Goal: Information Seeking & Learning: Learn about a topic

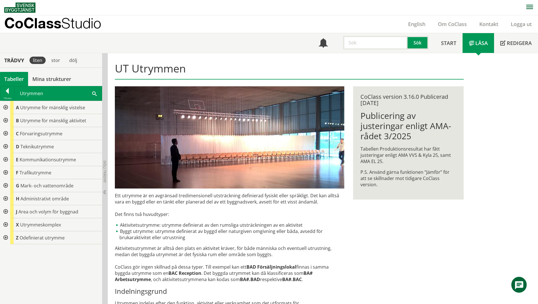
scroll to position [31, 0]
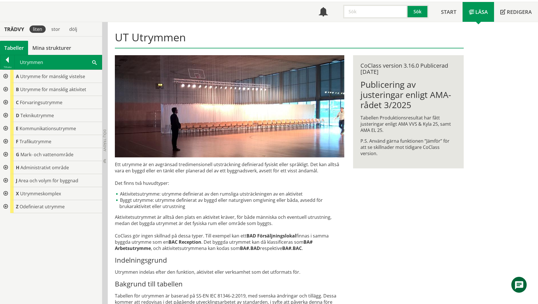
click at [4, 90] on div at bounding box center [5, 89] width 10 height 13
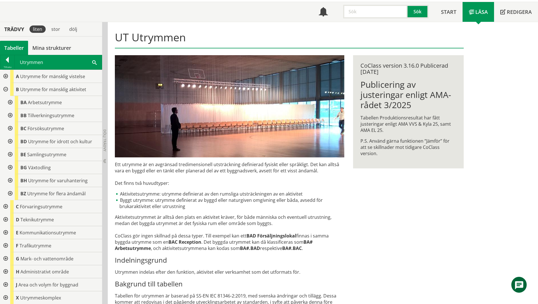
click at [9, 181] on div at bounding box center [10, 180] width 10 height 13
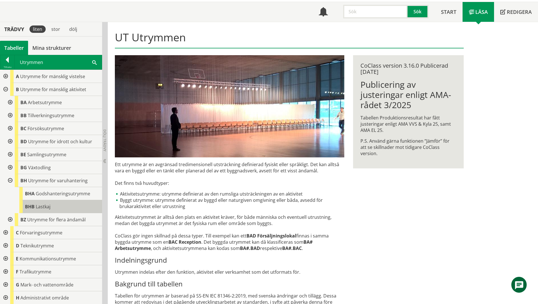
click at [36, 208] on span "Lastkaj" at bounding box center [43, 207] width 15 height 6
click at [45, 208] on span "Lastkaj" at bounding box center [43, 207] width 15 height 6
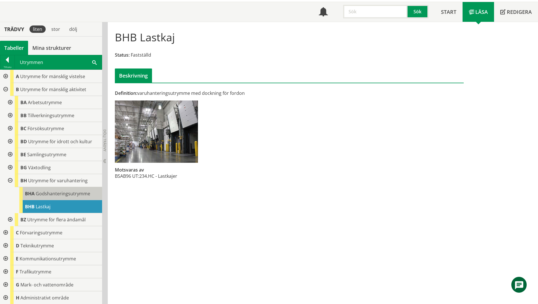
click at [53, 197] on div "BHA Godshanteringsutrymme" at bounding box center [60, 193] width 83 height 13
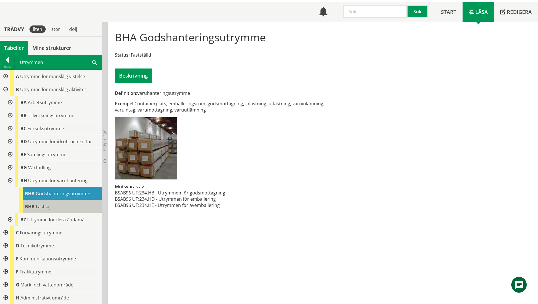
click at [57, 208] on div "BHB Lastkaj" at bounding box center [60, 206] width 83 height 13
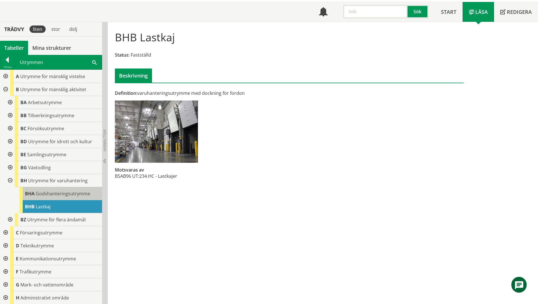
click at [59, 196] on span "Godshanteringsutrymme" at bounding box center [63, 194] width 54 height 6
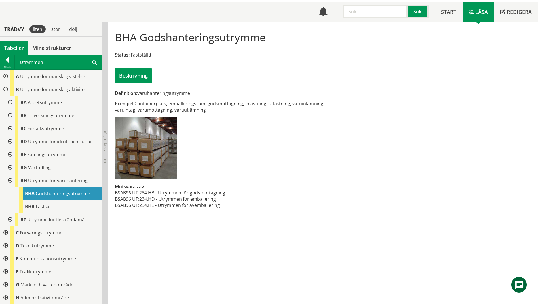
click at [94, 62] on span at bounding box center [94, 62] width 5 height 6
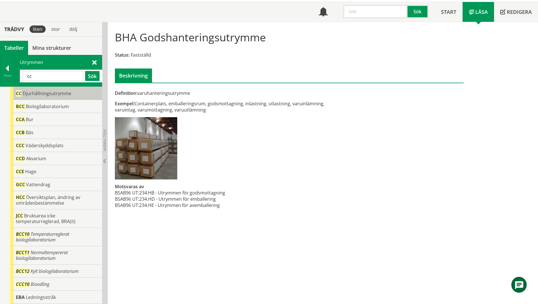
click at [43, 95] on span "Djurhållningsutrymme" at bounding box center [47, 93] width 48 height 6
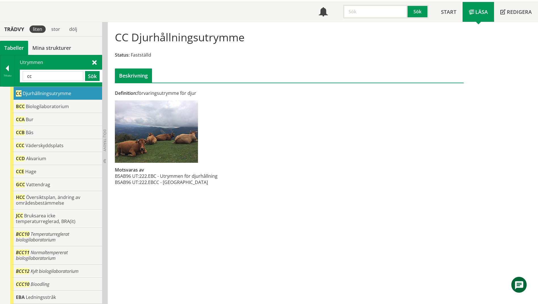
drag, startPoint x: 41, startPoint y: 77, endPoint x: 16, endPoint y: 77, distance: 25.8
click at [16, 77] on div "Utrymmen cc Sök" at bounding box center [58, 70] width 87 height 31
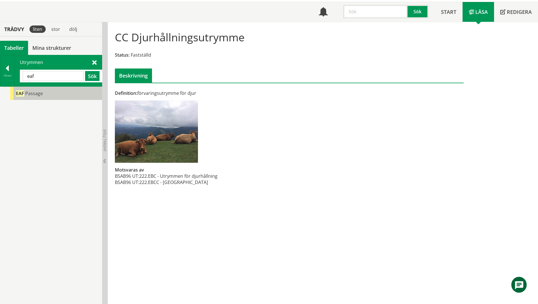
click at [29, 95] on span "Passage" at bounding box center [34, 93] width 18 height 6
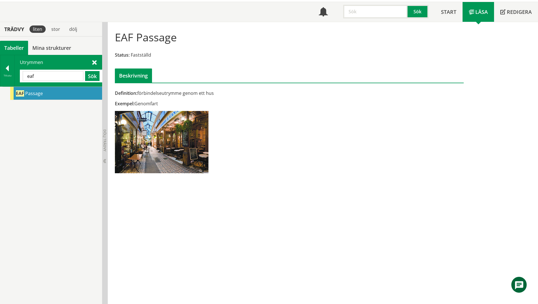
drag, startPoint x: 50, startPoint y: 78, endPoint x: 22, endPoint y: 75, distance: 28.0
click at [22, 75] on div "eaf Sök" at bounding box center [61, 76] width 83 height 13
type input "wc"
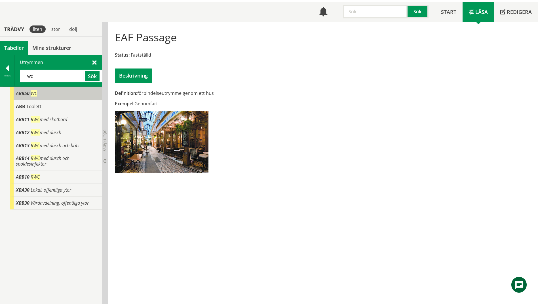
click at [25, 91] on span "ABB50" at bounding box center [23, 93] width 14 height 6
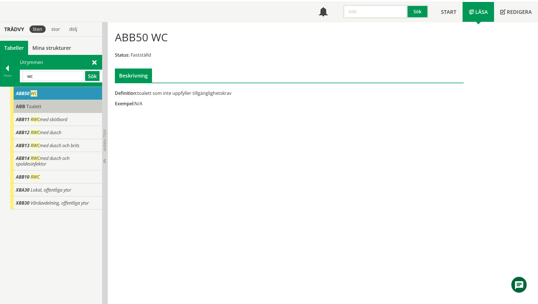
click at [22, 107] on span "ABB" at bounding box center [20, 106] width 9 height 6
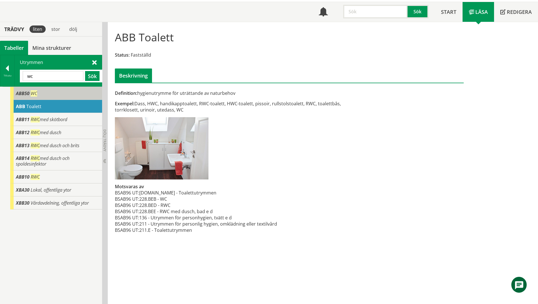
click at [25, 96] on span "ABB50" at bounding box center [23, 93] width 14 height 6
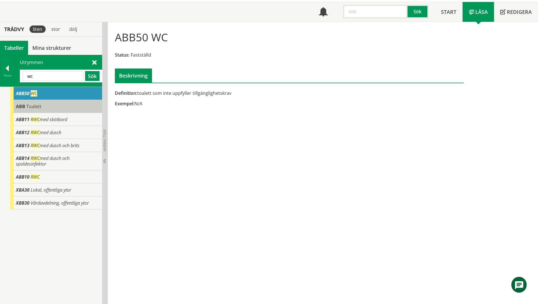
click at [26, 105] on div "ABB Toalett" at bounding box center [56, 106] width 92 height 13
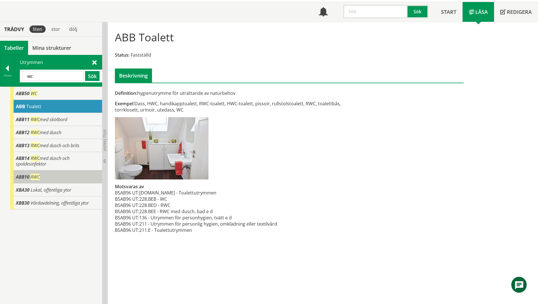
click at [42, 179] on div "ABB10 RWC" at bounding box center [56, 177] width 92 height 13
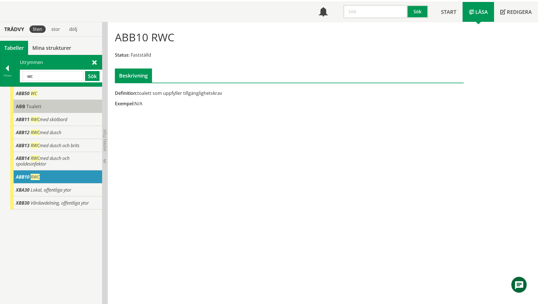
click at [22, 107] on span "ABB" at bounding box center [20, 106] width 9 height 6
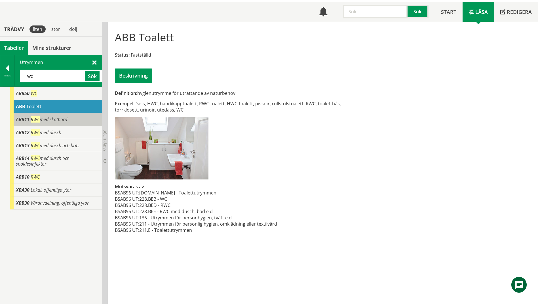
click at [22, 117] on span "ABB11" at bounding box center [23, 120] width 14 height 6
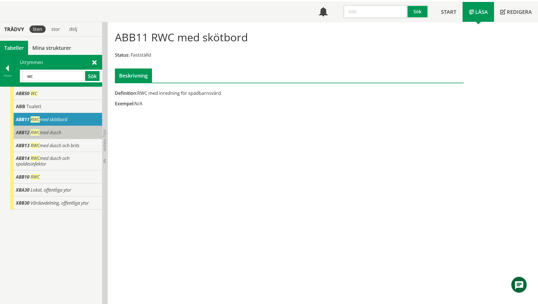
click at [81, 132] on div "ABB12 RWC med dusch" at bounding box center [56, 132] width 92 height 13
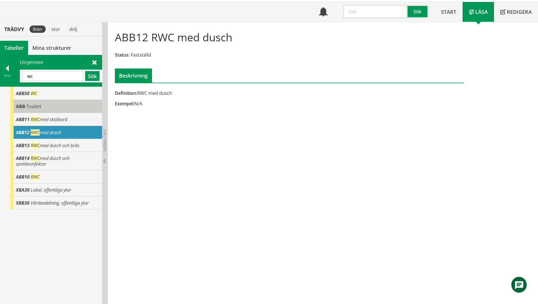
click at [75, 108] on div "ABB Toalett" at bounding box center [56, 106] width 92 height 13
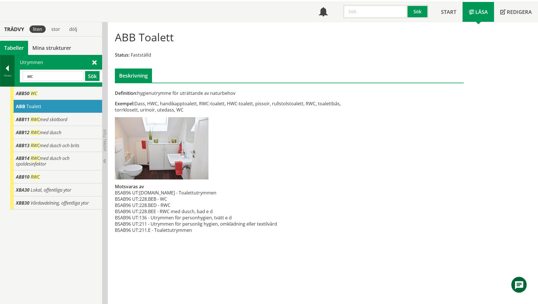
click at [7, 72] on div at bounding box center [7, 69] width 14 height 8
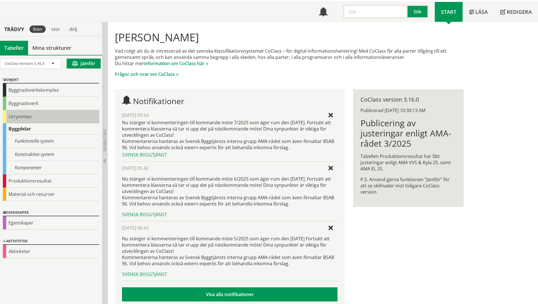
click at [30, 115] on div "Utrymmen" at bounding box center [51, 116] width 96 height 13
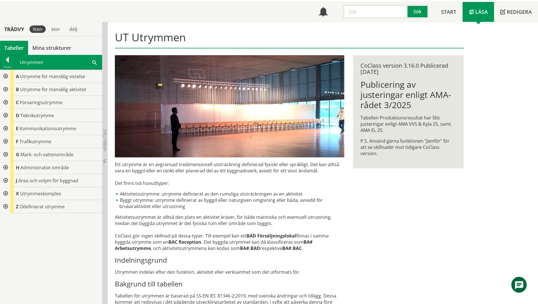
click at [94, 62] on span at bounding box center [94, 62] width 5 height 6
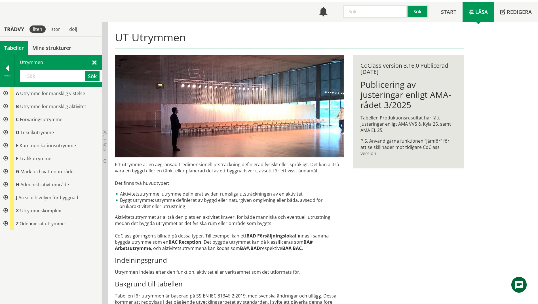
click at [56, 78] on input "text" at bounding box center [53, 76] width 61 height 10
type input "ABB"
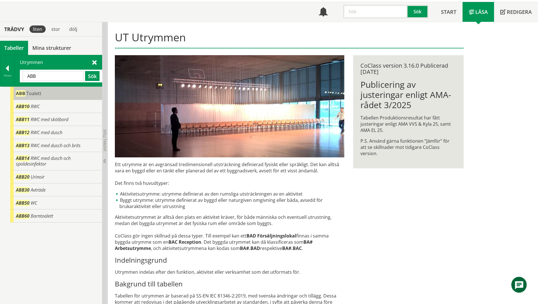
click at [21, 96] on span "ABB" at bounding box center [20, 93] width 9 height 6
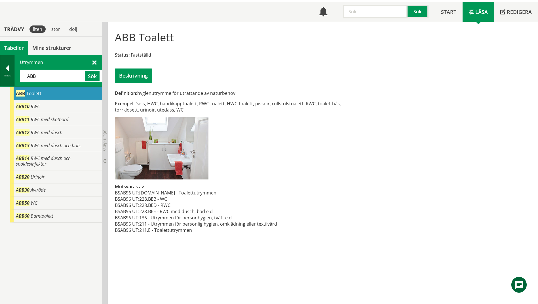
click at [4, 69] on div at bounding box center [7, 69] width 14 height 8
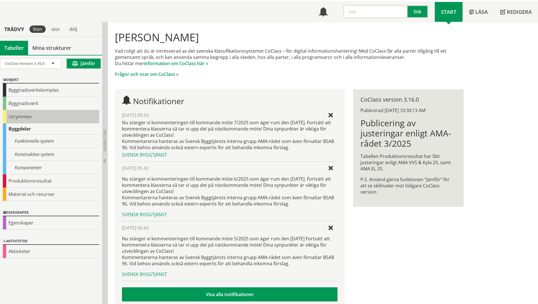
click at [14, 113] on div "Utrymmen" at bounding box center [51, 116] width 96 height 13
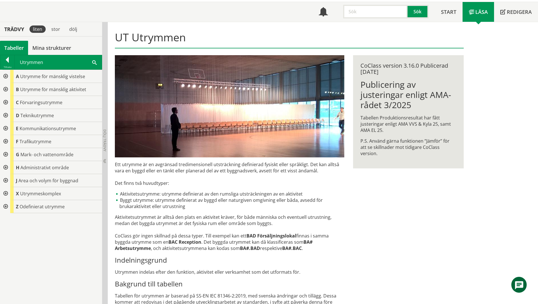
click at [6, 77] on div at bounding box center [5, 76] width 10 height 13
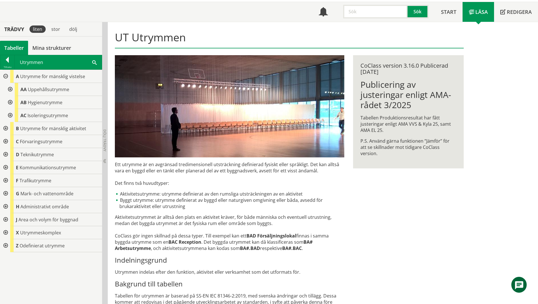
click at [10, 104] on div at bounding box center [10, 102] width 10 height 13
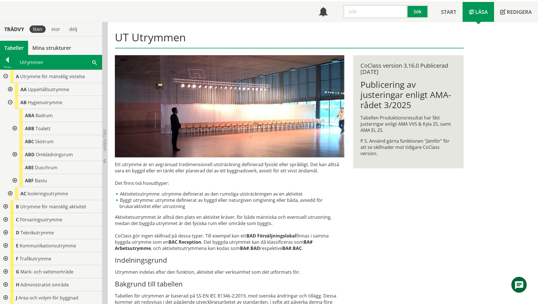
click at [14, 129] on div at bounding box center [14, 128] width 10 height 13
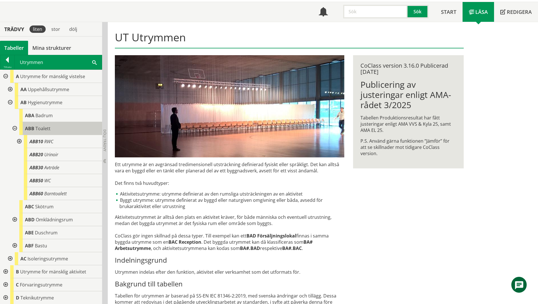
click at [52, 134] on div "ABB Toalett" at bounding box center [60, 128] width 83 height 13
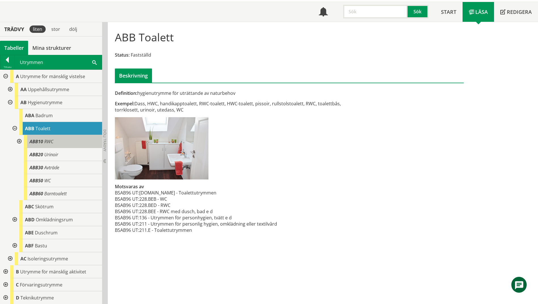
click at [53, 141] on div "ABB10 RWC" at bounding box center [63, 141] width 78 height 13
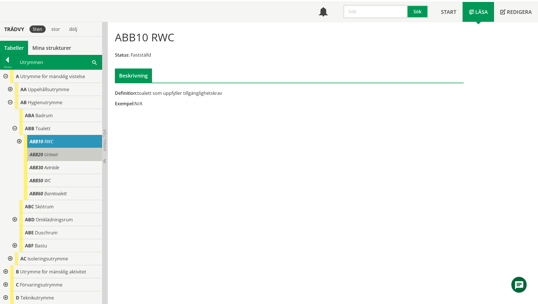
click at [54, 153] on span "Urinoir" at bounding box center [51, 155] width 14 height 6
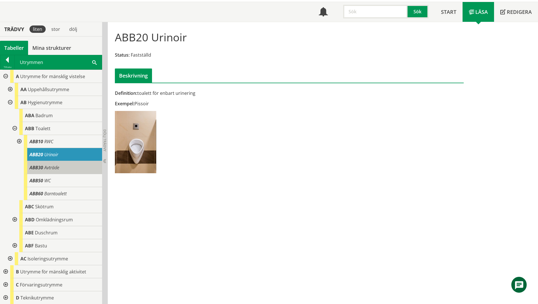
click at [56, 167] on span "Avträde" at bounding box center [51, 168] width 15 height 6
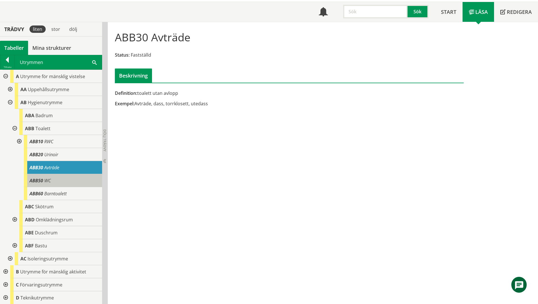
click at [60, 178] on div "ABB50 WC" at bounding box center [63, 180] width 78 height 13
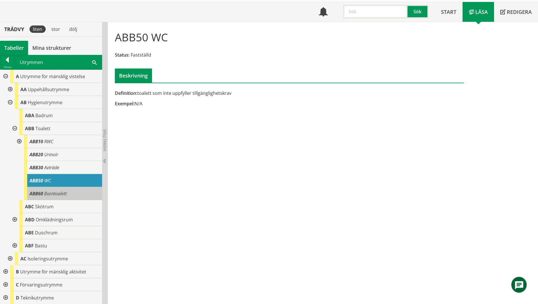
click at [67, 193] on div "ABB60 Barntoalett" at bounding box center [63, 193] width 78 height 13
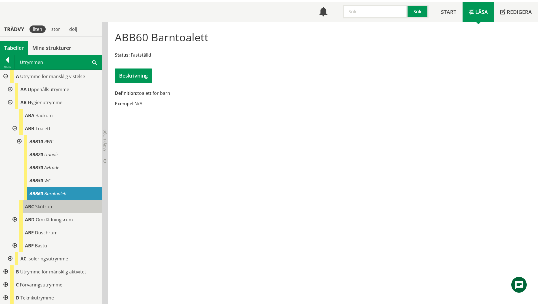
click at [71, 204] on div "ABC Skötrum" at bounding box center [60, 206] width 83 height 13
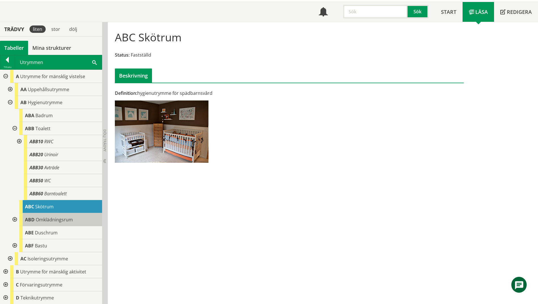
click at [72, 219] on span "Omklädningsrum" at bounding box center [54, 220] width 37 height 6
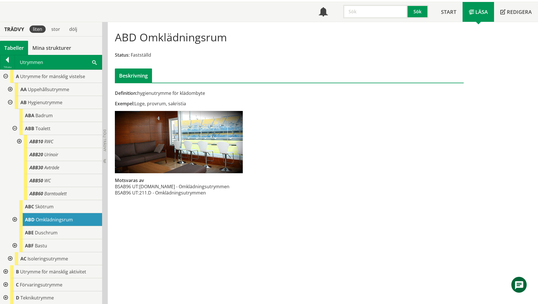
click at [16, 220] on div at bounding box center [14, 219] width 10 height 13
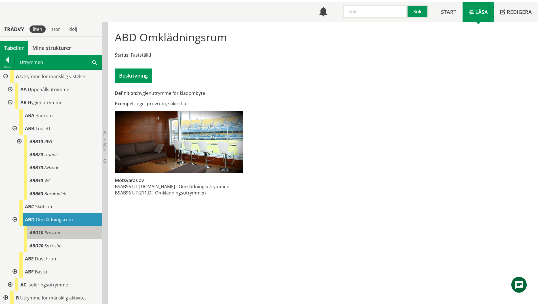
click at [54, 230] on span "Provrum" at bounding box center [53, 233] width 17 height 6
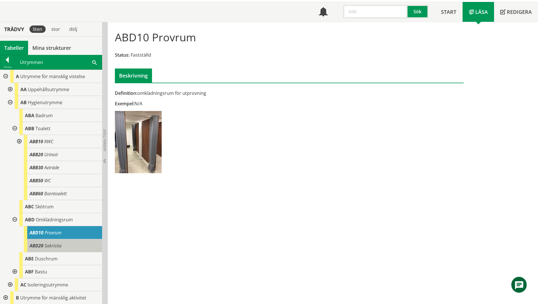
click at [60, 244] on span "Sakristia" at bounding box center [53, 246] width 17 height 6
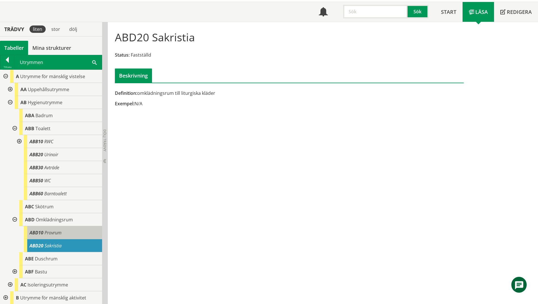
click at [64, 234] on div "ABD10 Provrum" at bounding box center [63, 233] width 78 height 13
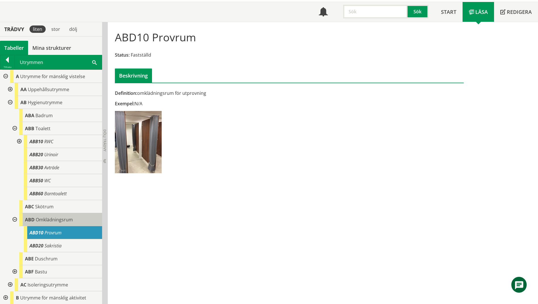
click at [63, 222] on span "Omklädningsrum" at bounding box center [54, 220] width 37 height 6
click at [64, 221] on span "Omklädningsrum" at bounding box center [54, 220] width 37 height 6
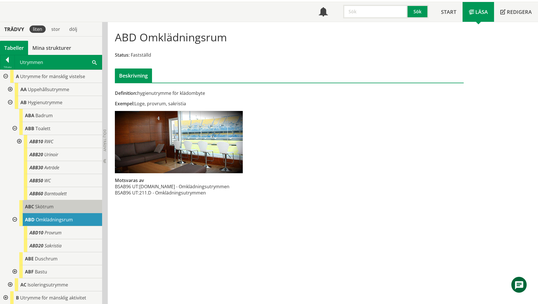
click at [62, 210] on div "ABC Skötrum" at bounding box center [60, 206] width 83 height 13
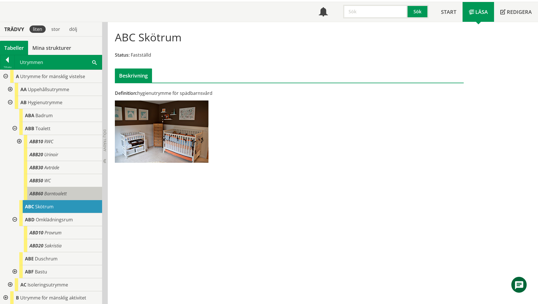
click at [61, 199] on div "ABB60 Barntoalett" at bounding box center [63, 193] width 78 height 13
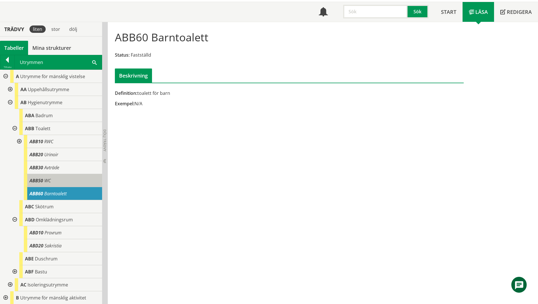
click at [63, 185] on div "ABB50 WC" at bounding box center [63, 180] width 78 height 13
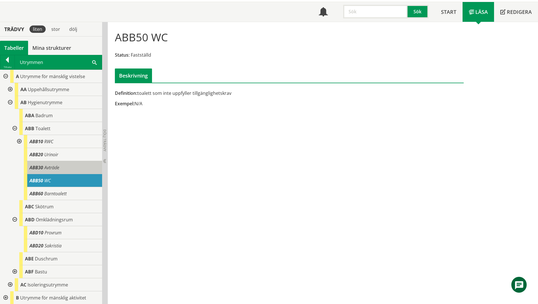
click at [63, 169] on div "ABB30 Avträde" at bounding box center [63, 167] width 78 height 13
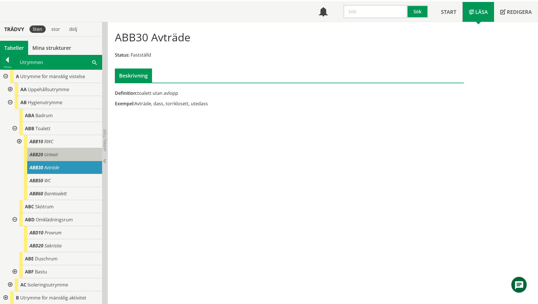
click at [80, 152] on div "ABB20 Urinoir" at bounding box center [63, 154] width 78 height 13
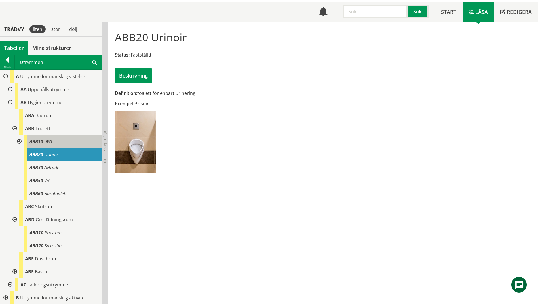
click at [77, 139] on div "ABB10 RWC" at bounding box center [63, 141] width 78 height 13
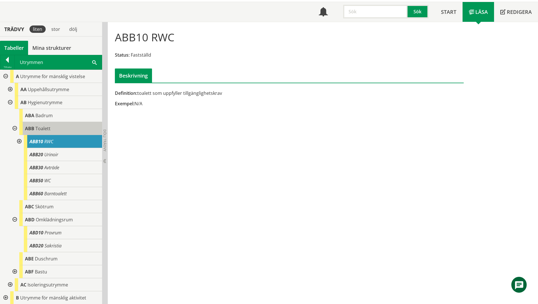
click at [71, 128] on div "ABB Toalett" at bounding box center [60, 128] width 83 height 13
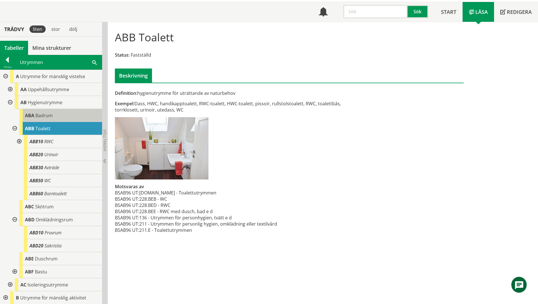
click at [70, 117] on div "ABA Badrum" at bounding box center [60, 115] width 83 height 13
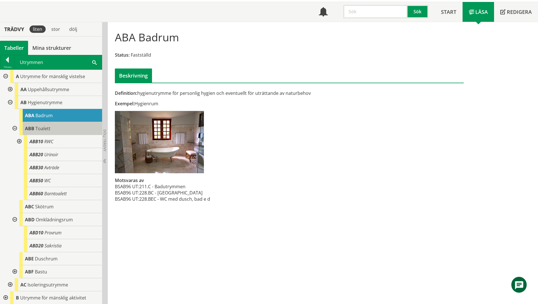
click at [70, 127] on div "ABB Toalett" at bounding box center [60, 128] width 83 height 13
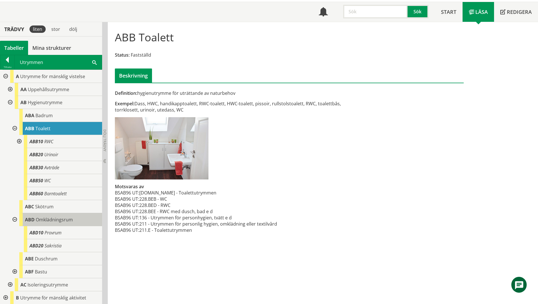
click at [58, 222] on span "Omklädningsrum" at bounding box center [54, 220] width 37 height 6
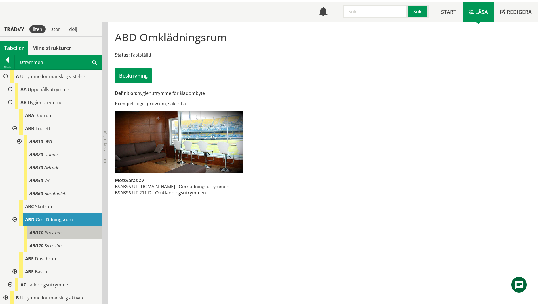
click at [65, 235] on div "ABD10 Provrum" at bounding box center [63, 233] width 78 height 13
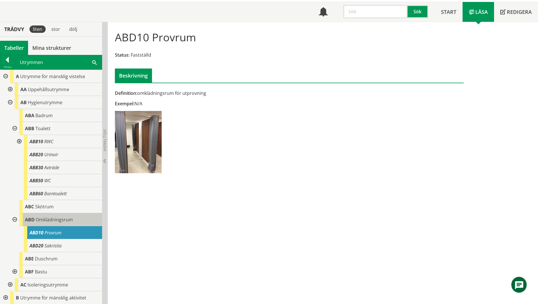
click at [65, 222] on span "Omklädningsrum" at bounding box center [54, 220] width 37 height 6
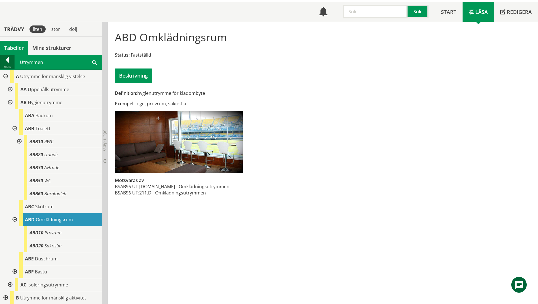
click at [9, 60] on div at bounding box center [7, 61] width 14 height 8
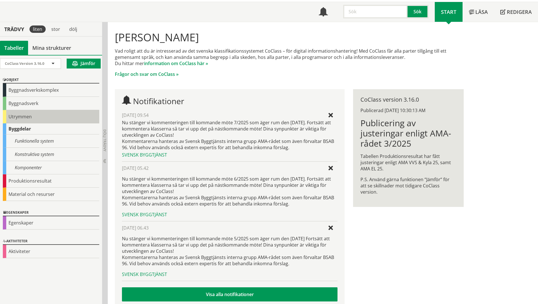
click at [11, 114] on div "Utrymmen" at bounding box center [51, 116] width 96 height 13
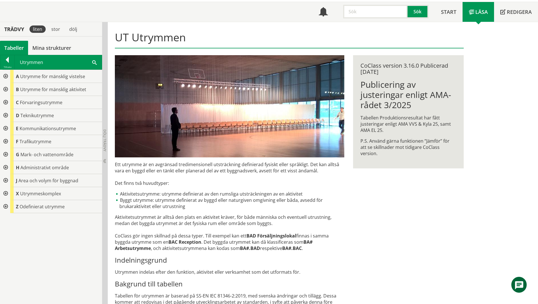
click at [5, 101] on div at bounding box center [5, 102] width 10 height 13
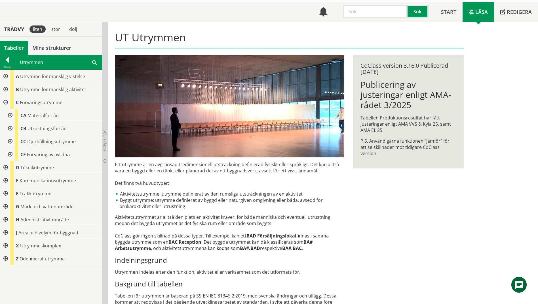
click at [9, 116] on div at bounding box center [10, 115] width 10 height 13
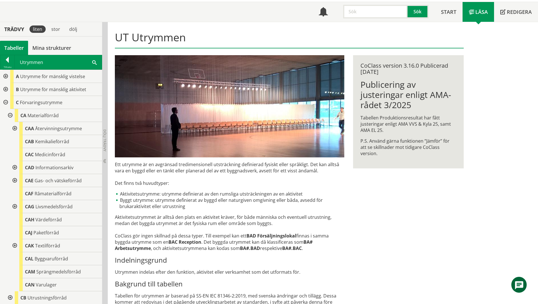
click at [14, 206] on div at bounding box center [14, 206] width 10 height 13
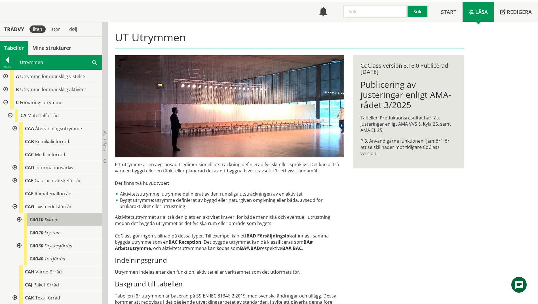
click at [45, 219] on span "Kylrum" at bounding box center [52, 220] width 14 height 6
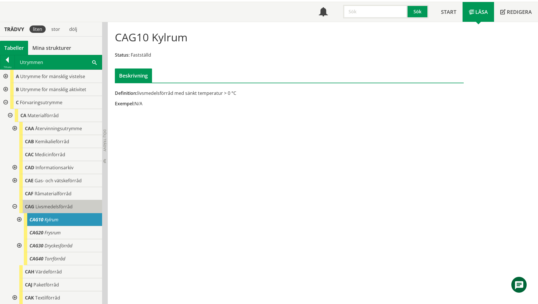
click at [54, 204] on span "Livsmedelsförråd" at bounding box center [53, 207] width 37 height 6
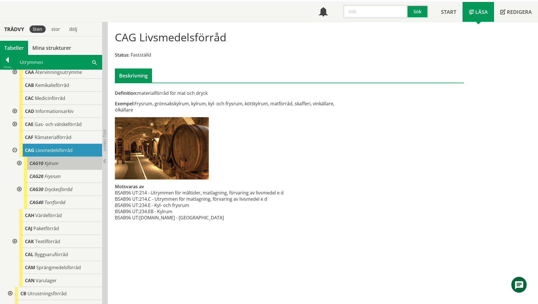
scroll to position [57, 0]
click at [21, 163] on div at bounding box center [19, 163] width 10 height 13
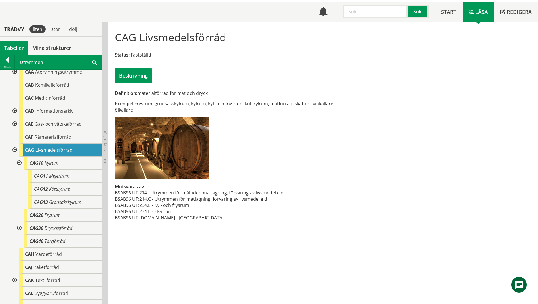
click at [19, 162] on div at bounding box center [19, 163] width 10 height 13
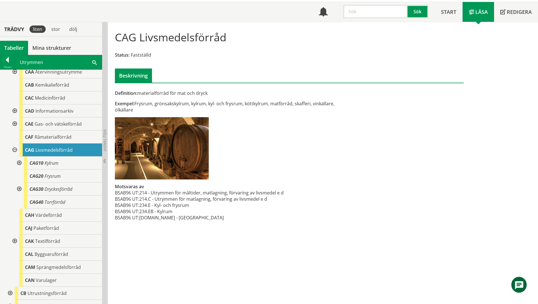
click at [96, 62] on span at bounding box center [94, 62] width 5 height 6
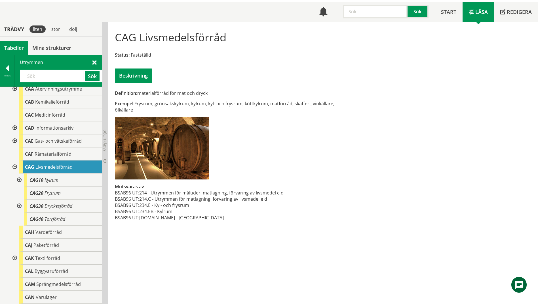
click at [62, 75] on input "text" at bounding box center [53, 76] width 61 height 10
type input "hall"
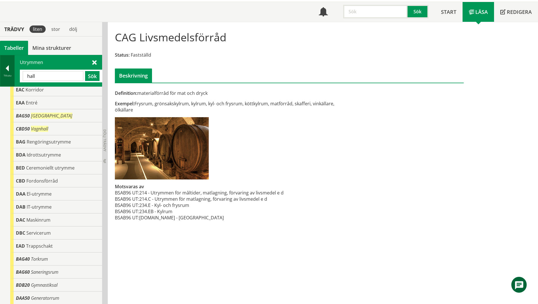
click at [8, 76] on div "Tillbaka" at bounding box center [7, 75] width 14 height 5
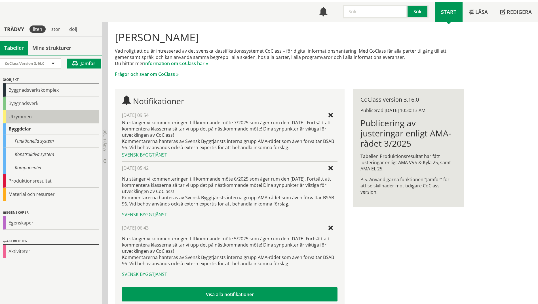
click at [15, 120] on div "Utrymmen" at bounding box center [51, 116] width 96 height 13
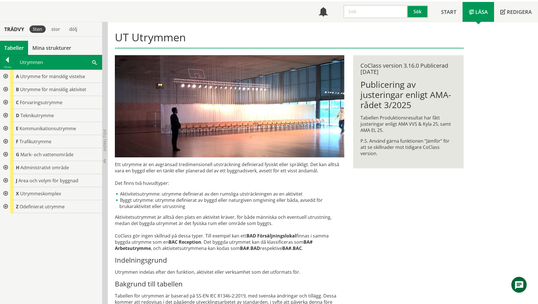
click at [6, 91] on div at bounding box center [5, 89] width 10 height 13
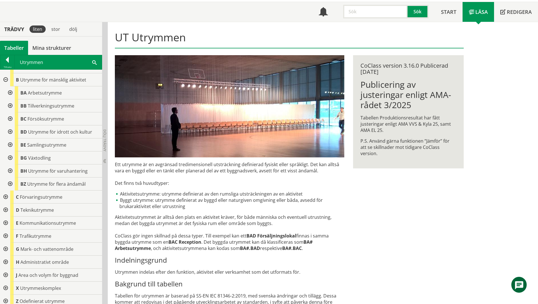
scroll to position [13, 0]
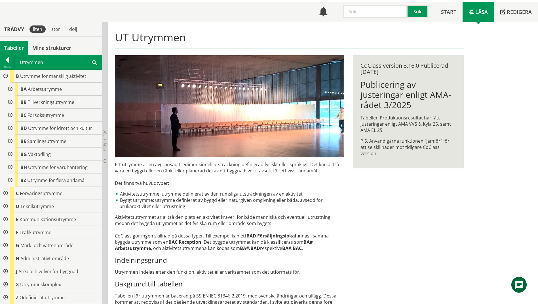
click at [6, 192] on div at bounding box center [5, 193] width 10 height 13
click at [5, 232] on div at bounding box center [5, 232] width 10 height 13
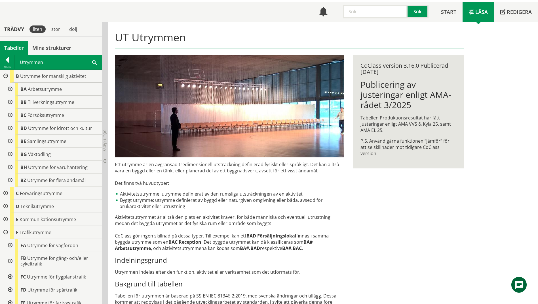
click at [5, 232] on div at bounding box center [5, 232] width 10 height 13
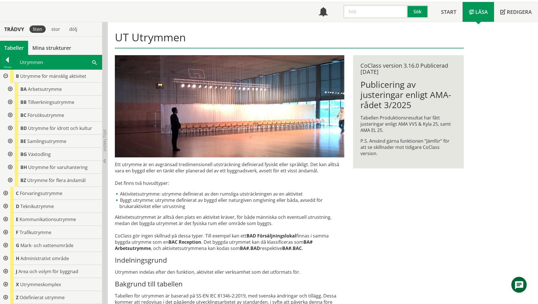
click at [10, 142] on div at bounding box center [10, 141] width 10 height 13
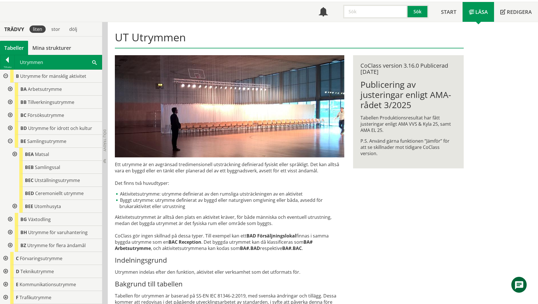
click at [10, 232] on div at bounding box center [10, 232] width 10 height 13
click at [12, 272] on div at bounding box center [10, 271] width 10 height 13
click at [10, 114] on div at bounding box center [10, 115] width 10 height 13
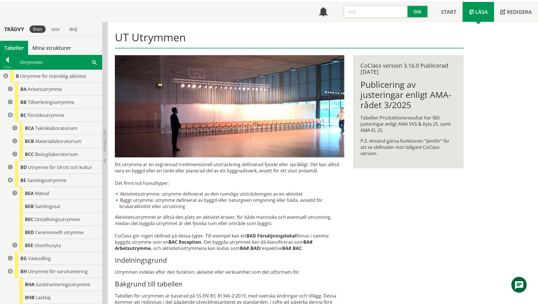
click at [10, 102] on div at bounding box center [10, 102] width 10 height 13
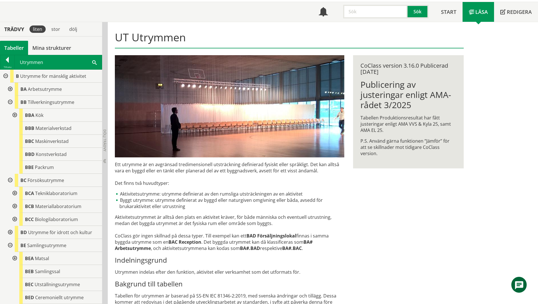
click at [8, 90] on div at bounding box center [10, 89] width 10 height 13
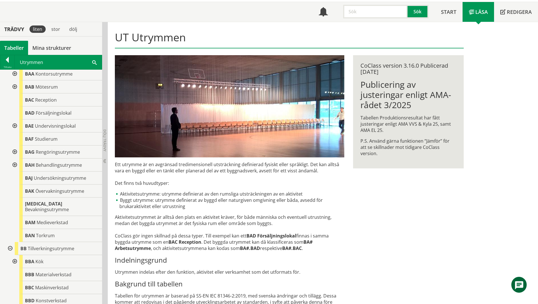
scroll to position [0, 0]
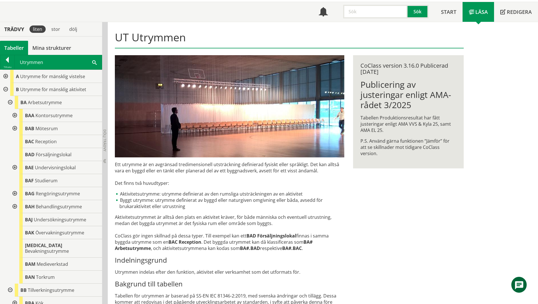
click at [6, 76] on div at bounding box center [5, 76] width 10 height 13
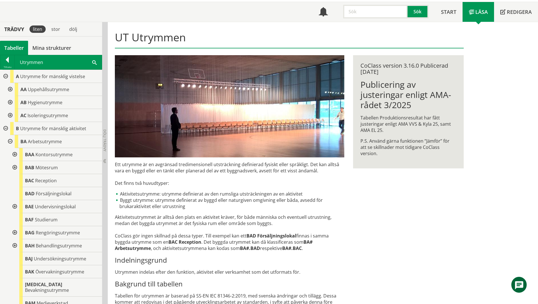
click at [10, 89] on div at bounding box center [10, 89] width 10 height 13
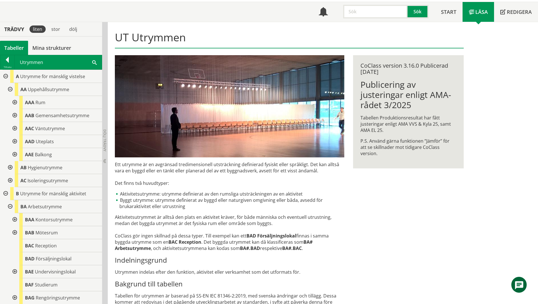
click at [13, 129] on div at bounding box center [14, 128] width 10 height 13
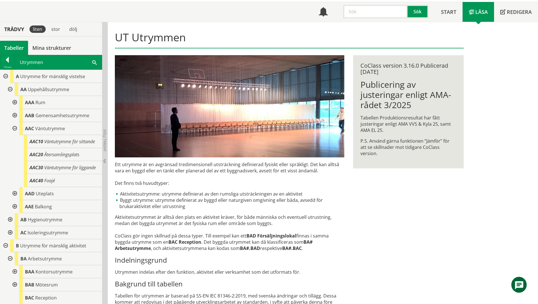
click at [13, 129] on div at bounding box center [14, 128] width 10 height 13
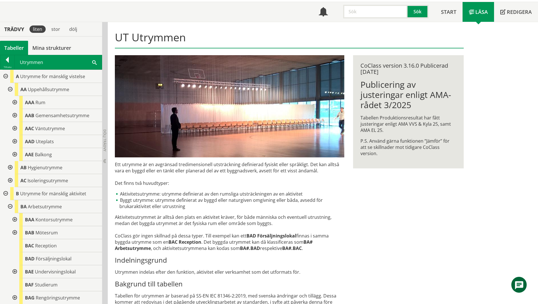
click at [13, 129] on div at bounding box center [14, 128] width 10 height 13
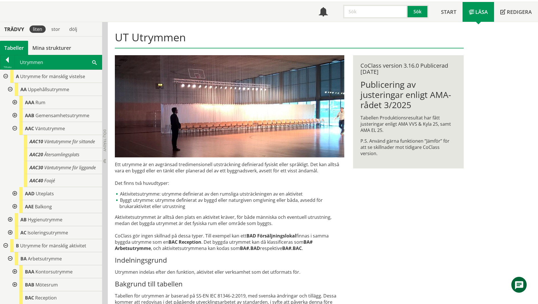
click at [13, 129] on div at bounding box center [14, 128] width 10 height 13
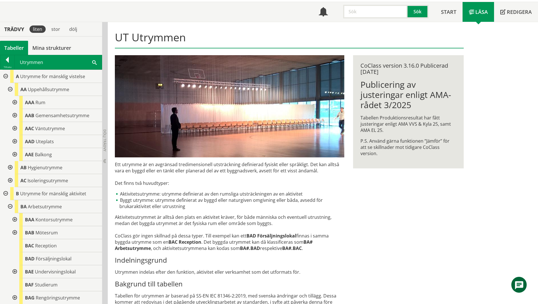
click at [14, 103] on div at bounding box center [14, 102] width 10 height 13
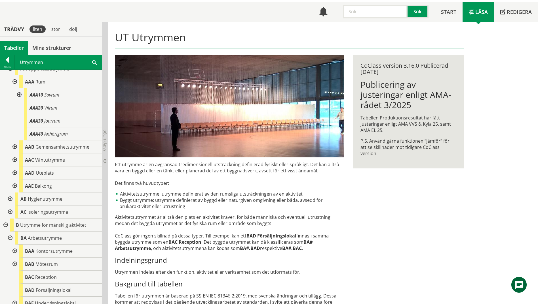
scroll to position [57, 0]
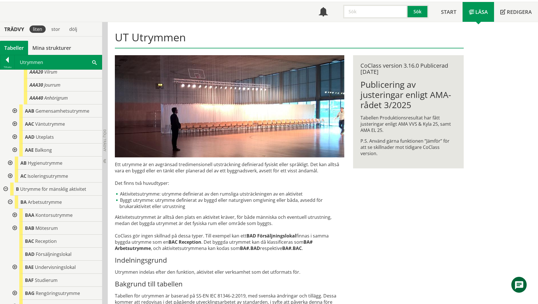
click at [14, 112] on div at bounding box center [14, 111] width 10 height 13
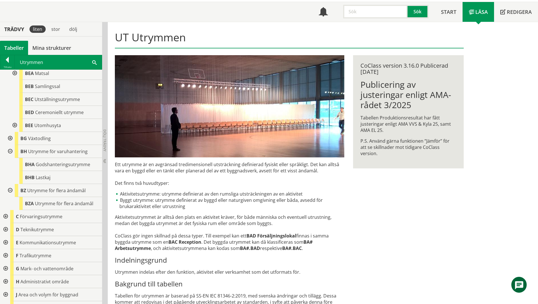
scroll to position [613, 0]
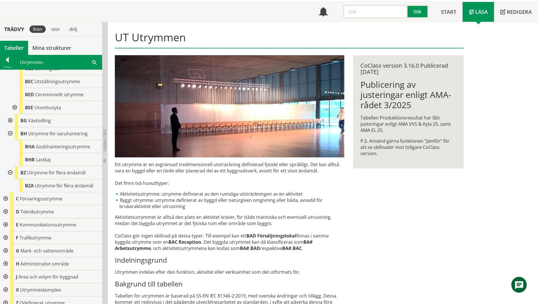
click at [7, 193] on div at bounding box center [5, 199] width 10 height 13
click at [5, 219] on div at bounding box center [5, 225] width 10 height 13
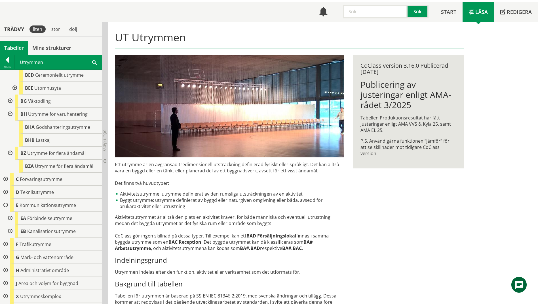
scroll to position [639, 0]
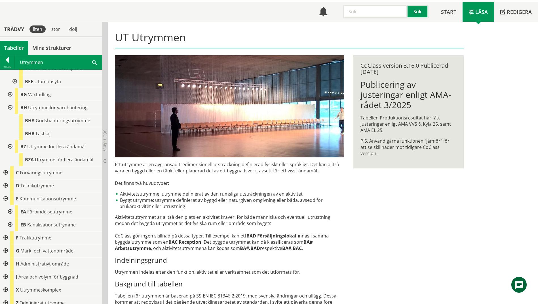
click at [10, 208] on div at bounding box center [10, 212] width 10 height 13
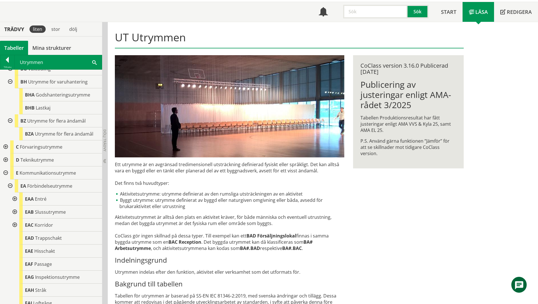
scroll to position [724, 0]
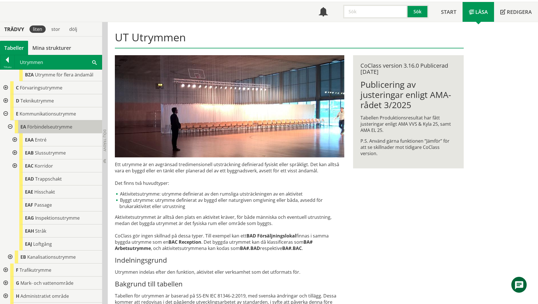
click at [38, 125] on div "EA Förbindelseutrymme" at bounding box center [58, 126] width 87 height 13
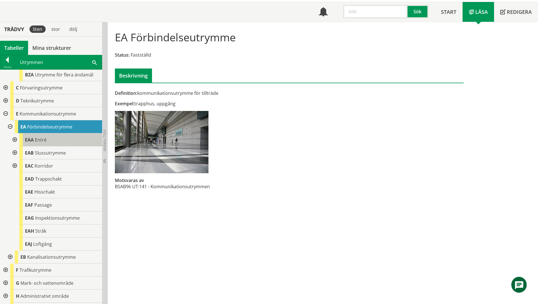
click at [41, 140] on div "EAA Entré" at bounding box center [60, 140] width 83 height 13
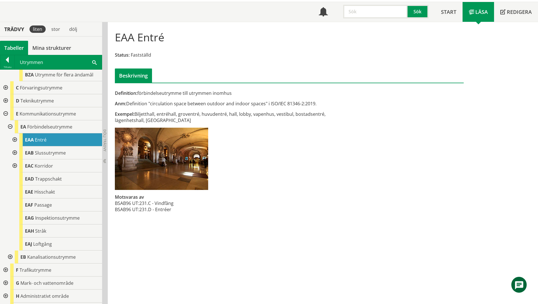
click at [93, 64] on span at bounding box center [94, 62] width 5 height 6
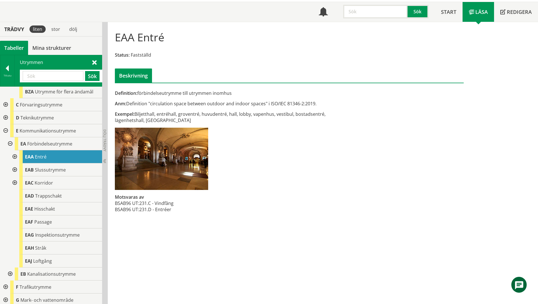
click at [47, 78] on input "text" at bounding box center [53, 76] width 61 height 10
type input "förråd"
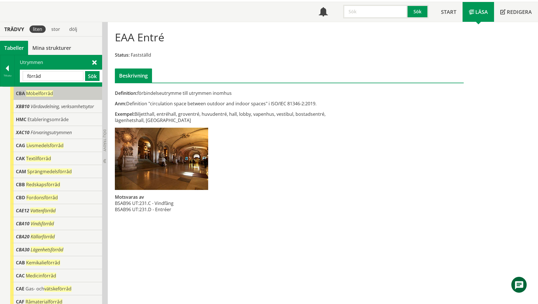
click at [26, 96] on div "CBA Möbelförråd" at bounding box center [56, 93] width 92 height 13
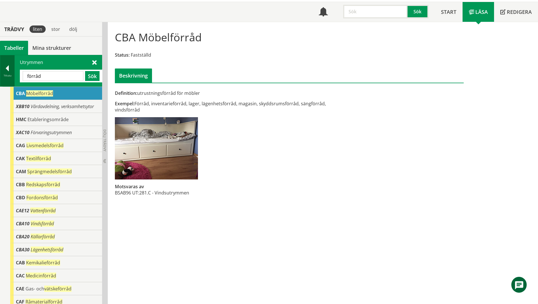
click at [5, 70] on div at bounding box center [7, 69] width 14 height 8
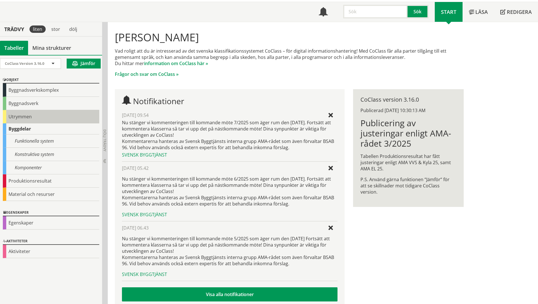
click at [16, 113] on div "Utrymmen" at bounding box center [51, 116] width 96 height 13
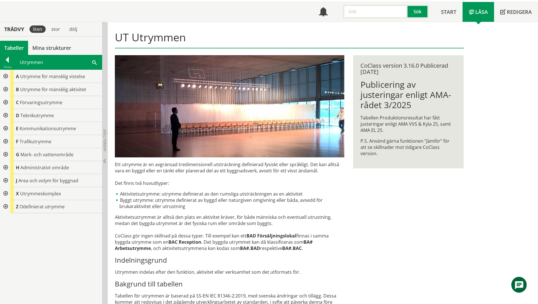
click at [3, 90] on div at bounding box center [5, 89] width 10 height 13
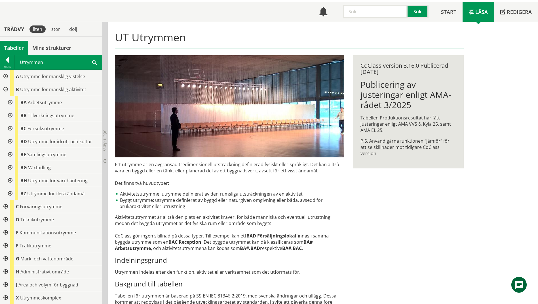
click at [10, 104] on div at bounding box center [10, 102] width 10 height 13
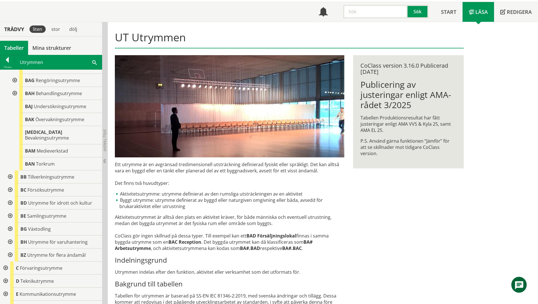
scroll to position [142, 0]
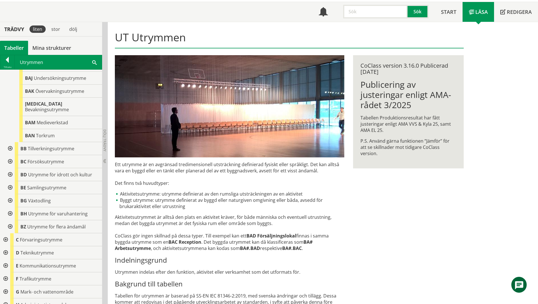
click at [6, 234] on div at bounding box center [5, 240] width 10 height 13
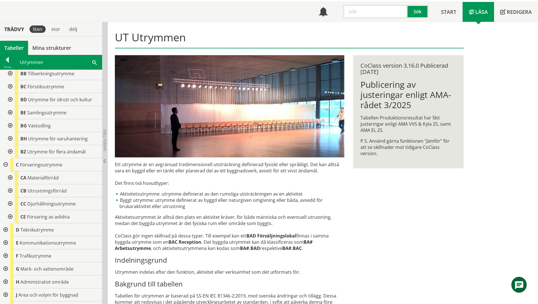
scroll to position [227, 0]
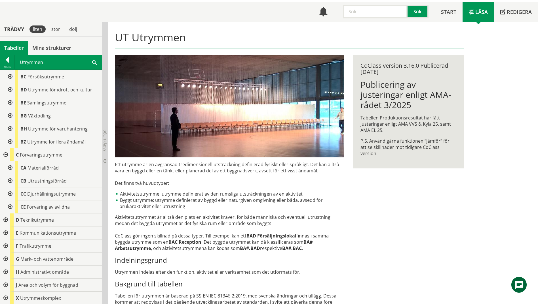
click at [9, 162] on div at bounding box center [10, 168] width 10 height 13
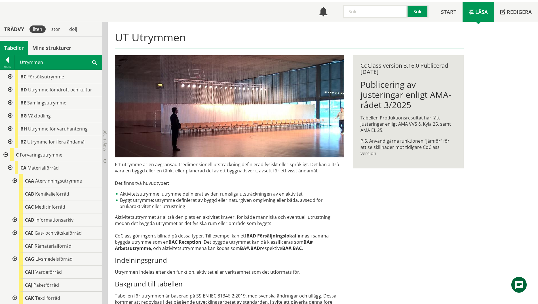
click at [9, 162] on div at bounding box center [10, 168] width 10 height 13
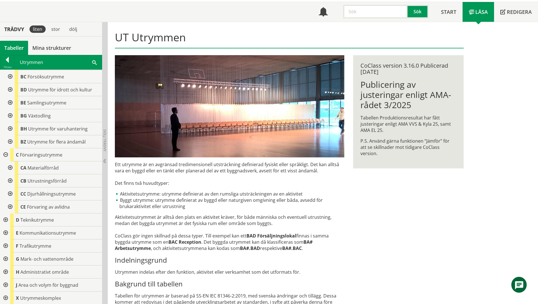
click at [9, 176] on div at bounding box center [10, 181] width 10 height 13
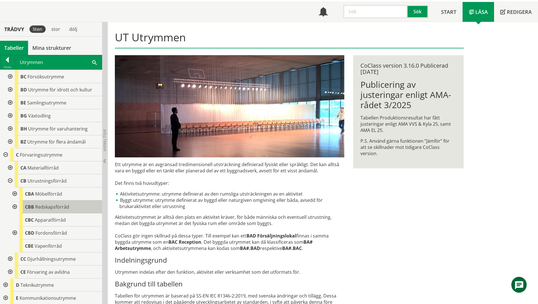
click at [56, 207] on div "CBB Redskapsförråd" at bounding box center [60, 207] width 83 height 13
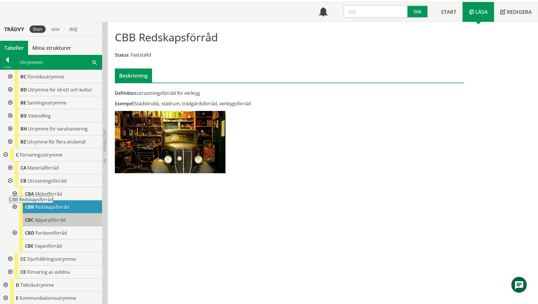
drag, startPoint x: 56, startPoint y: 206, endPoint x: 56, endPoint y: 218, distance: 11.6
click at [56, 218] on div "CBA Möbelförråd CBB Redskapsförråd CBC Apparatförråd CBD Fordonsförråd CBE Vape…" at bounding box center [55, 220] width 93 height 65
click at [56, 217] on span "Apparatförråd" at bounding box center [50, 220] width 31 height 6
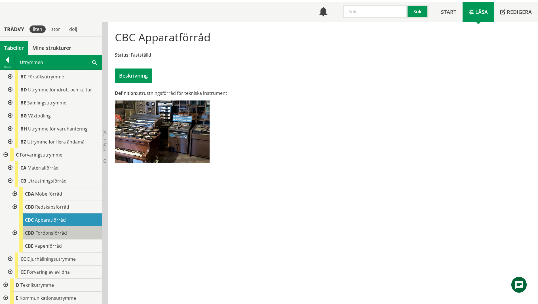
click at [56, 230] on span "Fordonsförråd" at bounding box center [50, 233] width 31 height 6
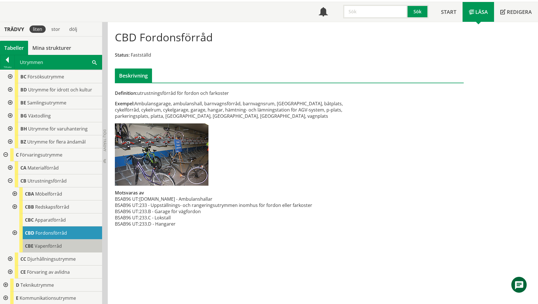
click at [58, 243] on span "Vapenförråd" at bounding box center [48, 246] width 27 height 6
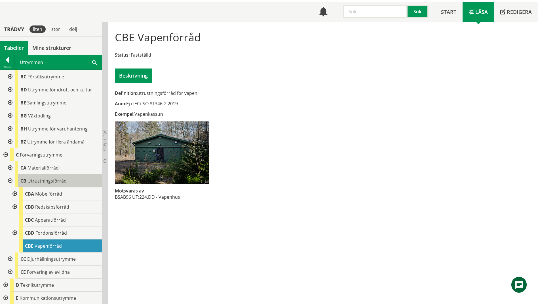
click at [46, 178] on span "Utrustningsförråd" at bounding box center [47, 181] width 39 height 6
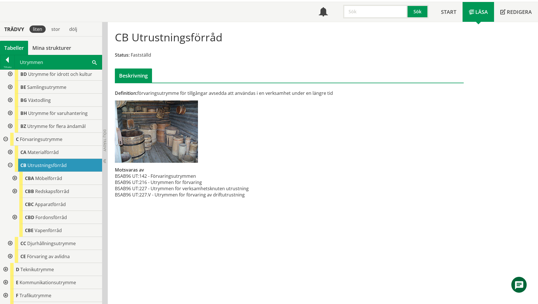
scroll to position [255, 0]
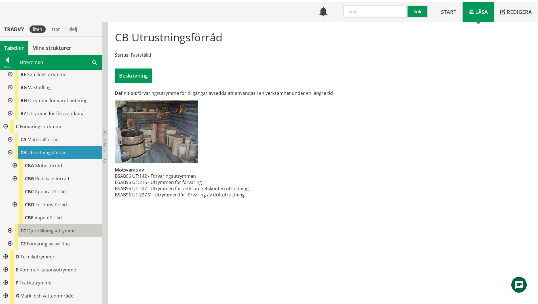
click at [31, 228] on span "Djurhållningsutrymme" at bounding box center [51, 231] width 48 height 6
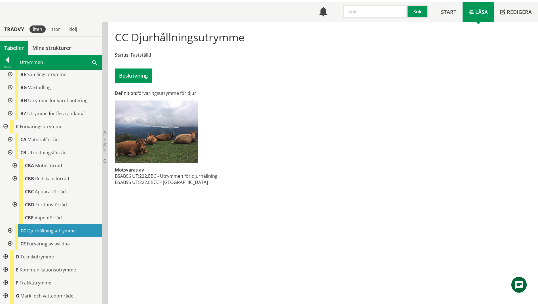
click at [9, 228] on div at bounding box center [10, 231] width 10 height 13
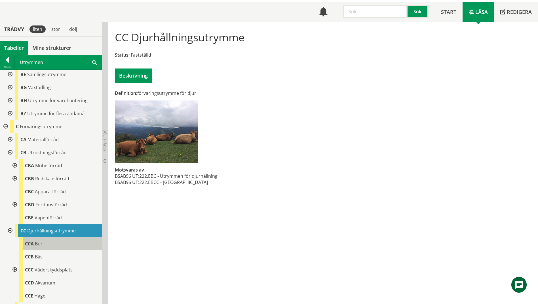
click at [37, 241] on span "Bur" at bounding box center [39, 244] width 8 height 6
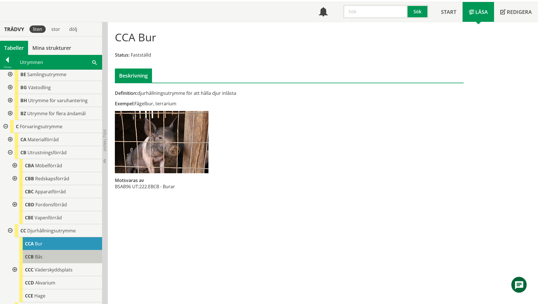
click at [38, 254] on span "Bås" at bounding box center [39, 257] width 8 height 6
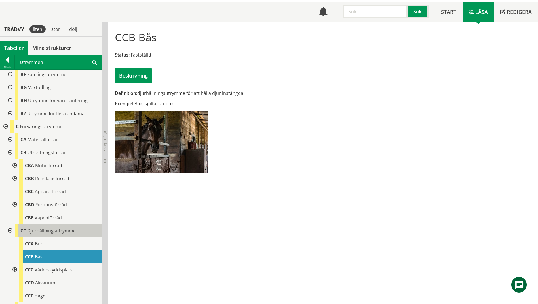
click at [47, 229] on div "CC Djurhållningsutrymme" at bounding box center [58, 231] width 87 height 13
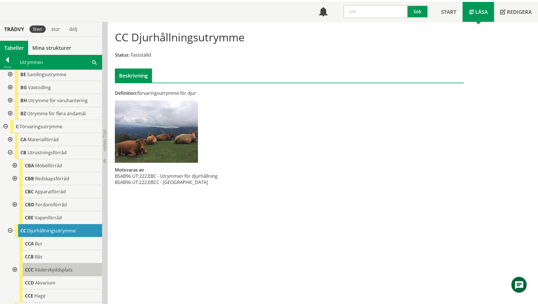
click at [48, 267] on span "Väderskyddsplats" at bounding box center [54, 270] width 38 height 6
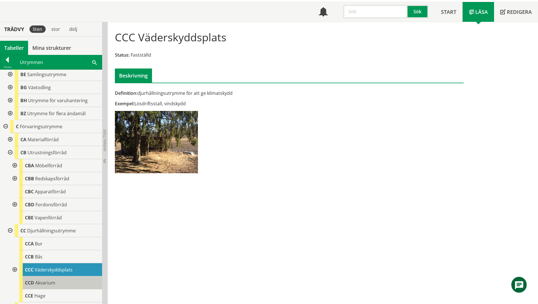
click at [53, 280] on span "Akvarium" at bounding box center [45, 283] width 20 height 6
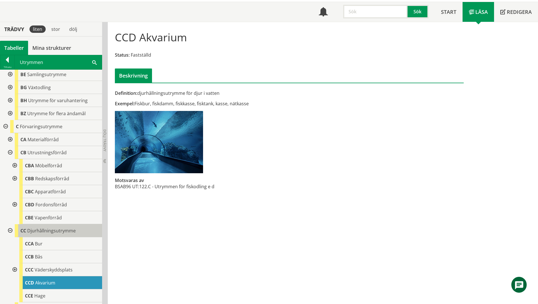
click at [50, 230] on div "CC Djurhållningsutrymme" at bounding box center [58, 231] width 87 height 13
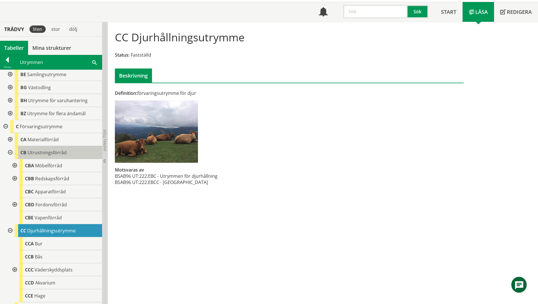
click at [36, 146] on div "CB Utrustningsförråd" at bounding box center [58, 152] width 87 height 13
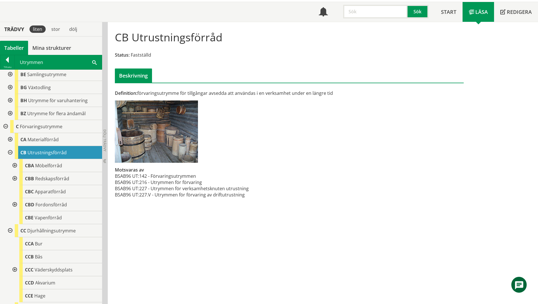
click at [31, 150] on span "Utrustningsförråd" at bounding box center [47, 153] width 39 height 6
click at [93, 62] on span at bounding box center [94, 62] width 5 height 6
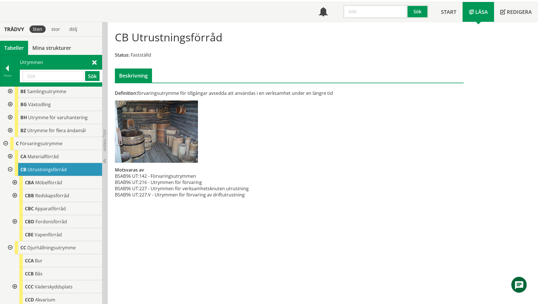
paste input "HANDARB"
type input "HANDARB"
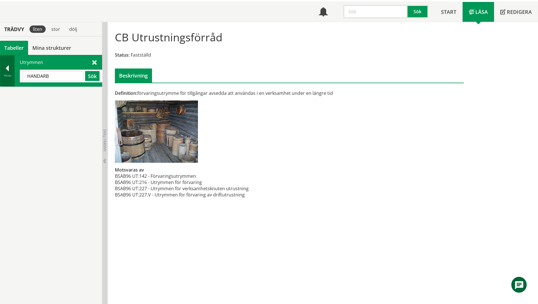
click at [3, 77] on div "Tillbaka" at bounding box center [7, 75] width 14 height 5
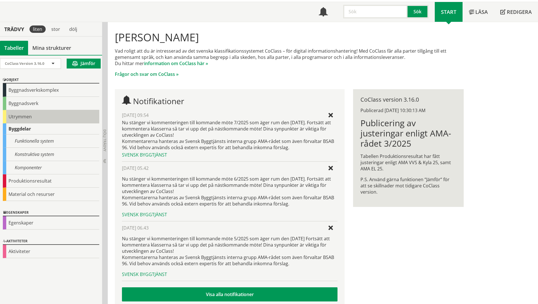
click at [14, 117] on div "Utrymmen" at bounding box center [51, 116] width 96 height 13
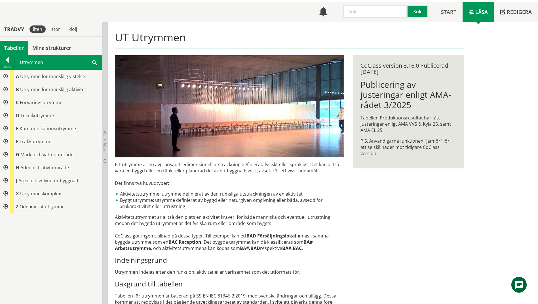
click at [5, 88] on div at bounding box center [5, 89] width 10 height 13
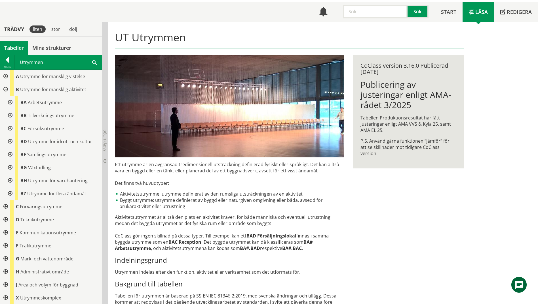
click at [9, 104] on div at bounding box center [10, 102] width 10 height 13
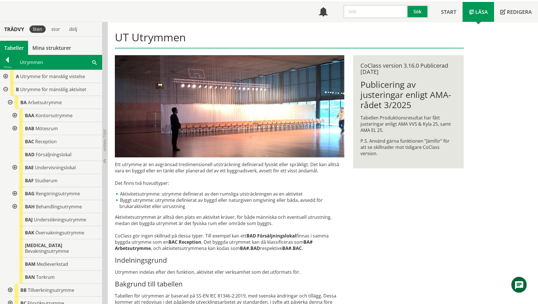
click at [13, 168] on div at bounding box center [14, 167] width 10 height 13
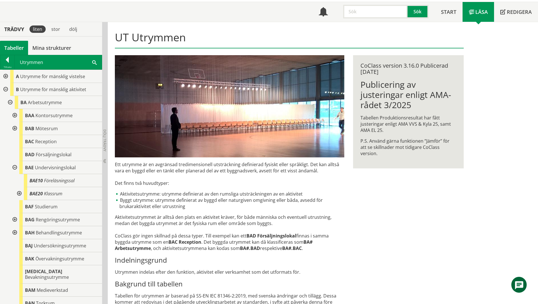
click at [18, 194] on div at bounding box center [19, 193] width 10 height 13
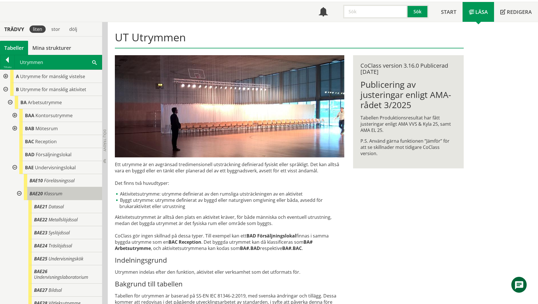
click at [56, 197] on span "Klassrum" at bounding box center [53, 194] width 18 height 6
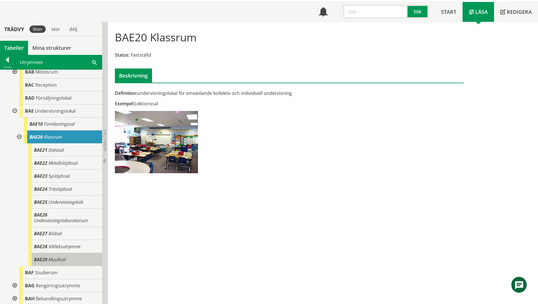
scroll to position [85, 0]
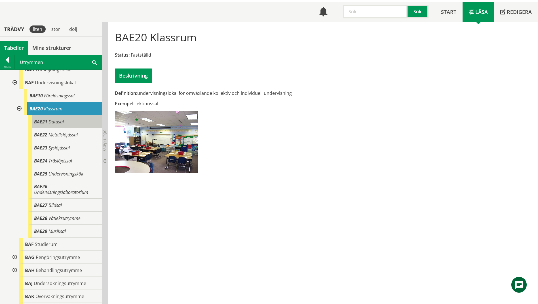
click at [58, 124] on span "Datasal" at bounding box center [55, 122] width 15 height 6
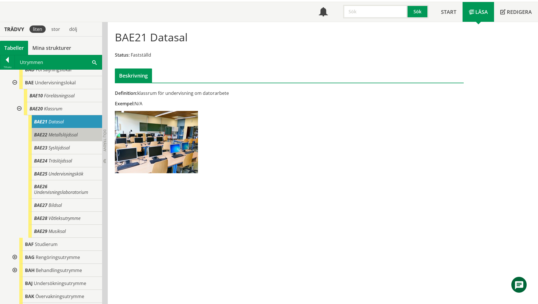
click at [59, 138] on span "Metallslöjdssal" at bounding box center [62, 135] width 29 height 6
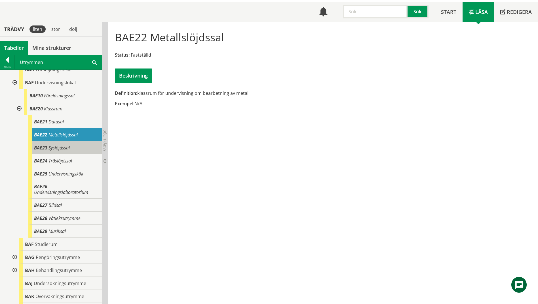
click at [61, 153] on div "BAE23 Syslöjdssal" at bounding box center [65, 147] width 74 height 13
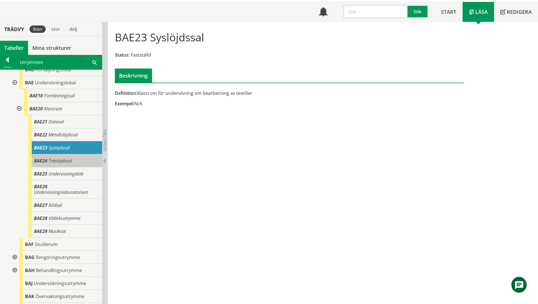
click at [64, 162] on span "Träslöjdssal" at bounding box center [60, 161] width 24 height 6
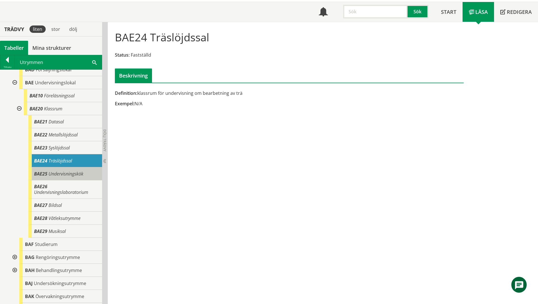
click at [67, 177] on div "BAE25 Undervisningskök" at bounding box center [65, 174] width 74 height 13
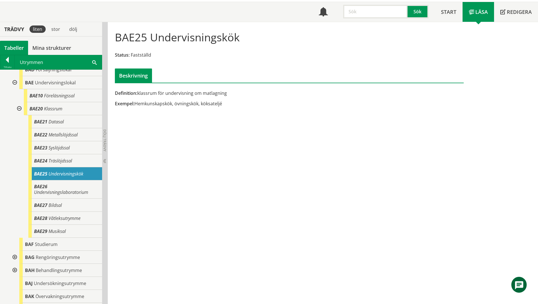
click at [93, 63] on span at bounding box center [94, 62] width 5 height 6
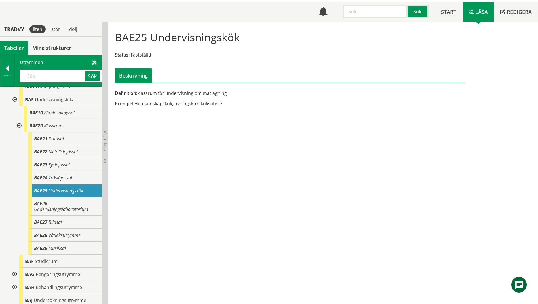
paste input "Ekdungeskolan"
type input "Ekdungeskolan"
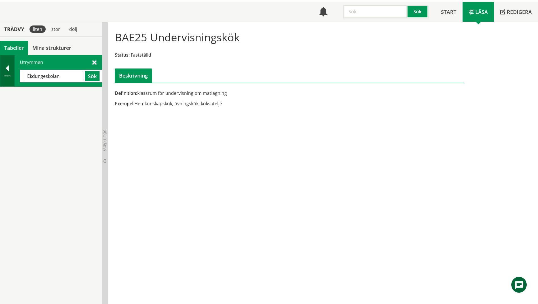
click at [10, 73] on div at bounding box center [7, 69] width 14 height 8
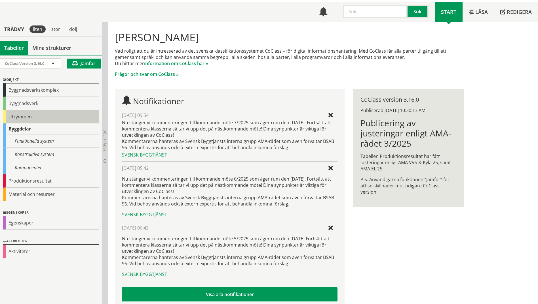
click at [14, 118] on div "Utrymmen" at bounding box center [51, 116] width 96 height 13
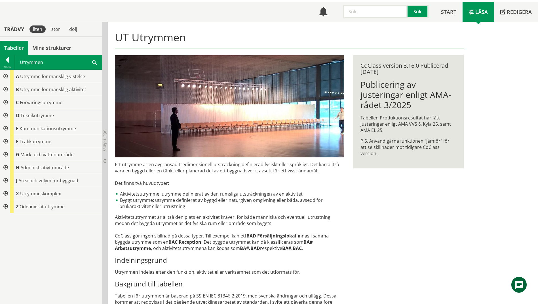
click at [4, 91] on div at bounding box center [5, 89] width 10 height 13
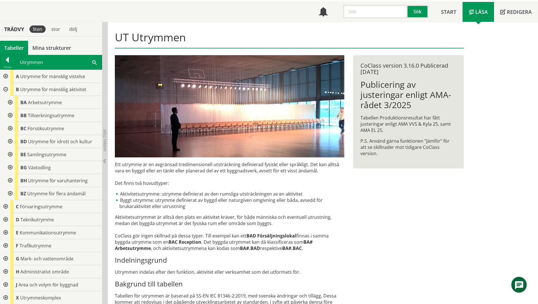
click at [11, 100] on div at bounding box center [10, 102] width 10 height 13
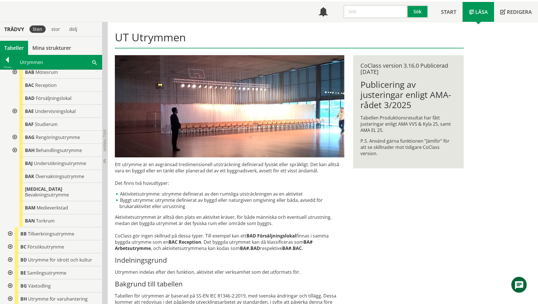
scroll to position [57, 0]
click at [10, 229] on div at bounding box center [10, 233] width 10 height 13
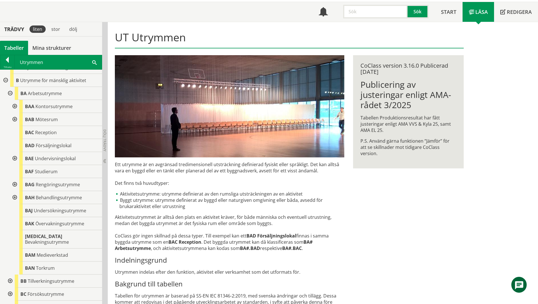
scroll to position [0, 0]
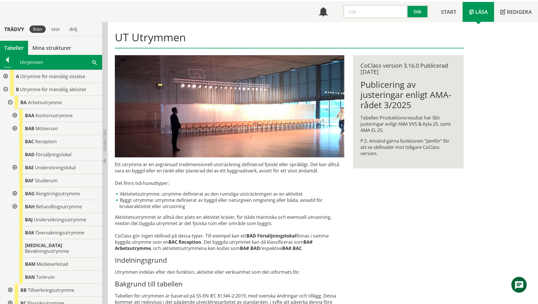
click at [6, 78] on div at bounding box center [5, 76] width 10 height 13
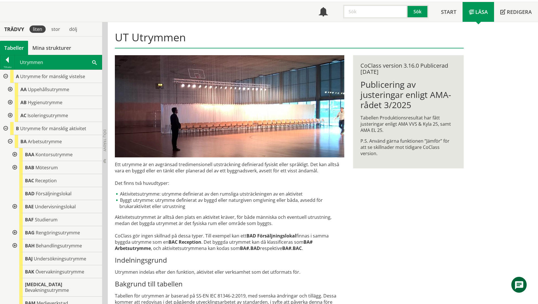
click at [9, 89] on div at bounding box center [10, 89] width 10 height 13
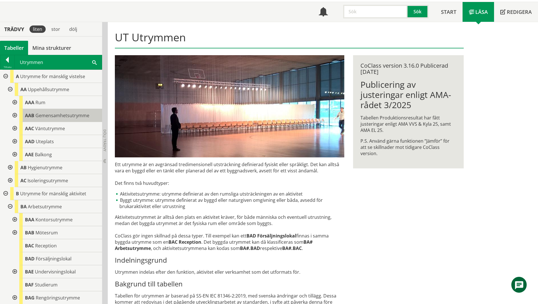
click at [50, 118] on span "Gemensamhetsutrymme" at bounding box center [62, 116] width 54 height 6
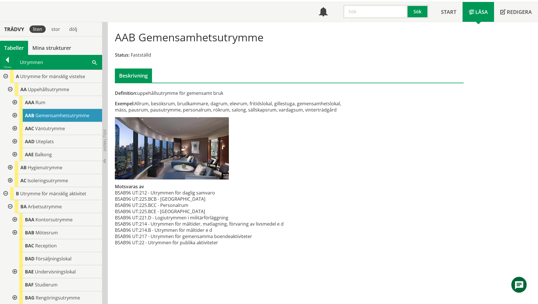
click at [15, 114] on div at bounding box center [14, 115] width 10 height 13
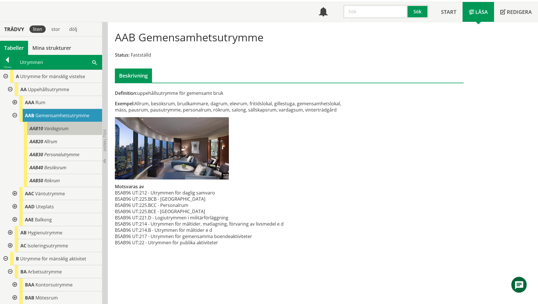
click at [50, 128] on span "Vardagsrum" at bounding box center [56, 129] width 24 height 6
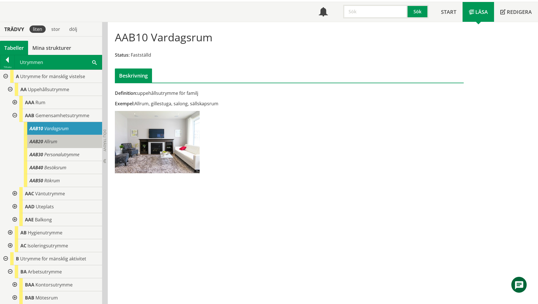
click at [49, 142] on span "Allrum" at bounding box center [50, 142] width 13 height 6
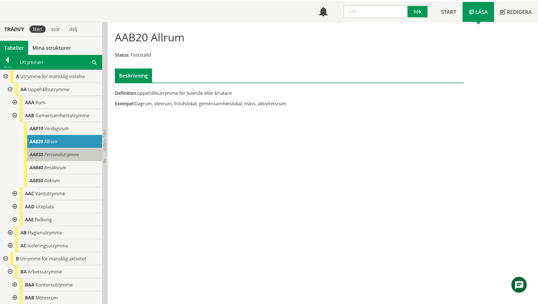
click at [46, 155] on span "Personalutrymme" at bounding box center [61, 155] width 35 height 6
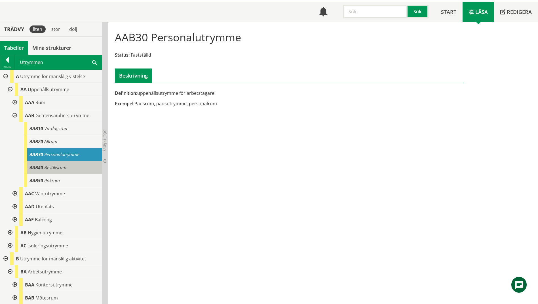
click at [44, 164] on div "AAB40 Besöksrum" at bounding box center [63, 167] width 78 height 13
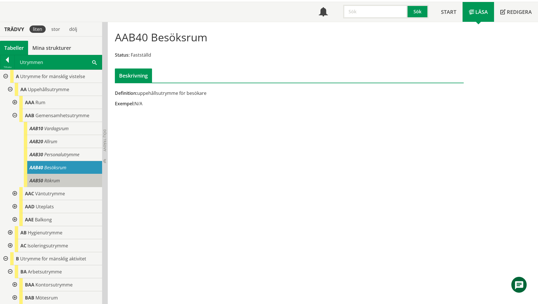
click at [84, 176] on div "AAB50 Rökrum" at bounding box center [63, 180] width 78 height 13
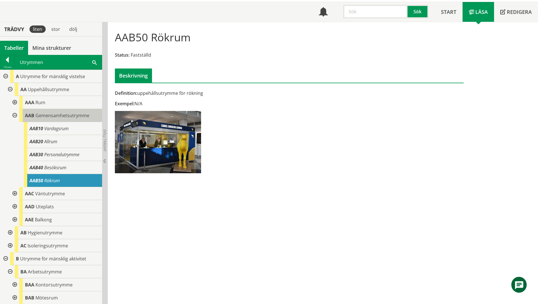
click at [53, 118] on span "Gemensamhetsutrymme" at bounding box center [62, 116] width 54 height 6
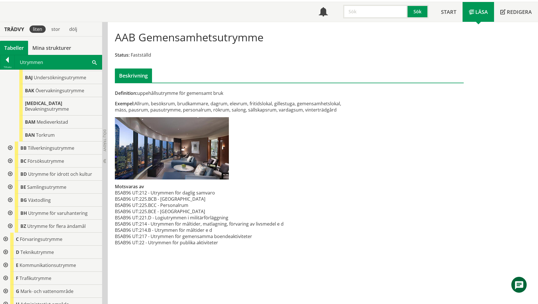
scroll to position [352, 0]
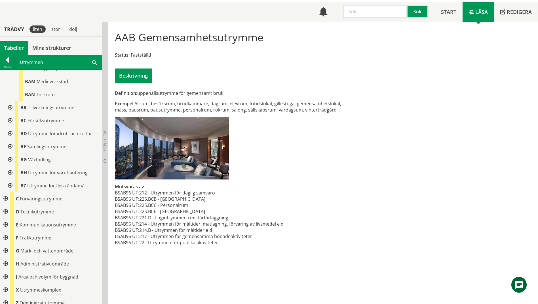
click at [5, 193] on div at bounding box center [5, 199] width 10 height 13
click at [8, 206] on div at bounding box center [10, 212] width 10 height 13
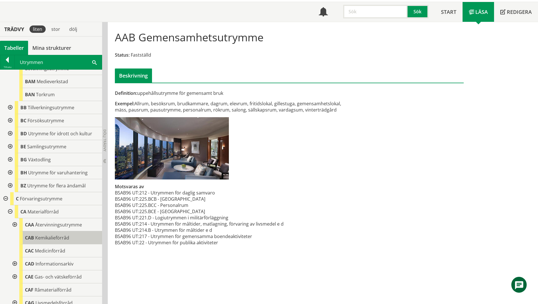
click at [45, 236] on span "Kemikalieförråd" at bounding box center [52, 238] width 34 height 6
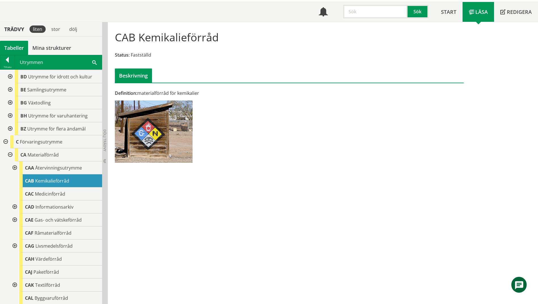
scroll to position [494, 0]
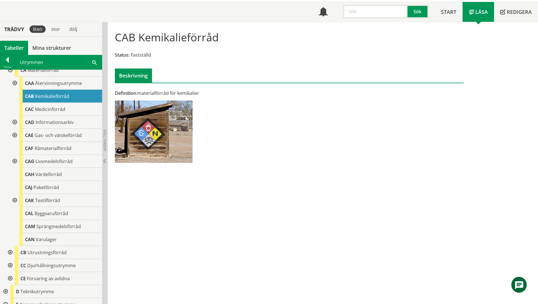
click at [8, 246] on div at bounding box center [10, 252] width 10 height 13
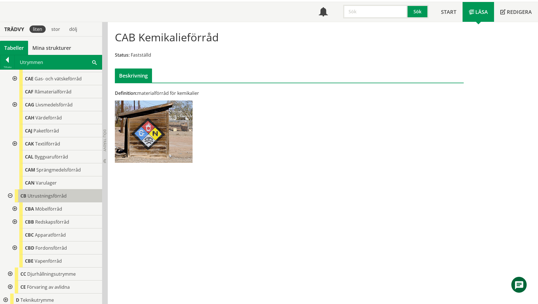
scroll to position [579, 0]
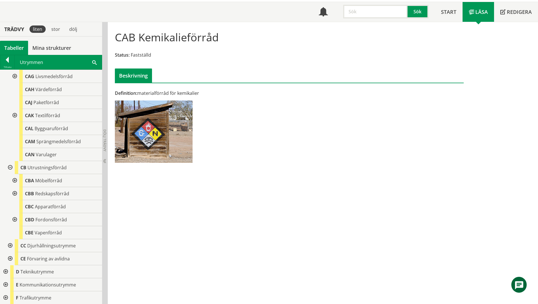
click at [16, 176] on div at bounding box center [14, 180] width 10 height 13
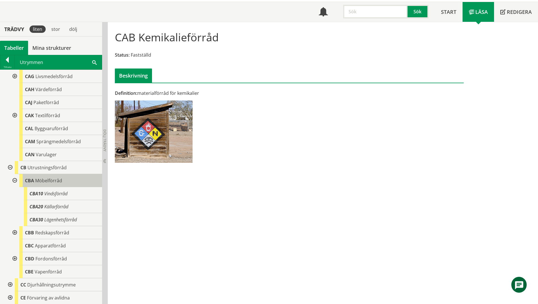
click at [48, 178] on span "Möbelförråd" at bounding box center [48, 181] width 27 height 6
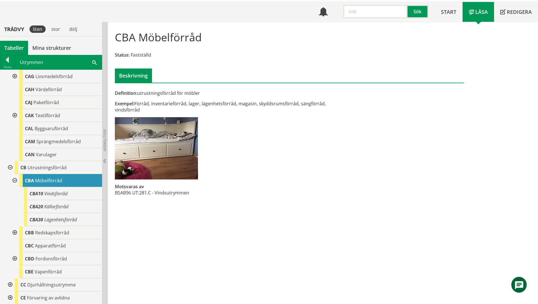
click at [92, 62] on div "Utrymmen Sök" at bounding box center [58, 62] width 87 height 14
click at [93, 62] on span at bounding box center [94, 62] width 5 height 6
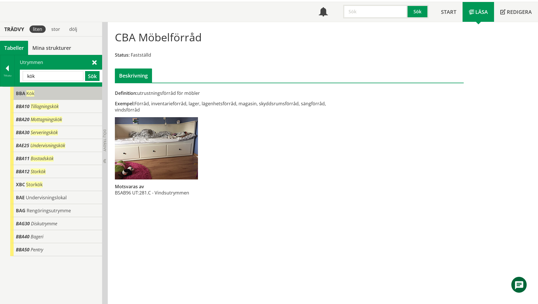
click at [30, 93] on span "Kök" at bounding box center [30, 93] width 8 height 6
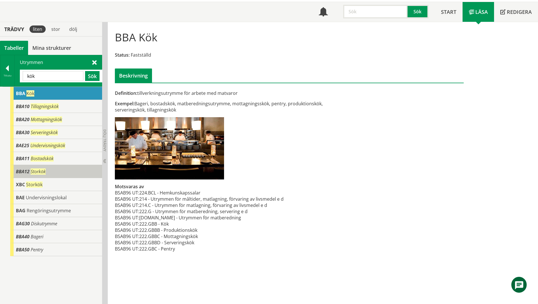
click at [22, 171] on span "BBA12" at bounding box center [23, 172] width 14 height 6
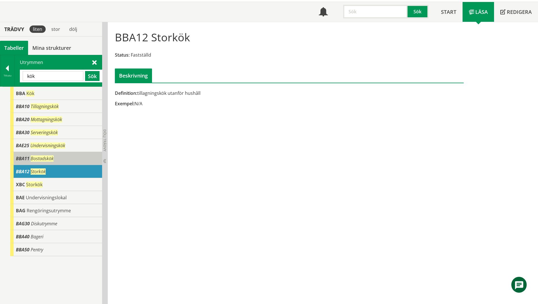
click at [21, 158] on span "BBA11" at bounding box center [23, 159] width 14 height 6
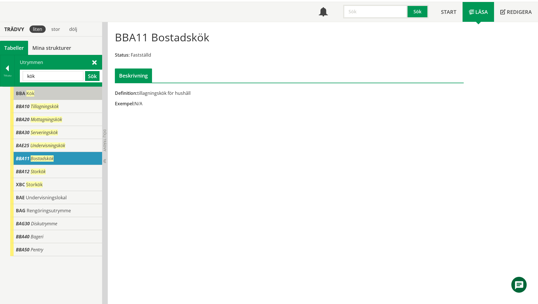
click at [35, 93] on div "BBA Kök" at bounding box center [56, 93] width 92 height 13
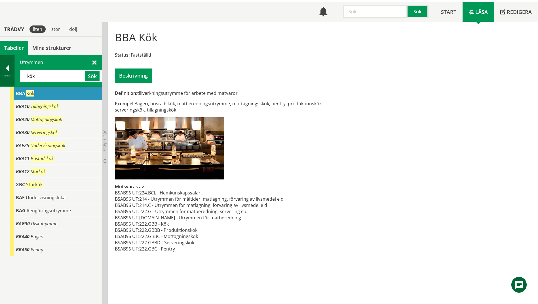
drag, startPoint x: 54, startPoint y: 73, endPoint x: 10, endPoint y: 75, distance: 44.9
click at [10, 75] on div "Tillbaka Utrymmen kök Sök" at bounding box center [51, 71] width 102 height 32
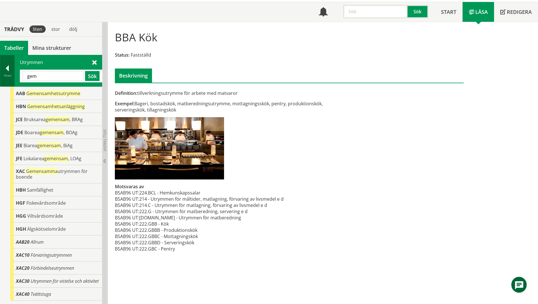
drag, startPoint x: 63, startPoint y: 76, endPoint x: 6, endPoint y: 77, distance: 57.0
click at [6, 77] on div "Tillbaka Utrymmen gem Sök" at bounding box center [51, 71] width 102 height 32
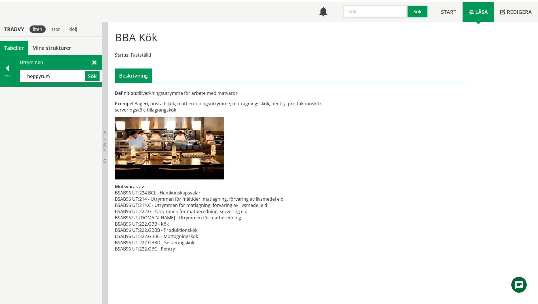
drag, startPoint x: 54, startPoint y: 81, endPoint x: -1, endPoint y: 77, distance: 54.9
click at [0, 77] on html "AMA AMA Beskrivningsverktyg AMA Funktion BSAB Bygginfo Byggjura Byggkatalogen […" at bounding box center [269, 121] width 538 height 304
type input "aktivitet"
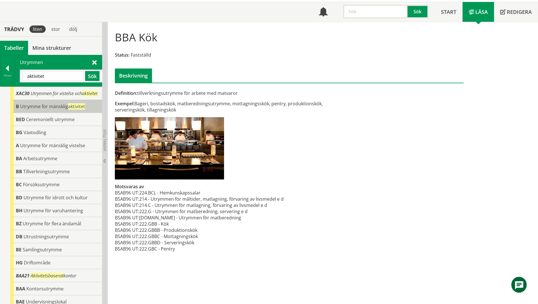
click at [29, 110] on span "Utrymme för mänsklig aktivitet" at bounding box center [52, 106] width 65 height 6
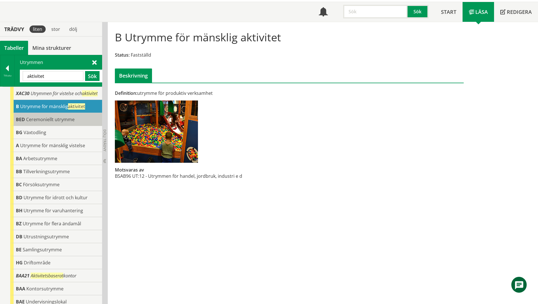
click at [23, 123] on span "BED" at bounding box center [20, 120] width 9 height 6
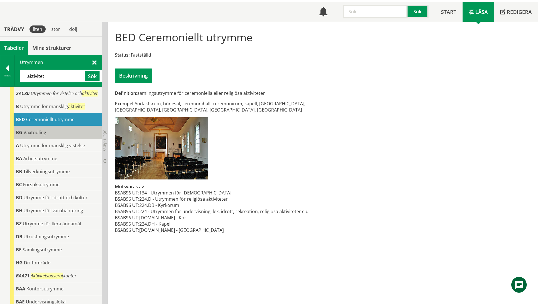
click at [21, 136] on span "BG" at bounding box center [19, 133] width 7 height 6
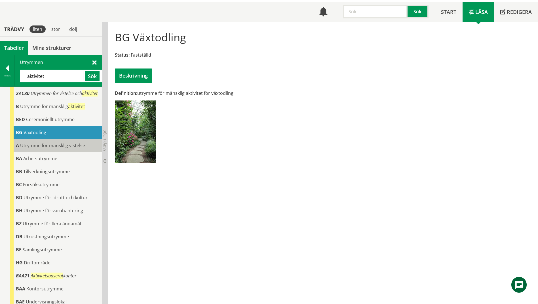
click at [38, 149] on span "Utrymme för mänsklig vistelse" at bounding box center [52, 146] width 65 height 6
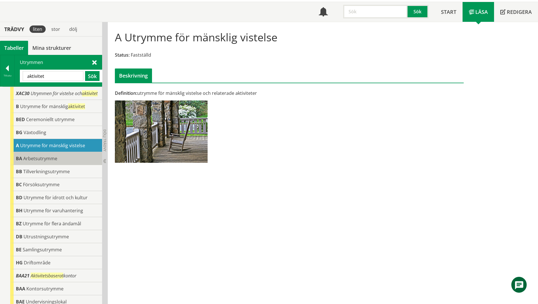
click at [46, 162] on span "Arbetsutrymme" at bounding box center [40, 159] width 34 height 6
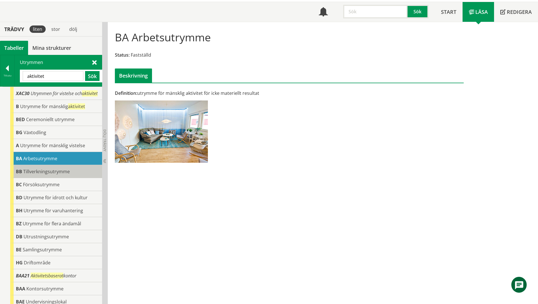
click at [46, 174] on div "BB Tillverkningsutrymme" at bounding box center [56, 171] width 92 height 13
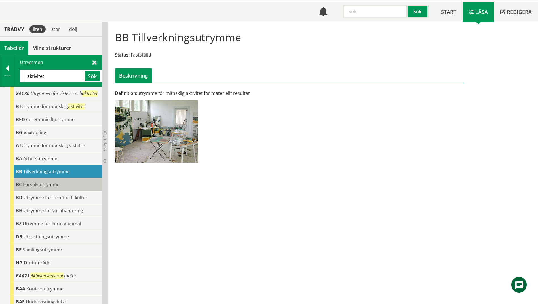
click at [52, 188] on span "Försöksutrymme" at bounding box center [41, 185] width 37 height 6
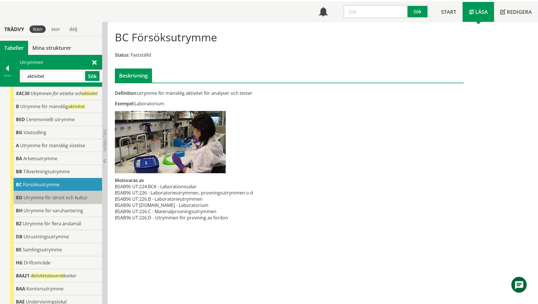
click at [55, 201] on span "Utrymme för idrott och kultur" at bounding box center [56, 198] width 64 height 6
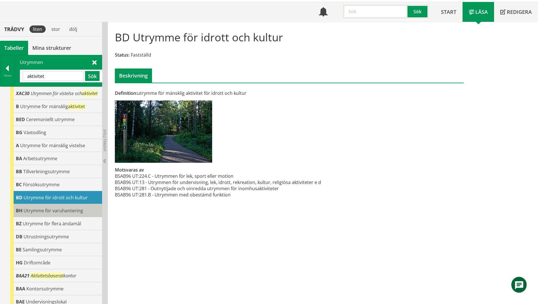
click at [50, 214] on span "Utrymme för varuhantering" at bounding box center [54, 211] width 60 height 6
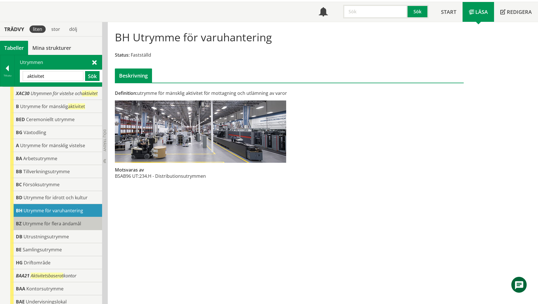
click at [45, 227] on span "Utrymme för flera ändamål" at bounding box center [52, 224] width 58 height 6
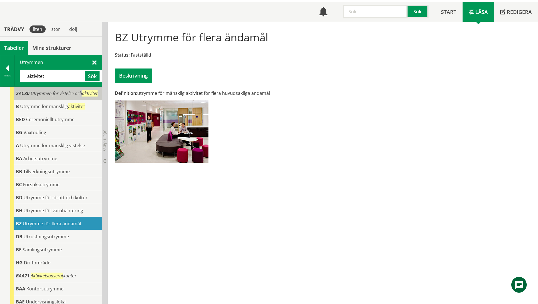
click at [52, 95] on span "Utrymmen för vistelse och aktivitet" at bounding box center [64, 93] width 67 height 6
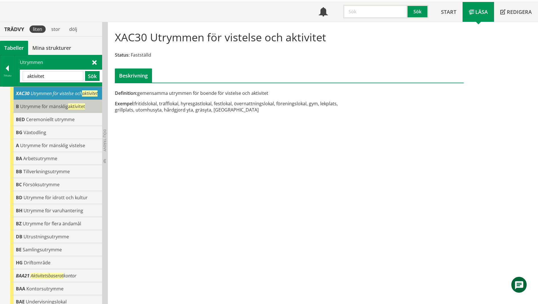
click at [51, 110] on span "Utrymme för mänsklig aktivitet" at bounding box center [52, 106] width 65 height 6
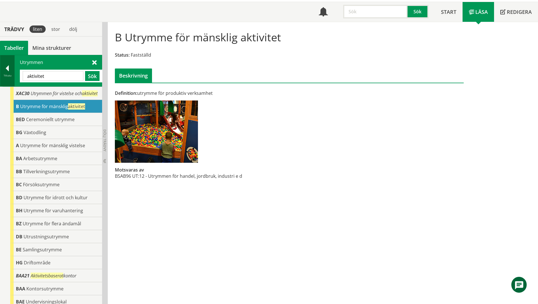
click at [5, 73] on div at bounding box center [7, 69] width 14 height 8
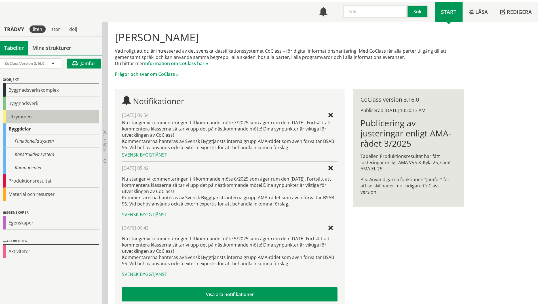
click at [12, 116] on div "Utrymmen" at bounding box center [51, 116] width 96 height 13
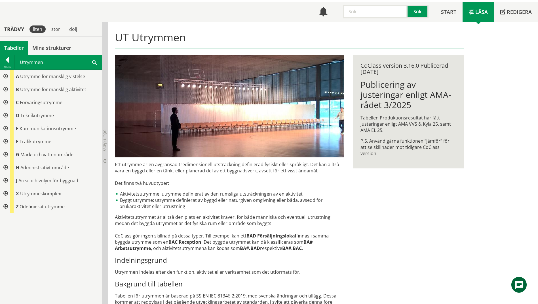
click at [5, 90] on div at bounding box center [5, 89] width 10 height 13
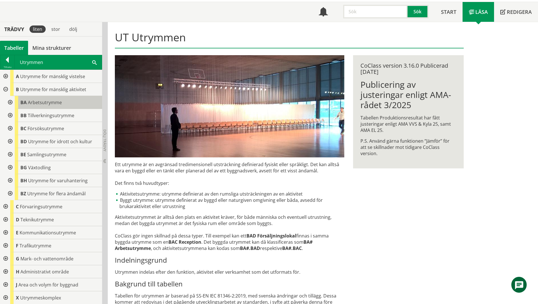
click at [52, 105] on span "Arbetsutrymme" at bounding box center [45, 103] width 34 height 6
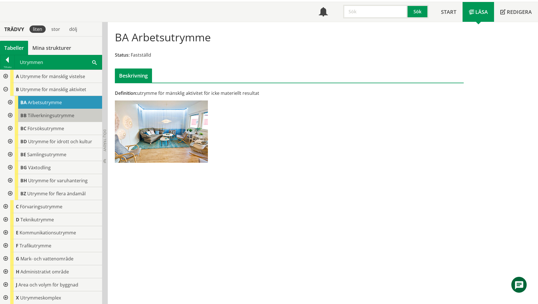
click at [60, 119] on div "BB Tillverkningsutrymme" at bounding box center [58, 115] width 87 height 13
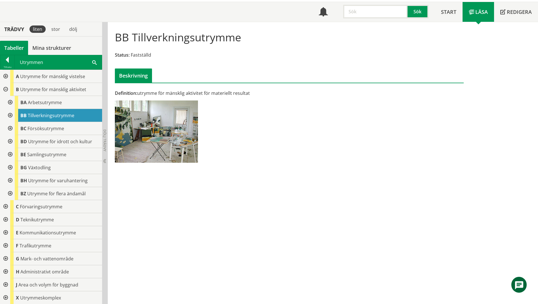
click at [10, 117] on div at bounding box center [10, 115] width 10 height 13
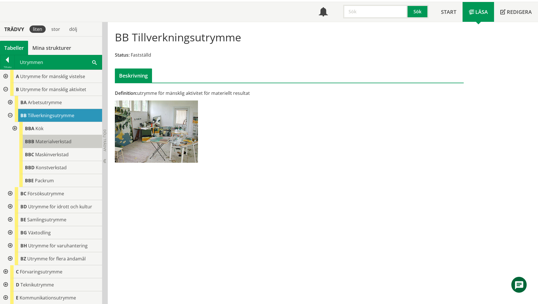
click at [74, 145] on div "BBB Materialverkstad" at bounding box center [60, 141] width 83 height 13
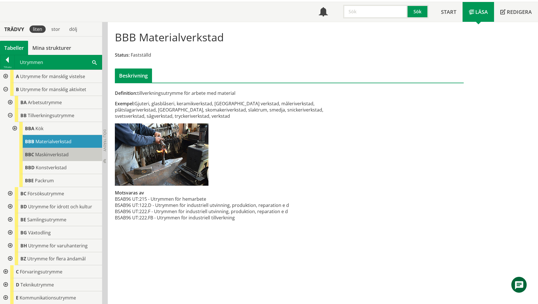
click at [75, 156] on div "BBC Maskinverkstad" at bounding box center [60, 154] width 83 height 13
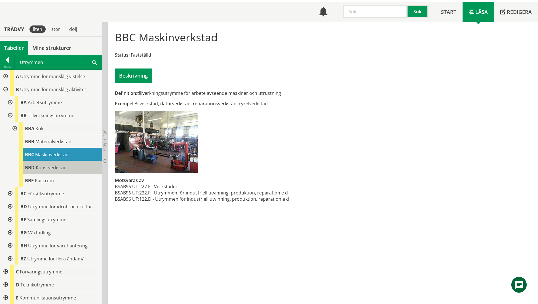
click at [77, 169] on div "BBD Konstverkstad" at bounding box center [60, 167] width 83 height 13
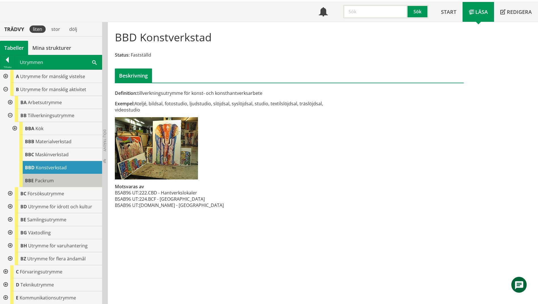
click at [78, 178] on div "BBE Packrum" at bounding box center [60, 180] width 83 height 13
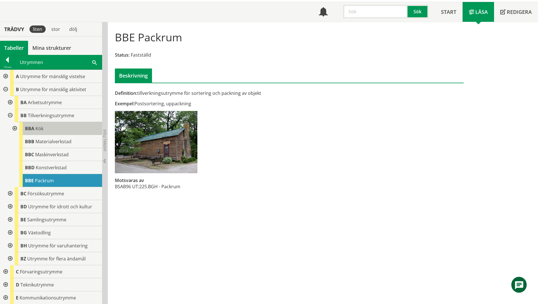
click at [81, 122] on div "BBA Kök" at bounding box center [60, 128] width 83 height 13
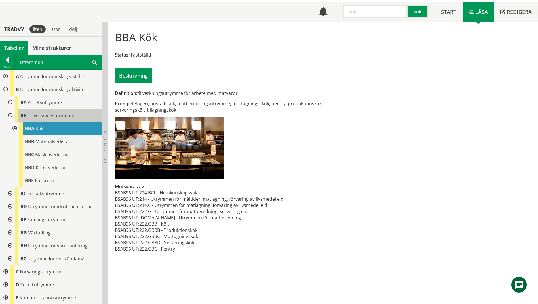
click at [81, 116] on div "BB Tillverkningsutrymme" at bounding box center [58, 115] width 87 height 13
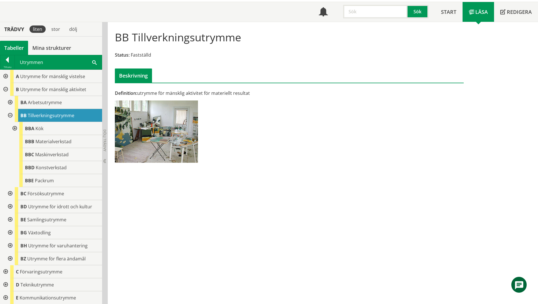
click at [95, 62] on span at bounding box center [94, 62] width 5 height 6
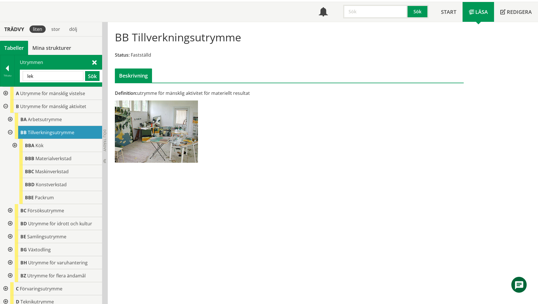
type input "lek"
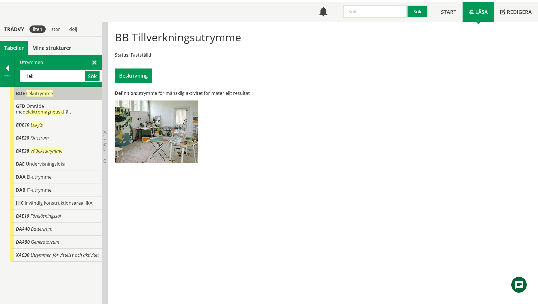
click at [40, 93] on span "Lekutrymme" at bounding box center [39, 93] width 27 height 6
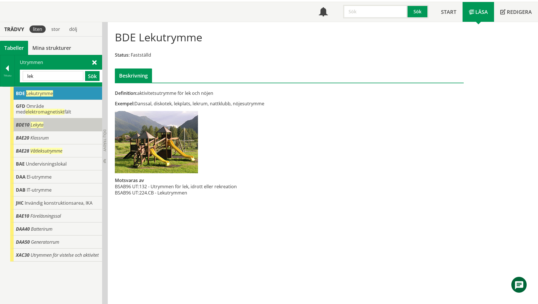
click at [14, 124] on div "BDE10 Lekyta" at bounding box center [56, 125] width 92 height 13
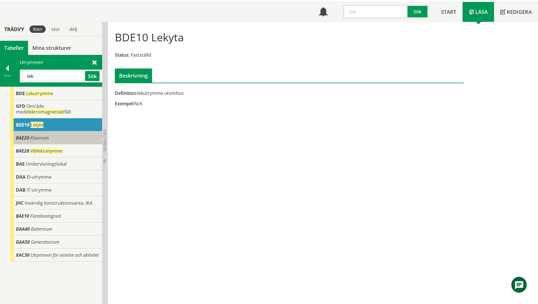
click at [28, 141] on div "BAE20 Klassrum" at bounding box center [56, 138] width 92 height 13
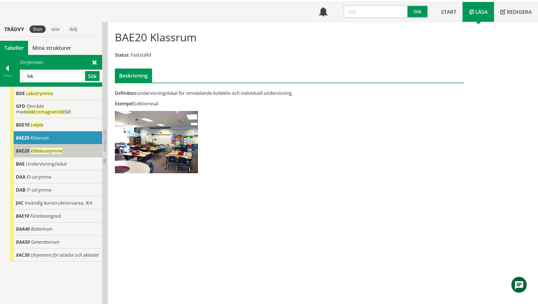
click at [26, 150] on span "BAE28" at bounding box center [22, 151] width 13 height 6
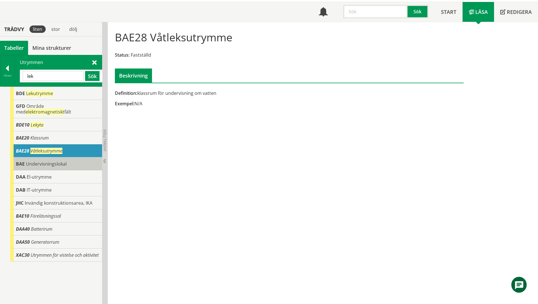
click at [17, 165] on span "BAE" at bounding box center [20, 164] width 9 height 6
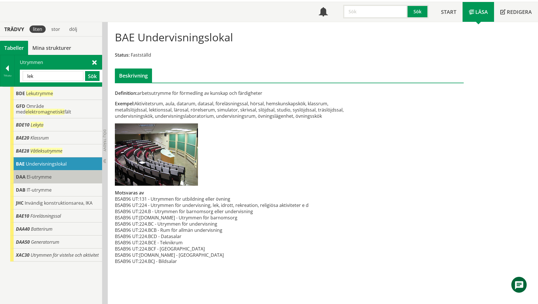
click at [17, 177] on span "DAA" at bounding box center [21, 177] width 10 height 6
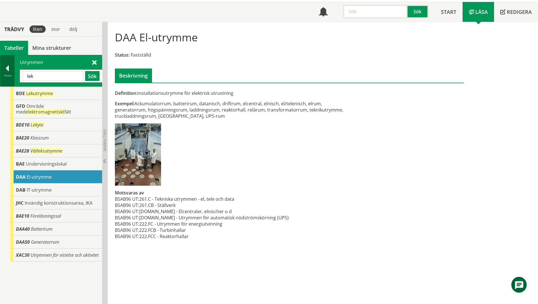
click at [8, 74] on div "Tillbaka" at bounding box center [7, 70] width 14 height 31
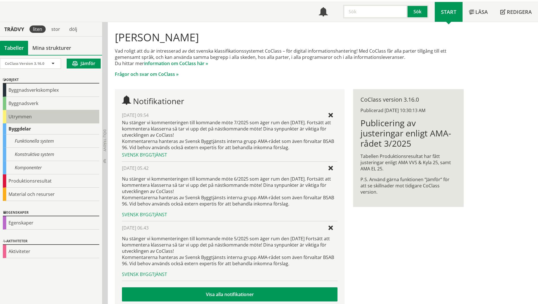
click at [13, 116] on div "Utrymmen" at bounding box center [51, 116] width 96 height 13
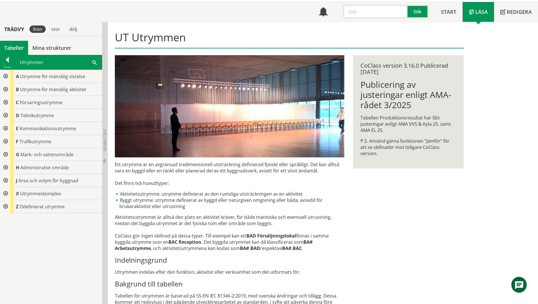
click at [6, 103] on div at bounding box center [5, 102] width 10 height 13
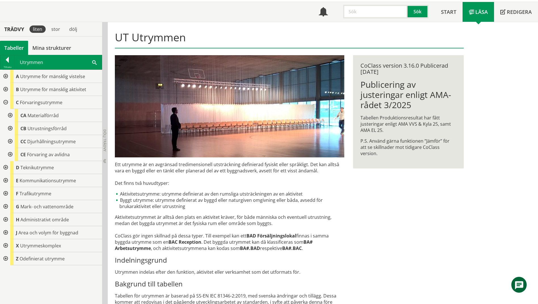
click at [7, 92] on div at bounding box center [5, 89] width 10 height 13
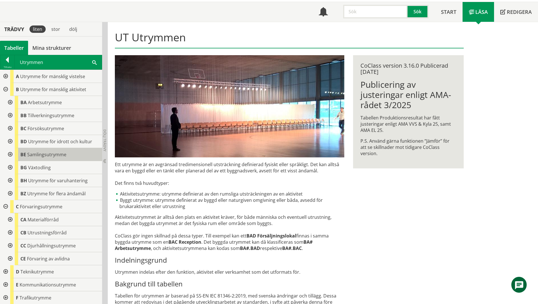
click at [46, 159] on div "BE Samlingsutrymme" at bounding box center [58, 154] width 87 height 13
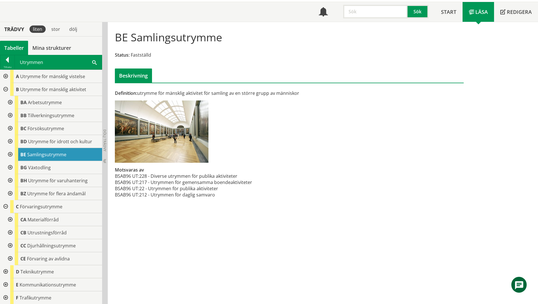
click at [10, 156] on div at bounding box center [10, 154] width 10 height 13
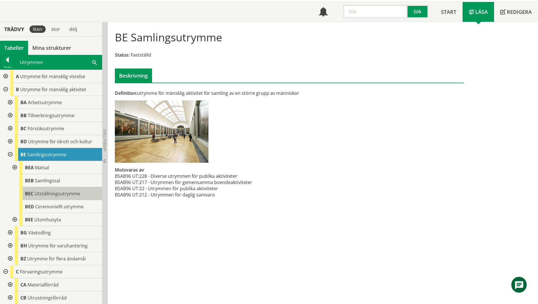
click at [52, 196] on span "Utställningsutrymme" at bounding box center [57, 194] width 45 height 6
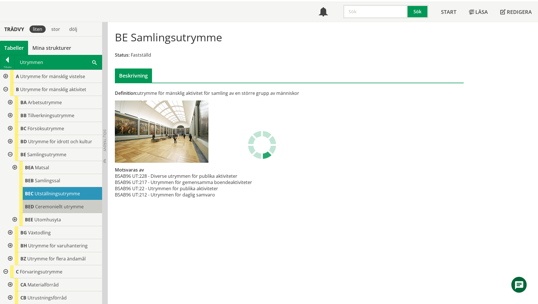
click at [54, 211] on div "BED Ceremoniellt utrymme" at bounding box center [60, 206] width 83 height 13
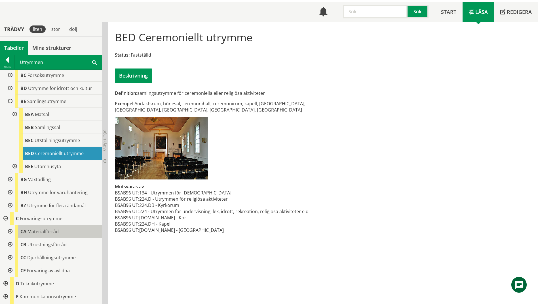
scroll to position [57, 0]
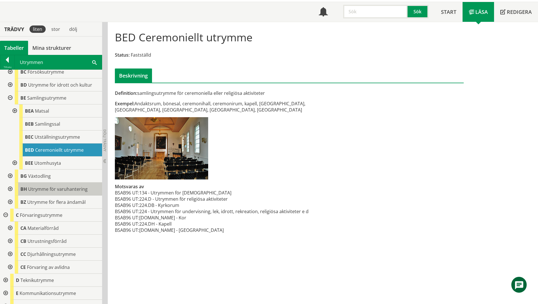
click at [56, 189] on span "Utrymme för varuhantering" at bounding box center [58, 189] width 60 height 6
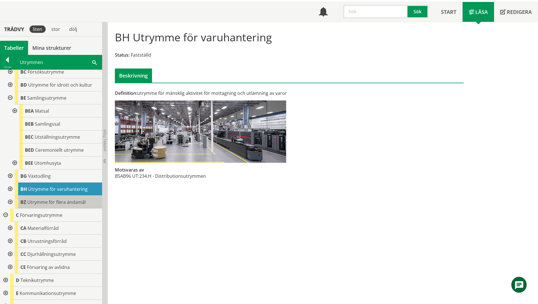
click at [50, 208] on div "BZ Utrymme för flera ändamål" at bounding box center [58, 202] width 87 height 13
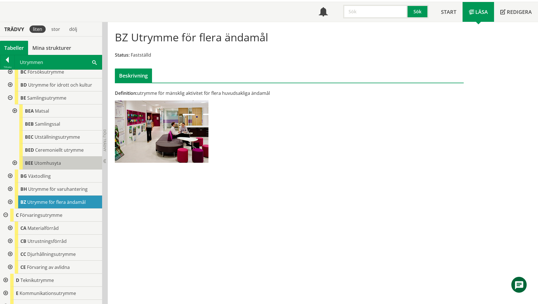
click at [41, 167] on div "BEE Utomhusyta" at bounding box center [60, 163] width 83 height 13
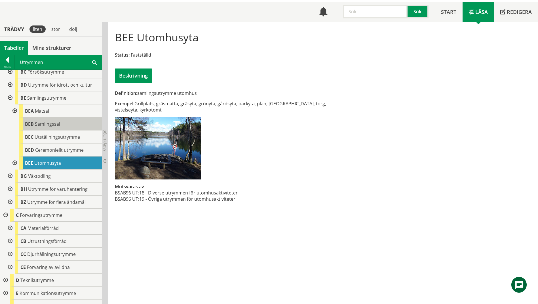
click at [41, 126] on span "Samlingssal" at bounding box center [47, 124] width 25 height 6
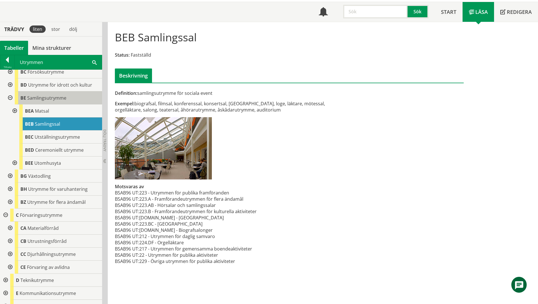
click at [36, 99] on span "Samlingsutrymme" at bounding box center [46, 98] width 39 height 6
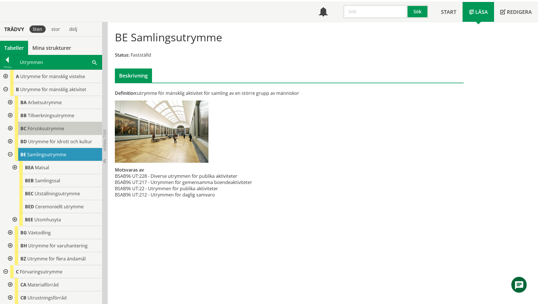
click at [35, 128] on span "Försöksutrymme" at bounding box center [46, 129] width 37 height 6
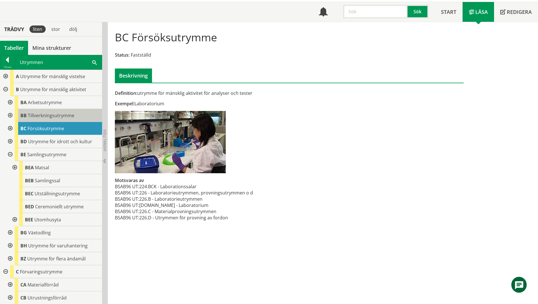
click at [33, 120] on div "BB Tillverkningsutrymme" at bounding box center [58, 115] width 87 height 13
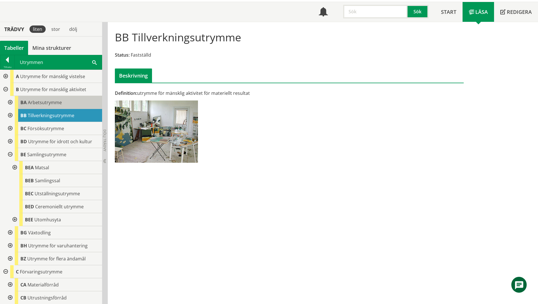
click at [19, 102] on div "BA Arbetsutrymme" at bounding box center [58, 102] width 87 height 13
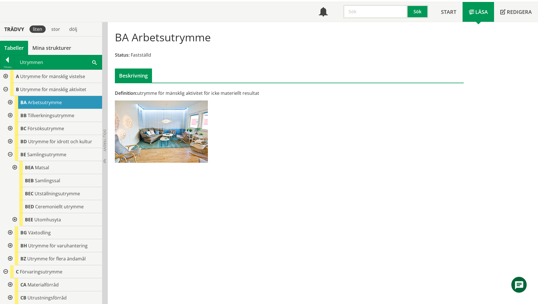
click at [7, 102] on div at bounding box center [10, 102] width 10 height 13
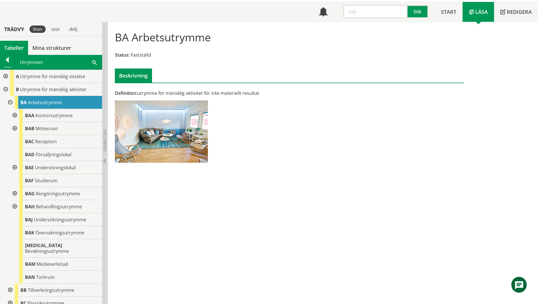
click at [15, 128] on div at bounding box center [14, 128] width 10 height 13
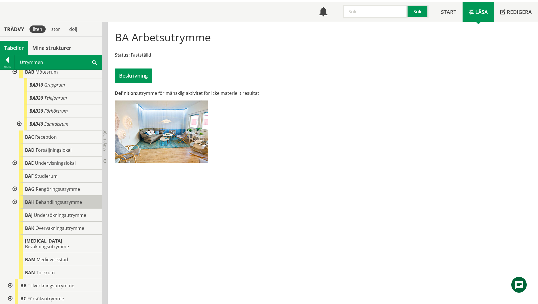
scroll to position [85, 0]
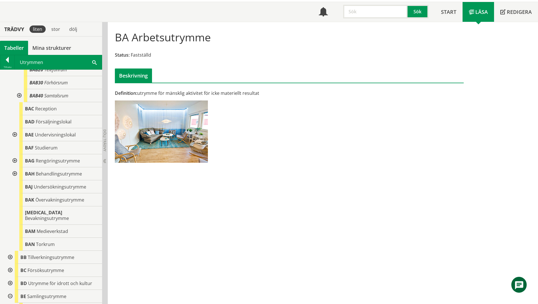
click at [16, 134] on div at bounding box center [14, 134] width 10 height 13
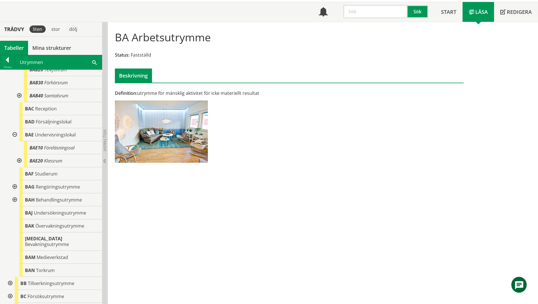
click at [20, 160] on div at bounding box center [19, 161] width 10 height 13
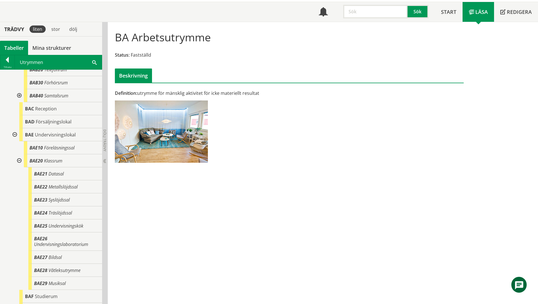
click at [20, 160] on div at bounding box center [19, 161] width 10 height 13
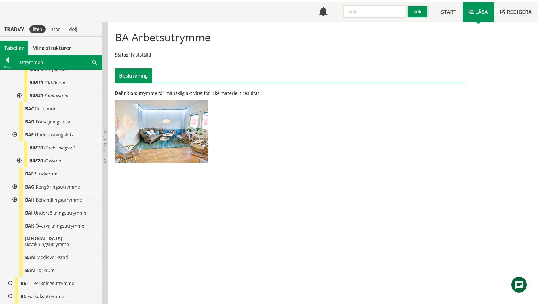
click at [12, 134] on div at bounding box center [14, 134] width 10 height 13
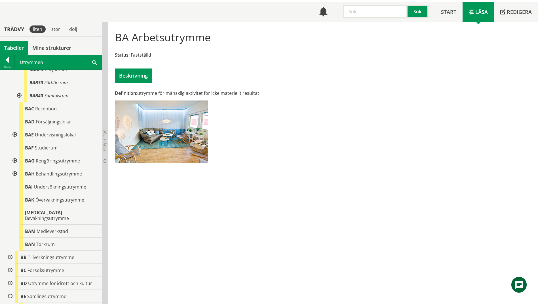
click at [12, 177] on div at bounding box center [14, 174] width 10 height 13
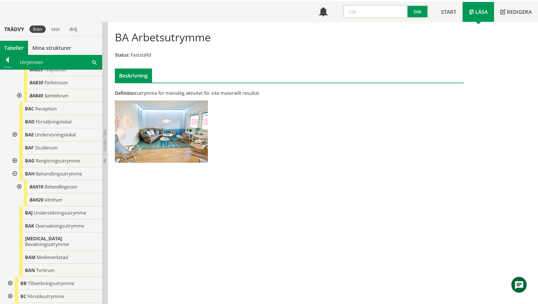
click at [12, 177] on div at bounding box center [14, 174] width 10 height 13
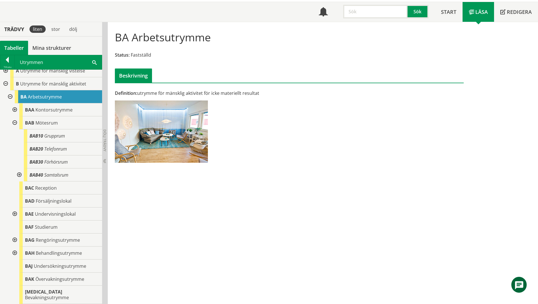
scroll to position [0, 0]
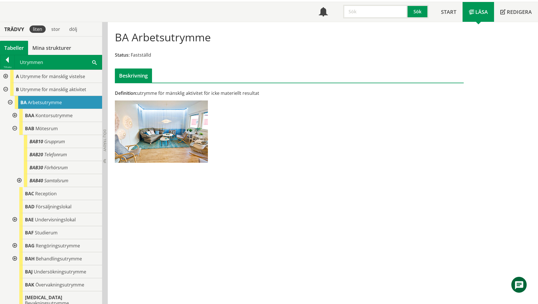
click at [12, 115] on div at bounding box center [14, 115] width 10 height 13
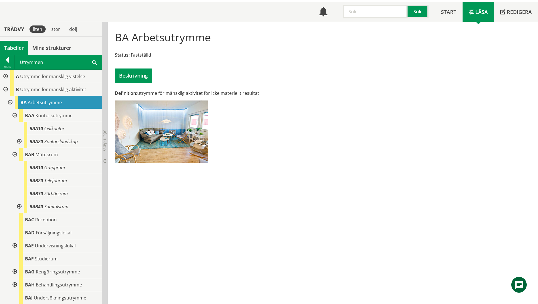
click at [12, 115] on div at bounding box center [14, 115] width 10 height 13
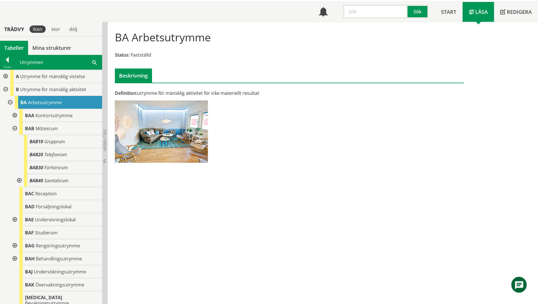
click at [4, 76] on div at bounding box center [5, 76] width 10 height 13
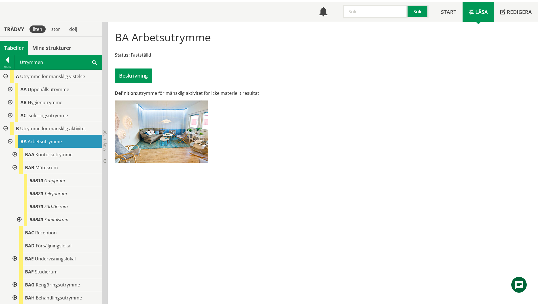
click at [9, 90] on div at bounding box center [10, 89] width 10 height 13
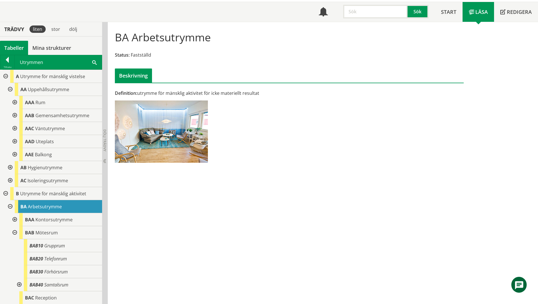
click at [15, 103] on div at bounding box center [14, 102] width 10 height 13
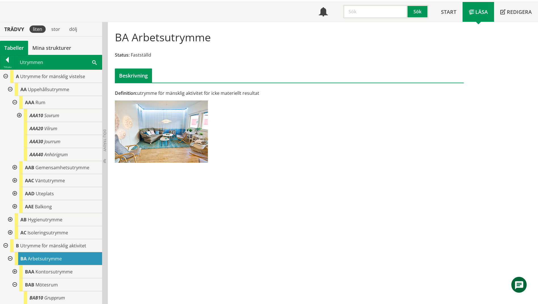
click at [15, 166] on div at bounding box center [14, 167] width 10 height 13
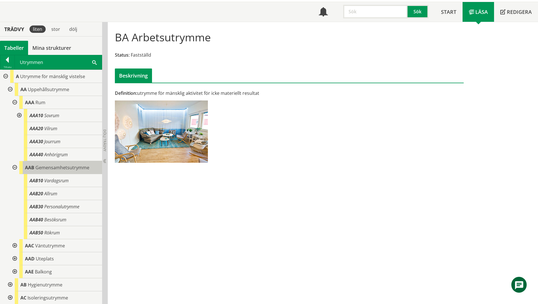
click at [46, 171] on div "AAB Gemensamhetsutrymme" at bounding box center [60, 167] width 83 height 13
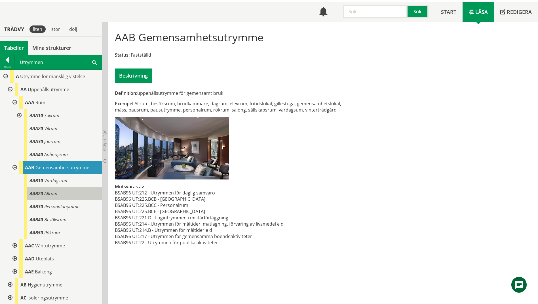
click at [67, 193] on div "AAB20 Allrum" at bounding box center [63, 193] width 78 height 13
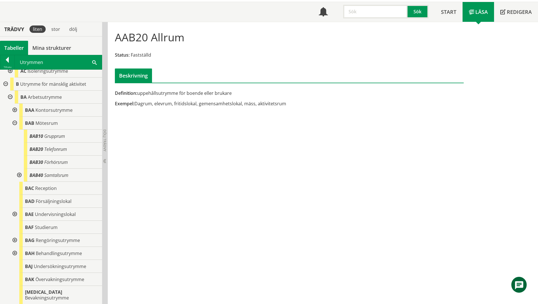
scroll to position [227, 0]
click at [15, 122] on div at bounding box center [14, 123] width 10 height 13
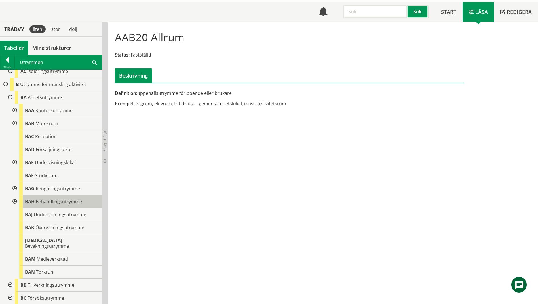
click at [65, 203] on span "Behandlingsutrymme" at bounding box center [59, 202] width 46 height 6
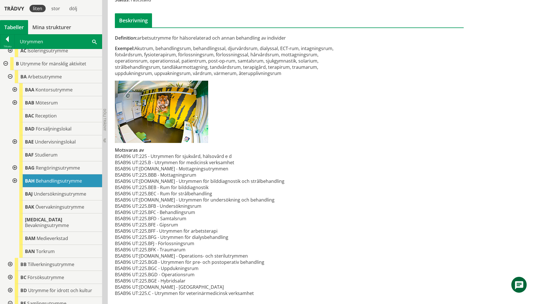
scroll to position [88, 0]
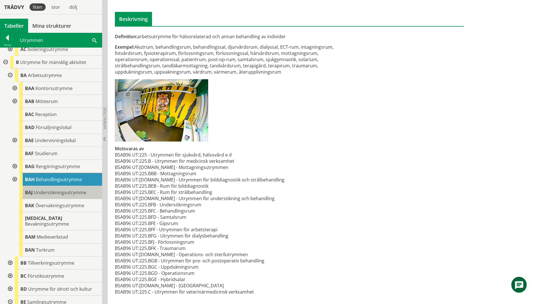
click at [33, 192] on div "BAJ Undersökningsutrymme" at bounding box center [60, 192] width 83 height 13
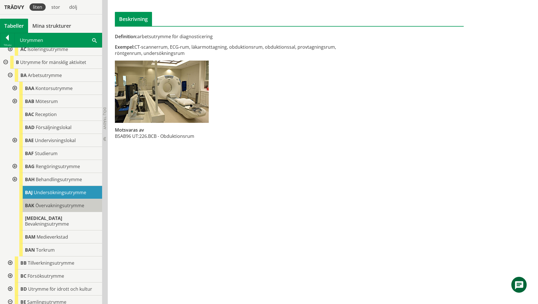
click at [39, 206] on span "Övervakningsutrymme" at bounding box center [59, 206] width 49 height 6
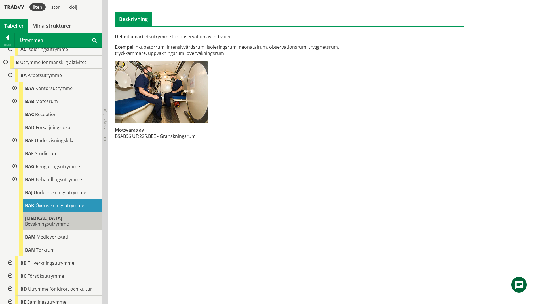
click at [46, 221] on span "Bevakningsutrymme" at bounding box center [47, 224] width 44 height 6
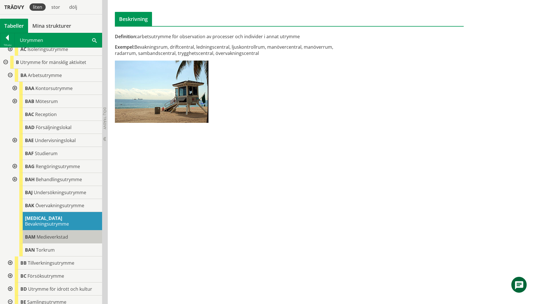
click at [50, 234] on span "Medieverkstad" at bounding box center [52, 237] width 31 height 6
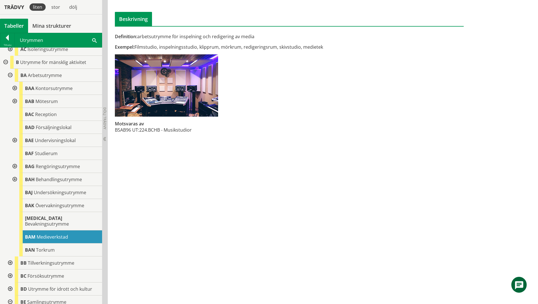
click at [51, 236] on div "BAM Medieverkstad" at bounding box center [60, 237] width 83 height 13
click at [51, 247] on span "Torkrum" at bounding box center [45, 250] width 19 height 6
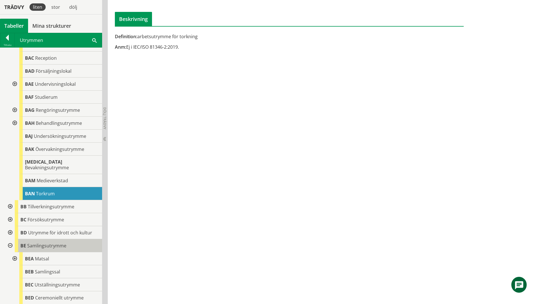
scroll to position [284, 0]
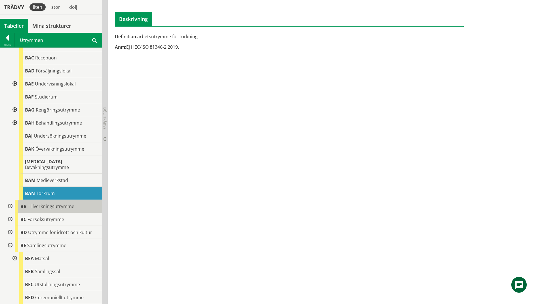
click at [69, 204] on span "Tillverkningsutrymme" at bounding box center [51, 207] width 46 height 6
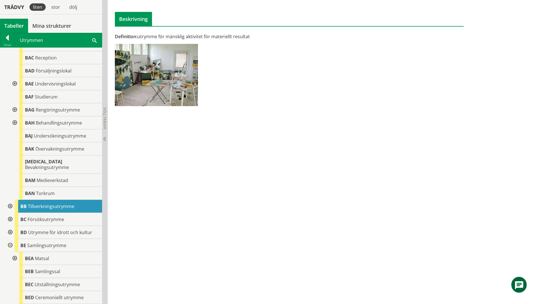
click at [7, 200] on div at bounding box center [10, 206] width 10 height 13
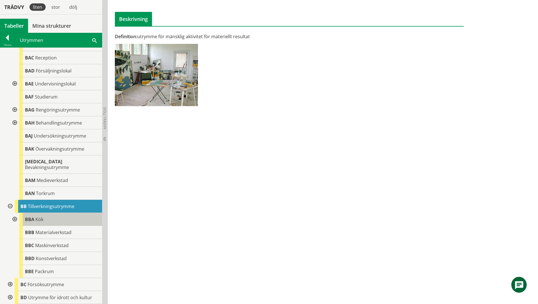
click at [56, 215] on div "BBA Kök" at bounding box center [60, 219] width 83 height 13
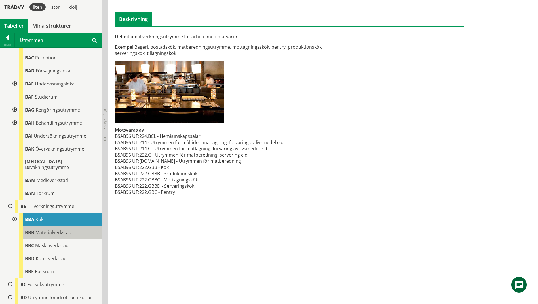
click at [65, 230] on span "Materialverkstad" at bounding box center [53, 233] width 36 height 6
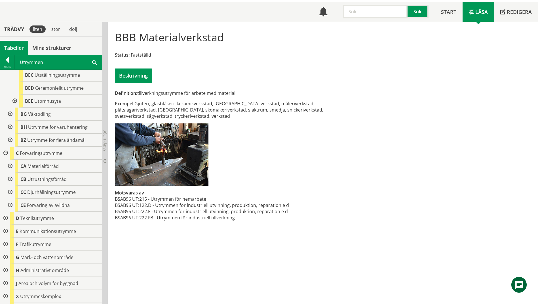
scroll to position [587, 0]
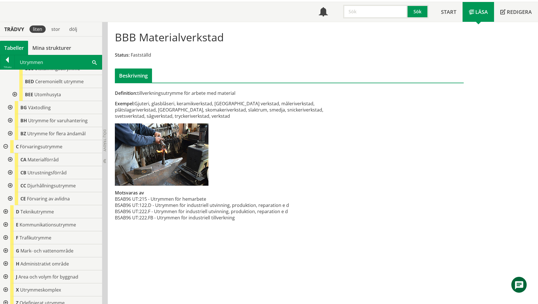
click at [6, 219] on div at bounding box center [5, 225] width 10 height 13
click at [12, 232] on div at bounding box center [10, 238] width 10 height 13
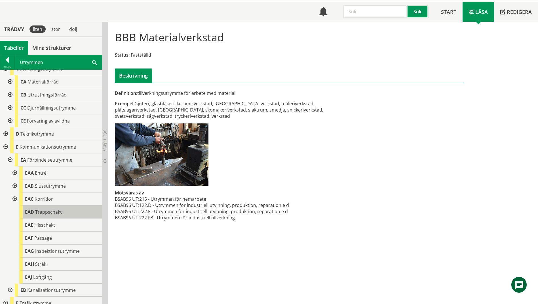
scroll to position [672, 0]
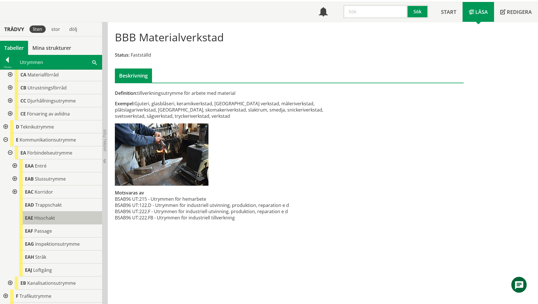
click at [61, 215] on div "EAE Hisschakt" at bounding box center [60, 218] width 83 height 13
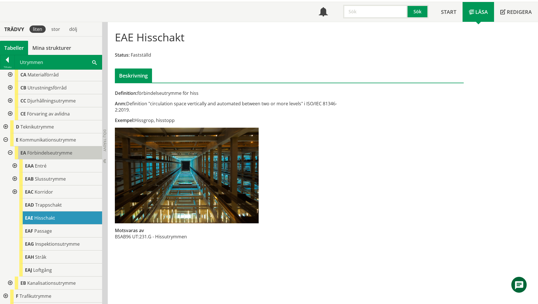
click at [59, 150] on span "Förbindelseutrymme" at bounding box center [49, 153] width 45 height 6
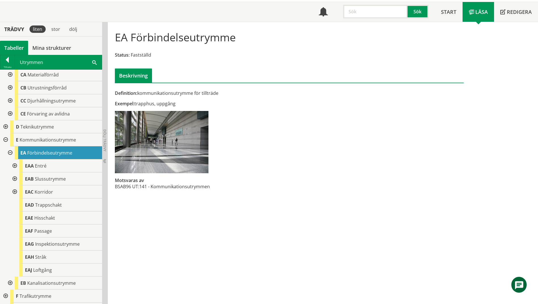
click at [94, 64] on span at bounding box center [94, 62] width 5 height 6
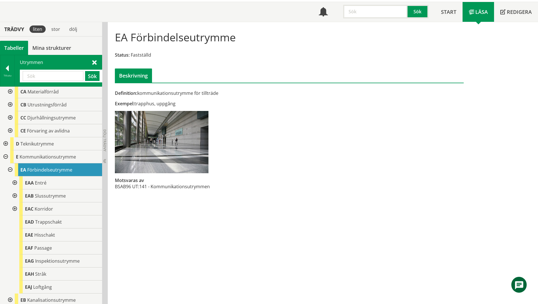
click at [46, 76] on input "text" at bounding box center [53, 76] width 61 height 10
type input "salong"
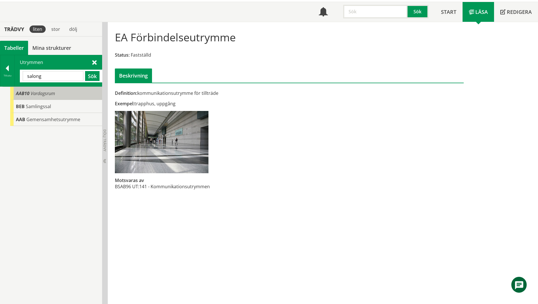
click at [38, 93] on span "Vardagsrum" at bounding box center [43, 93] width 24 height 6
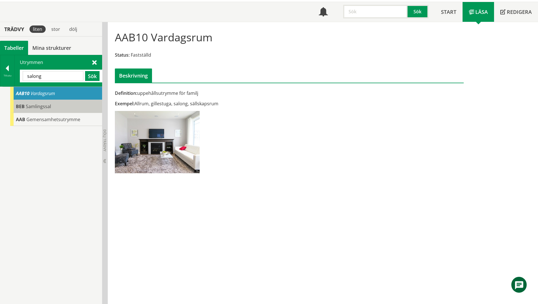
click at [38, 105] on span "Samlingssal" at bounding box center [38, 106] width 25 height 6
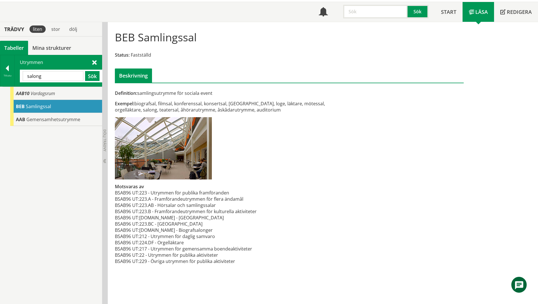
drag, startPoint x: 338, startPoint y: 104, endPoint x: 312, endPoint y: 106, distance: 26.1
click at [312, 106] on div "Exempel: biografsal, filmsal, konferenssal, konsertsal, [GEOGRAPHIC_DATA], loge…" at bounding box center [229, 107] width 229 height 12
click at [17, 107] on span "BEB" at bounding box center [20, 106] width 9 height 6
click at [5, 81] on div "Tillbaka" at bounding box center [7, 70] width 14 height 31
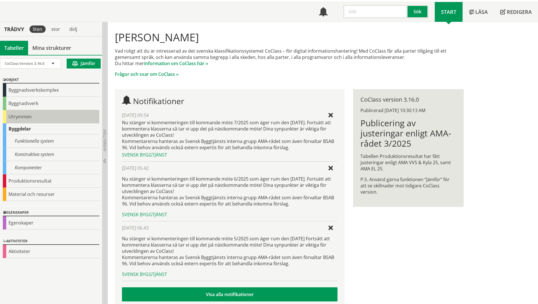
click at [7, 119] on div "Utrymmen" at bounding box center [51, 116] width 96 height 13
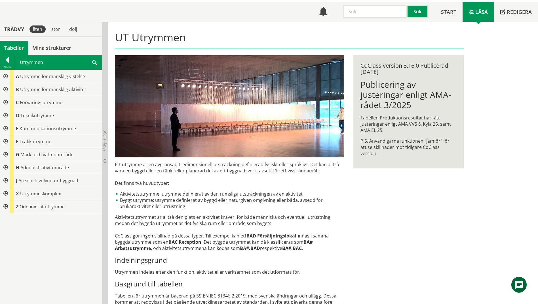
click at [6, 90] on div at bounding box center [5, 89] width 10 height 13
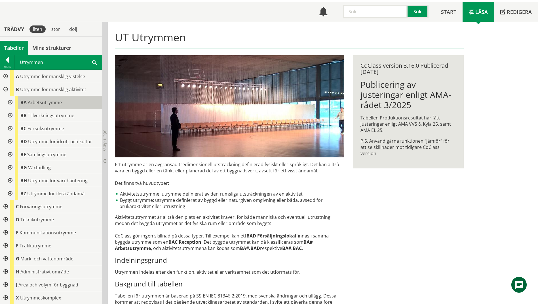
click at [38, 104] on span "Arbetsutrymme" at bounding box center [45, 103] width 34 height 6
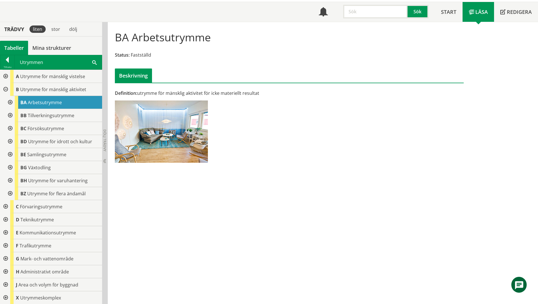
click at [37, 102] on span "Arbetsutrymme" at bounding box center [45, 103] width 34 height 6
click at [93, 62] on span at bounding box center [94, 62] width 5 height 6
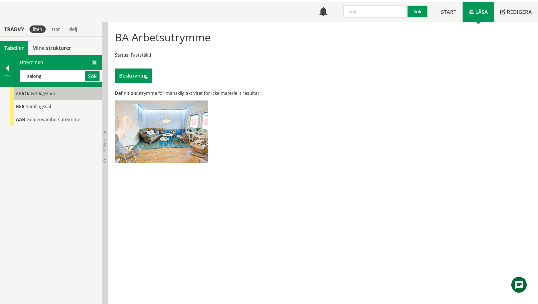
click at [34, 90] on div "AAB10 Vardagsrum" at bounding box center [56, 93] width 92 height 13
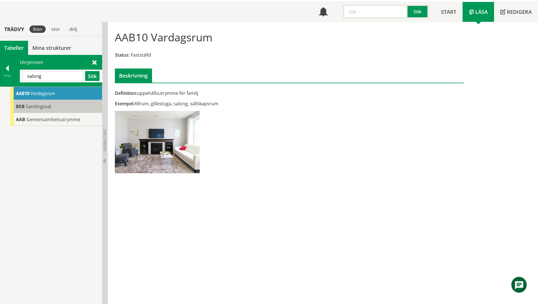
click at [30, 106] on span "Samlingssal" at bounding box center [38, 106] width 25 height 6
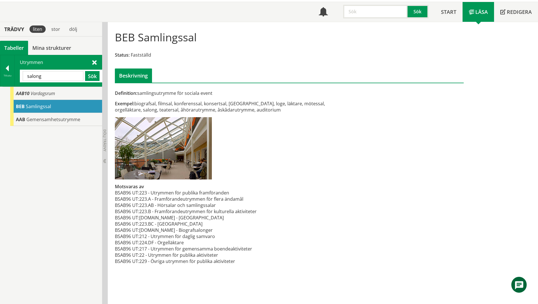
drag, startPoint x: 72, startPoint y: 77, endPoint x: 22, endPoint y: 70, distance: 50.1
click at [22, 70] on div "salong Sök" at bounding box center [61, 76] width 83 height 13
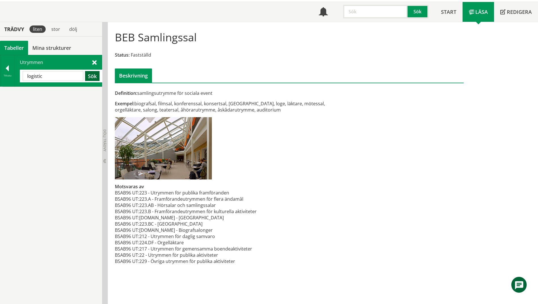
click at [96, 74] on button "Sök" at bounding box center [92, 76] width 14 height 10
click at [58, 76] on input "logistic" at bounding box center [53, 76] width 61 height 10
type input "logistik"
click at [89, 75] on button "Sök" at bounding box center [92, 76] width 14 height 10
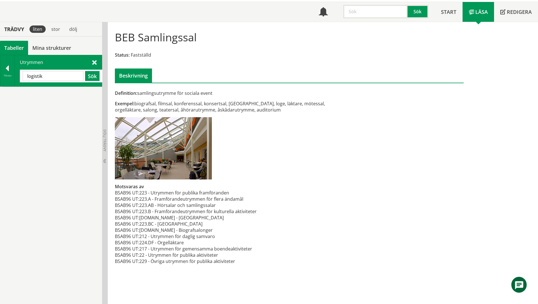
drag, startPoint x: 41, startPoint y: 78, endPoint x: 19, endPoint y: 77, distance: 22.4
click at [19, 77] on div "Utrymmen logistik Sök" at bounding box center [58, 70] width 87 height 31
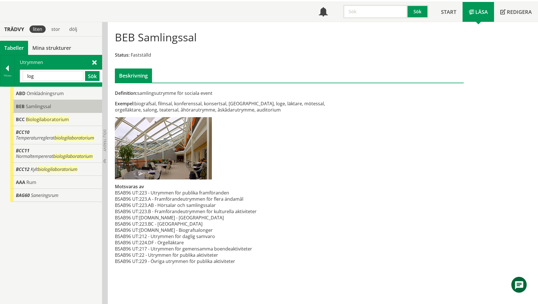
click at [27, 108] on span "Samlingssal" at bounding box center [38, 106] width 25 height 6
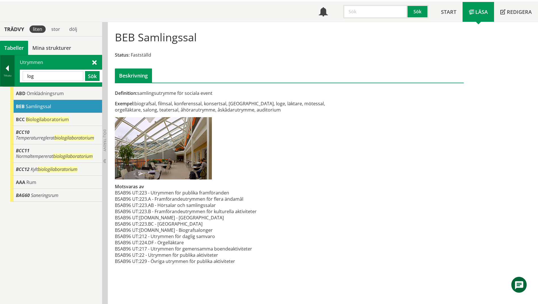
drag, startPoint x: 46, startPoint y: 79, endPoint x: 11, endPoint y: 78, distance: 35.2
click at [11, 78] on div "Tillbaka Utrymmen log Sök" at bounding box center [51, 71] width 102 height 32
type input "lagar"
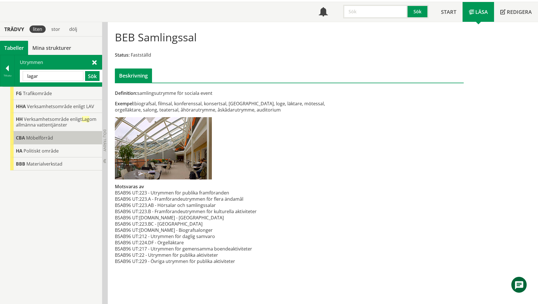
click at [38, 139] on span "Möbelförråd" at bounding box center [39, 138] width 27 height 6
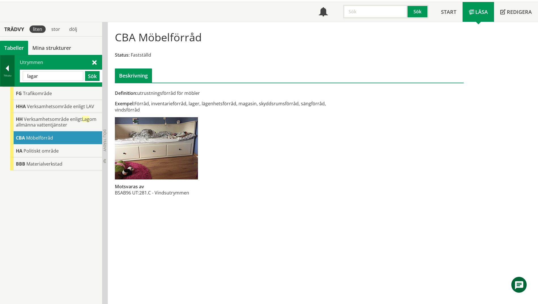
click at [9, 73] on div "Tillbaka" at bounding box center [7, 75] width 14 height 5
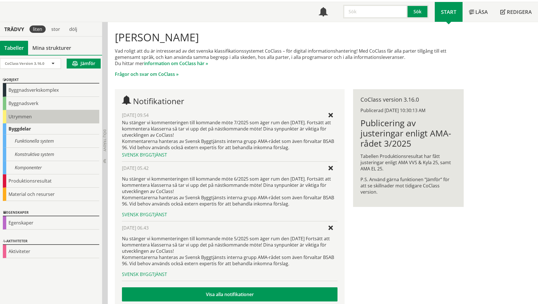
click at [19, 115] on div "Utrymmen" at bounding box center [51, 116] width 96 height 13
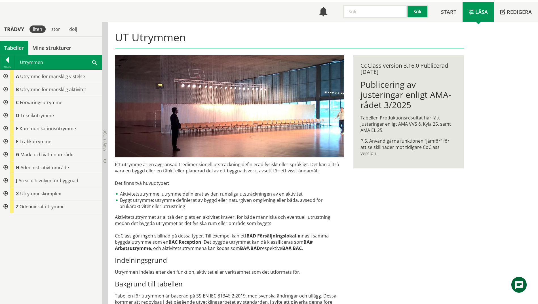
click at [6, 128] on div at bounding box center [5, 128] width 10 height 13
click at [12, 155] on div at bounding box center [10, 154] width 10 height 13
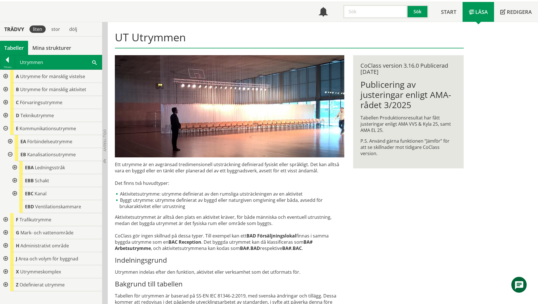
click at [12, 155] on div at bounding box center [10, 154] width 10 height 13
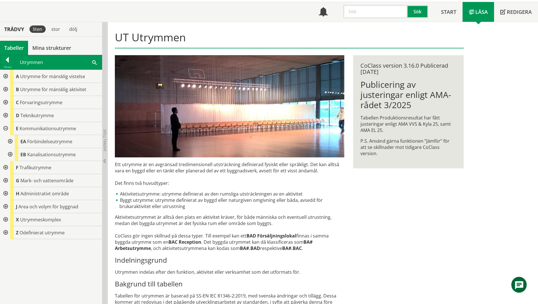
click at [12, 155] on div at bounding box center [10, 154] width 10 height 13
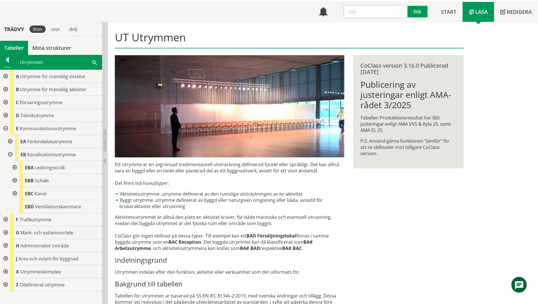
click at [12, 155] on div at bounding box center [10, 154] width 10 height 13
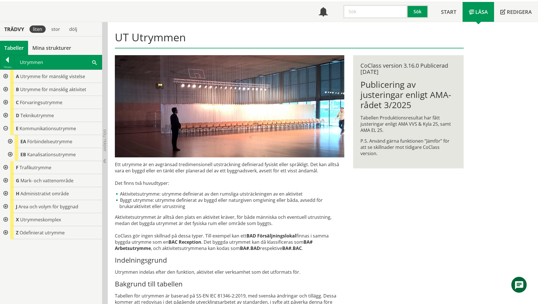
click at [12, 143] on div at bounding box center [10, 141] width 10 height 13
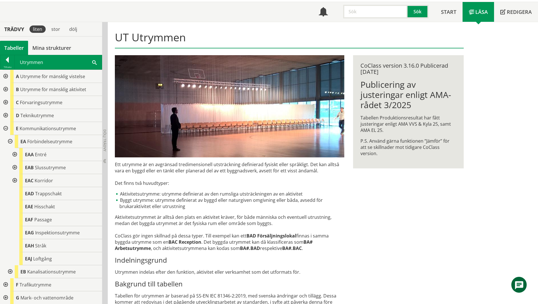
click at [10, 143] on div at bounding box center [10, 141] width 10 height 13
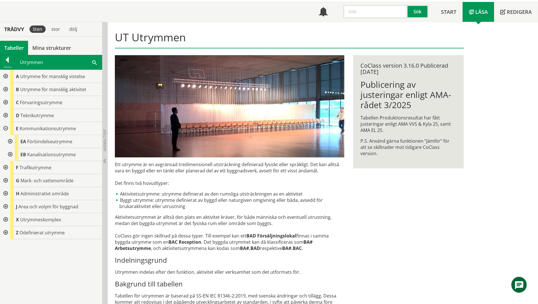
click at [6, 103] on div at bounding box center [5, 102] width 10 height 13
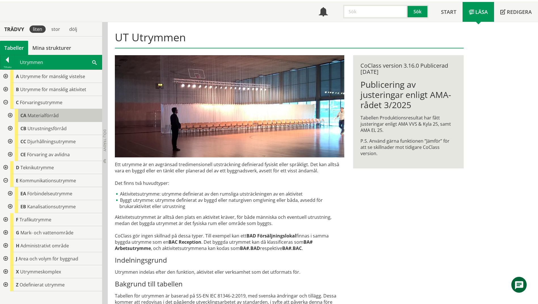
click at [44, 116] on span "Materialförråd" at bounding box center [43, 116] width 31 height 6
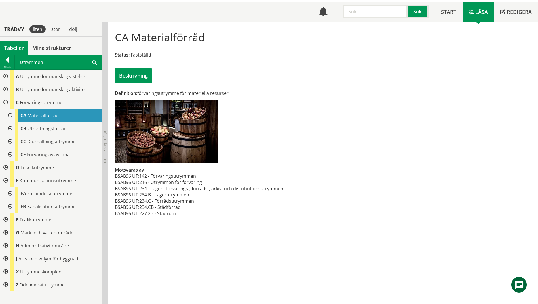
click at [14, 115] on div at bounding box center [10, 115] width 10 height 13
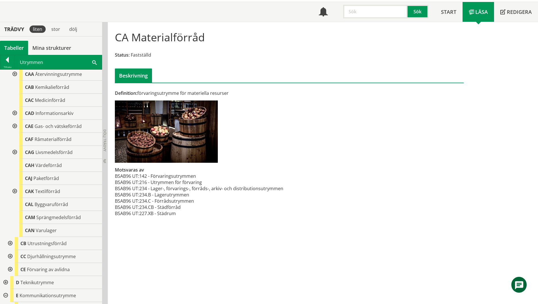
scroll to position [57, 0]
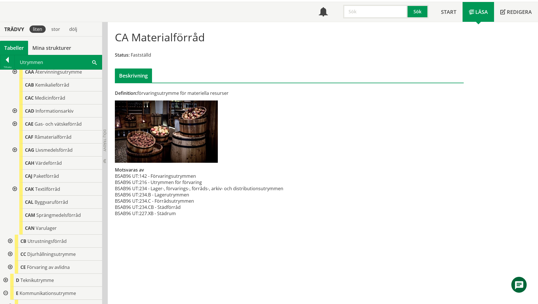
click at [9, 241] on div at bounding box center [10, 241] width 10 height 13
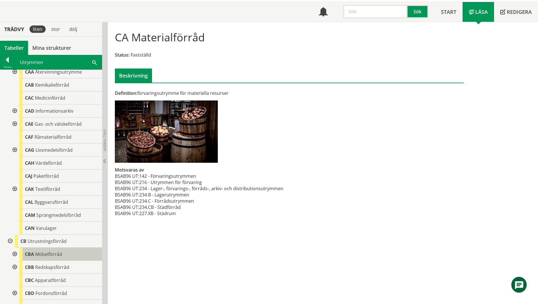
click at [60, 257] on span "Möbelförråd" at bounding box center [48, 254] width 27 height 6
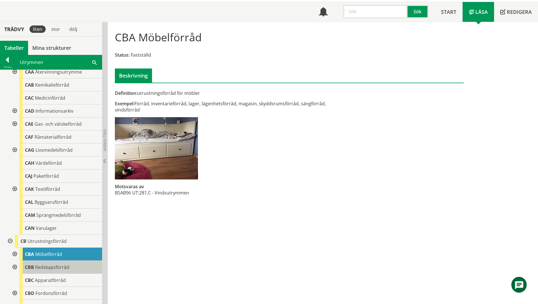
click at [60, 265] on span "Redskapsförråd" at bounding box center [52, 268] width 34 height 6
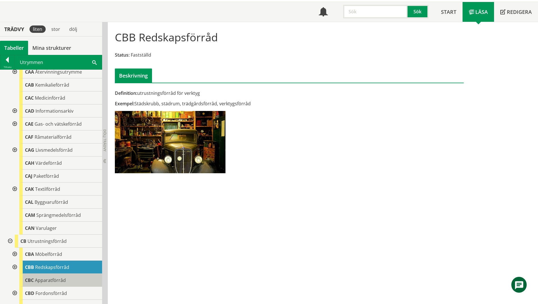
click at [58, 278] on span "Apparatförråd" at bounding box center [50, 281] width 31 height 6
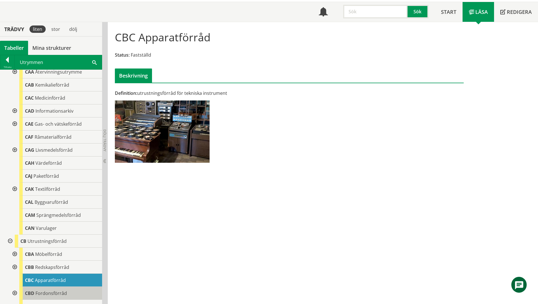
click at [56, 293] on span "Fordonsförråd" at bounding box center [50, 294] width 31 height 6
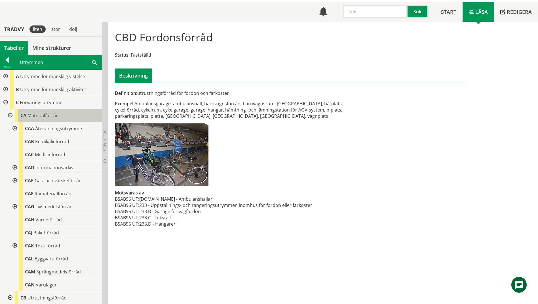
click at [38, 118] on span "Materialförråd" at bounding box center [43, 116] width 31 height 6
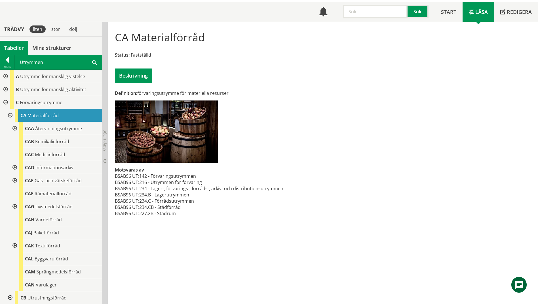
click at [13, 128] on div at bounding box center [14, 128] width 10 height 13
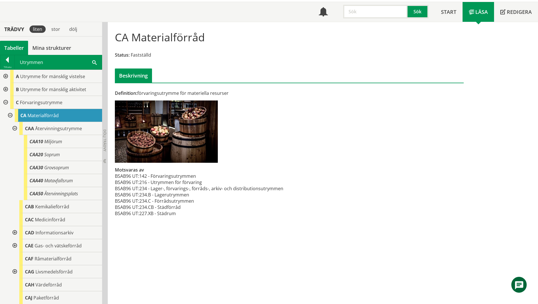
click at [13, 128] on div at bounding box center [14, 128] width 10 height 13
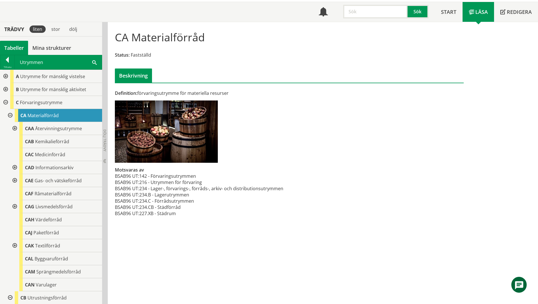
click at [13, 168] on div at bounding box center [14, 167] width 10 height 13
click at [7, 88] on div at bounding box center [5, 89] width 10 height 13
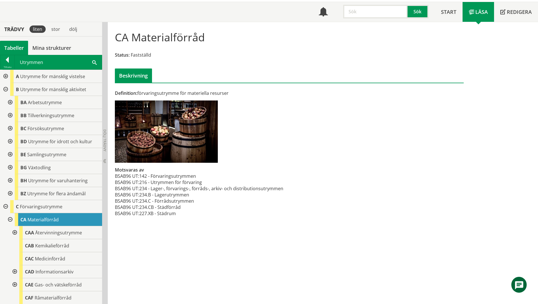
click at [9, 181] on div at bounding box center [10, 180] width 10 height 13
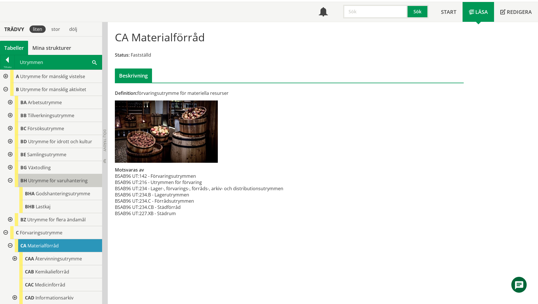
click at [46, 184] on span "Utrymme för varuhantering" at bounding box center [58, 181] width 60 height 6
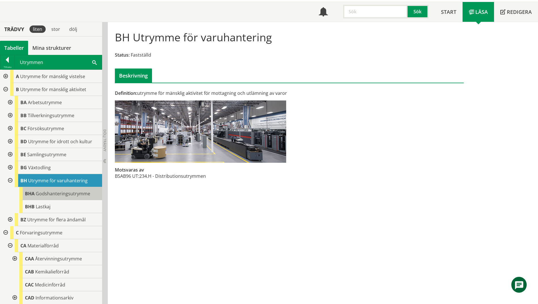
click at [49, 195] on span "Godshanteringsutrymme" at bounding box center [63, 194] width 54 height 6
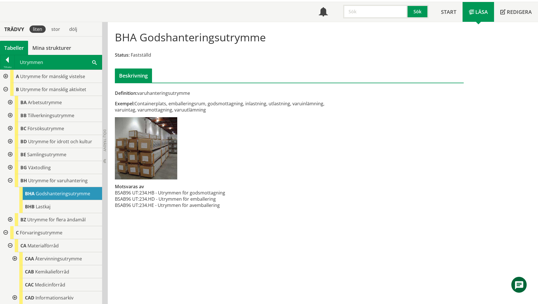
click at [98, 62] on div "Utrymmen Sök" at bounding box center [58, 62] width 87 height 14
click at [92, 63] on span at bounding box center [94, 62] width 5 height 6
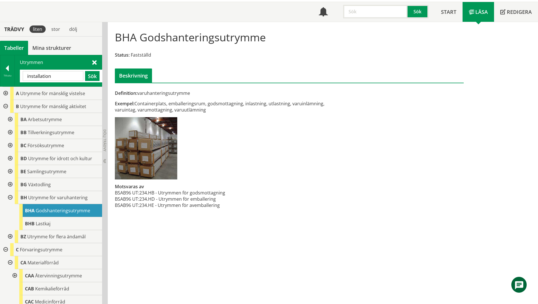
type input "installation"
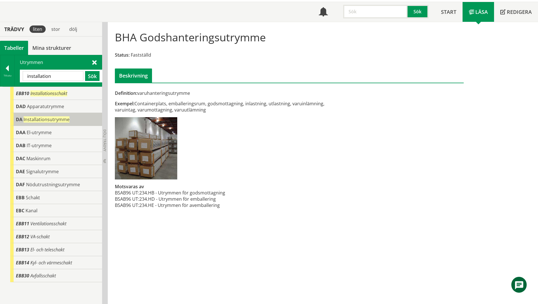
click at [16, 120] on span "DA" at bounding box center [19, 120] width 7 height 6
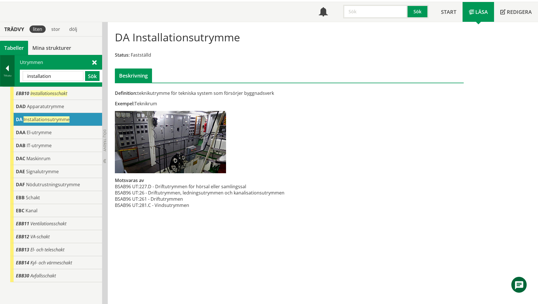
click at [7, 74] on div "Tillbaka" at bounding box center [7, 75] width 14 height 5
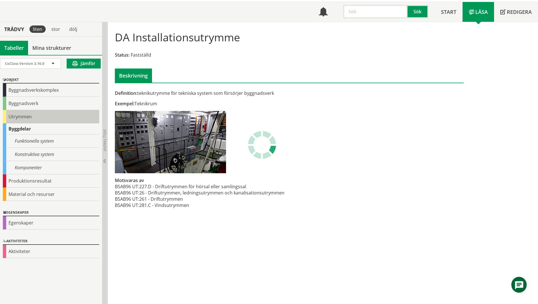
click at [5, 117] on div "Utrymmen" at bounding box center [51, 116] width 96 height 13
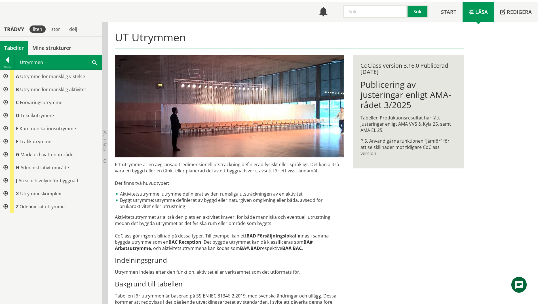
click at [4, 115] on div at bounding box center [5, 115] width 10 height 13
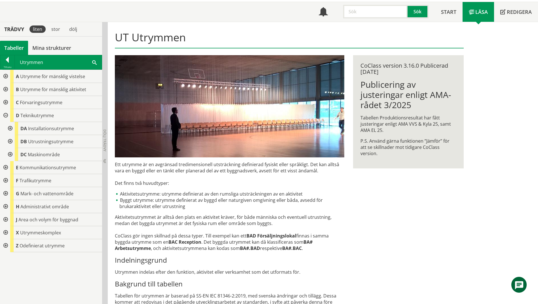
click at [10, 128] on div at bounding box center [10, 128] width 10 height 13
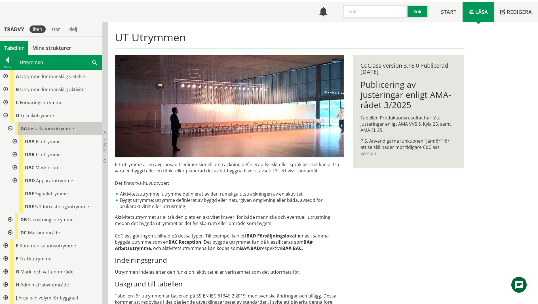
click at [47, 127] on span "Installationsutrymme" at bounding box center [51, 129] width 46 height 6
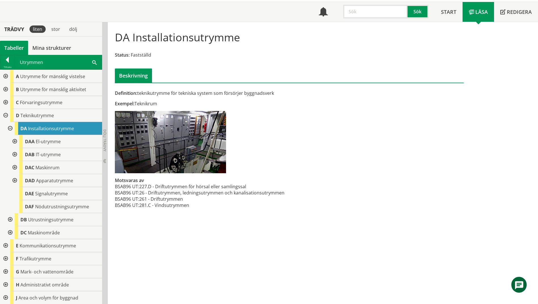
click at [96, 64] on span at bounding box center [94, 62] width 5 height 6
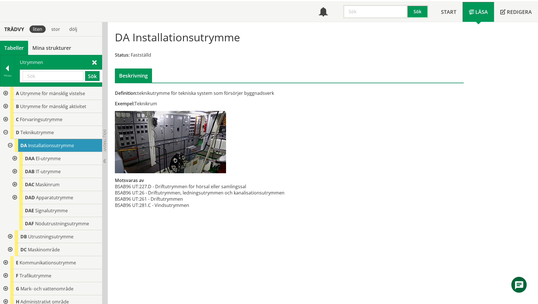
click at [5, 107] on div at bounding box center [5, 106] width 10 height 13
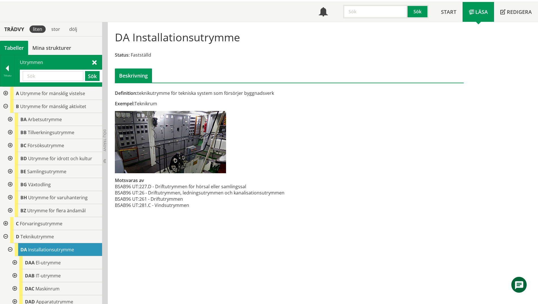
click at [8, 133] on div at bounding box center [10, 132] width 10 height 13
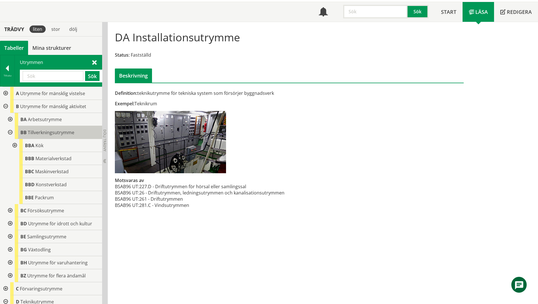
click at [61, 134] on span "Tillverkningsutrymme" at bounding box center [51, 133] width 46 height 6
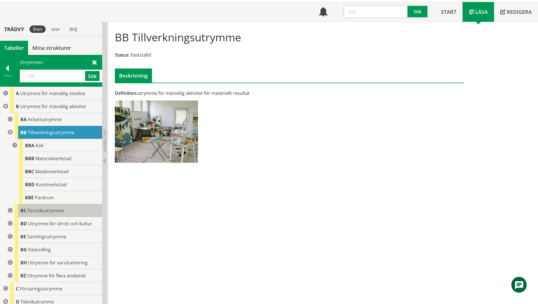
click at [31, 213] on span "Försöksutrymme" at bounding box center [46, 211] width 37 height 6
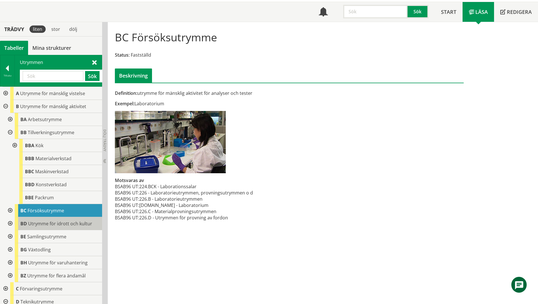
click at [35, 226] on span "Utrymme för idrott och kultur" at bounding box center [60, 224] width 64 height 6
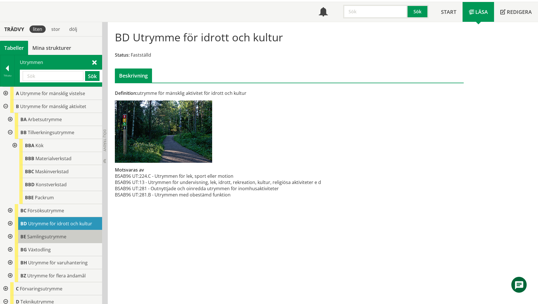
click at [37, 233] on div "BE Samlingsutrymme" at bounding box center [58, 236] width 87 height 13
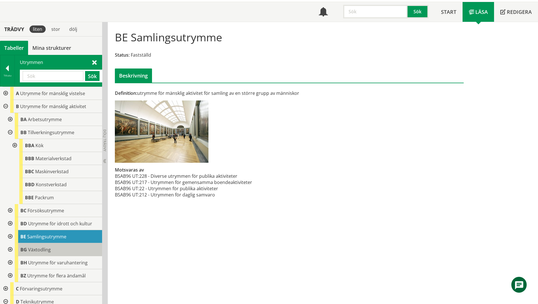
click at [38, 251] on span "Växtodling" at bounding box center [39, 250] width 23 height 6
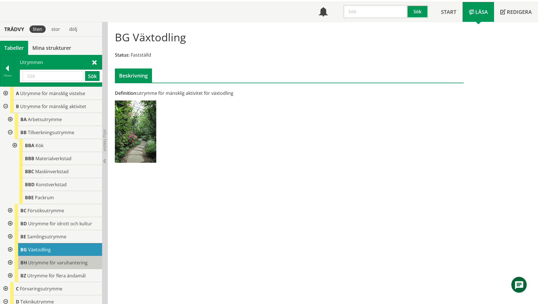
click at [39, 264] on span "Utrymme för varuhantering" at bounding box center [58, 263] width 60 height 6
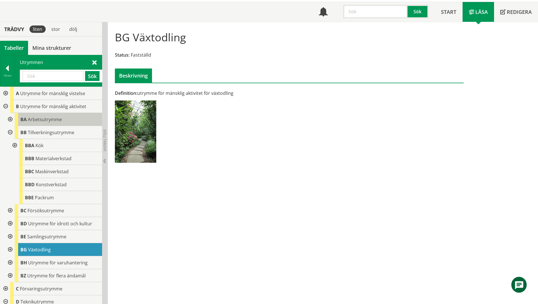
click at [35, 118] on span "Arbetsutrymme" at bounding box center [45, 120] width 34 height 6
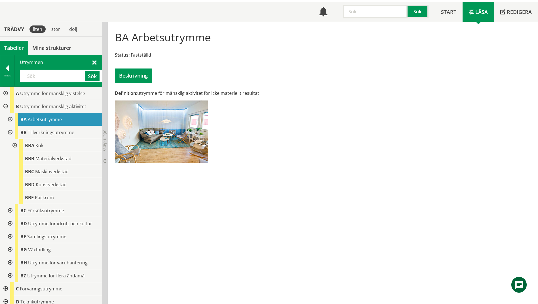
click at [10, 120] on div at bounding box center [10, 119] width 10 height 13
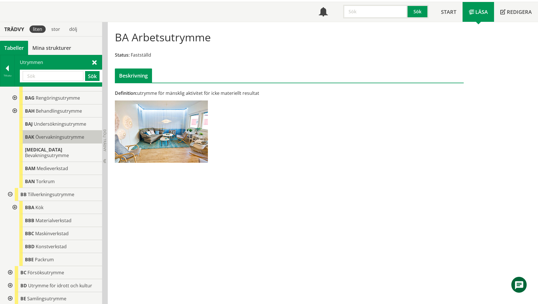
scroll to position [113, 0]
click at [12, 190] on div at bounding box center [10, 194] width 10 height 13
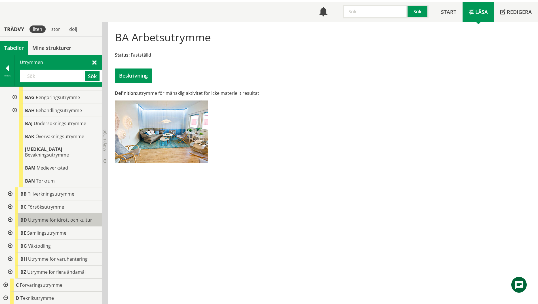
scroll to position [198, 0]
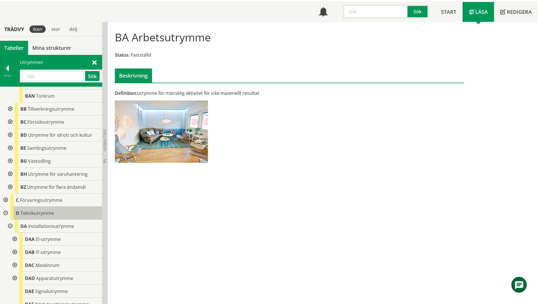
click at [29, 210] on span "Teknikutrymme" at bounding box center [36, 213] width 33 height 6
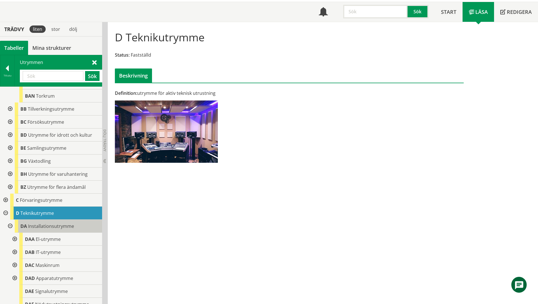
click at [46, 223] on span "Installationsutrymme" at bounding box center [51, 226] width 46 height 6
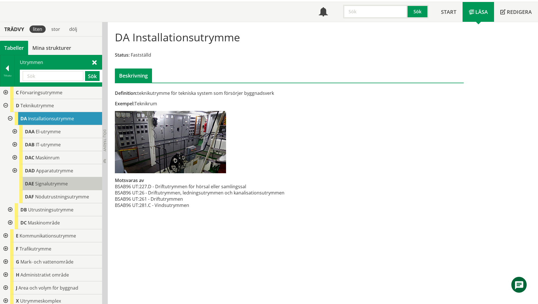
scroll to position [312, 0]
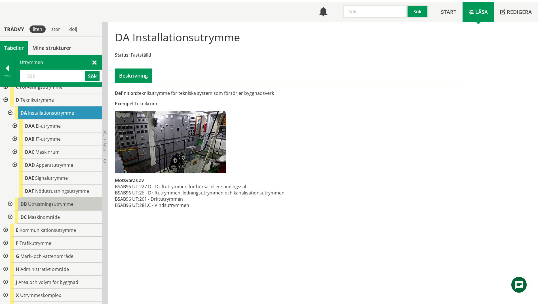
click at [55, 201] on span "Utrustningsutrymme" at bounding box center [50, 204] width 45 height 6
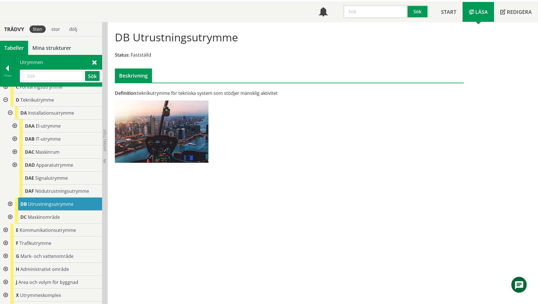
click at [55, 201] on span "Utrustningsutrymme" at bounding box center [50, 204] width 45 height 6
click at [71, 211] on div "DC Maskinområde" at bounding box center [58, 217] width 87 height 13
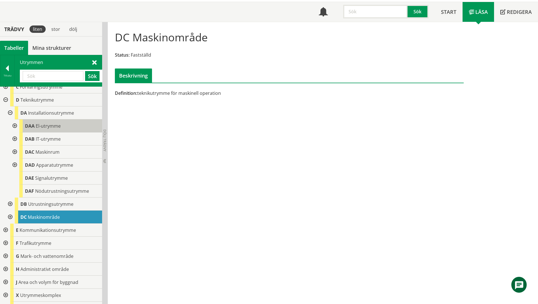
click at [53, 123] on span "El-utrymme" at bounding box center [48, 126] width 25 height 6
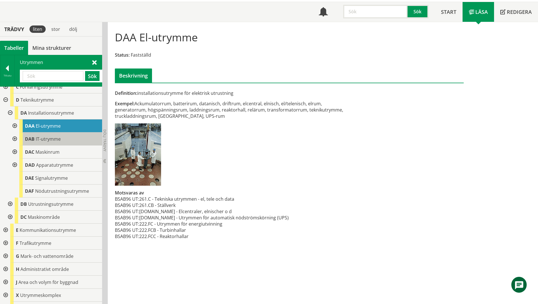
click at [57, 136] on span "IT-utrymme" at bounding box center [48, 139] width 25 height 6
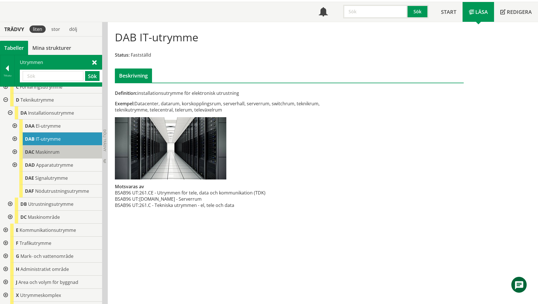
click at [58, 149] on span "Maskinrum" at bounding box center [47, 152] width 24 height 6
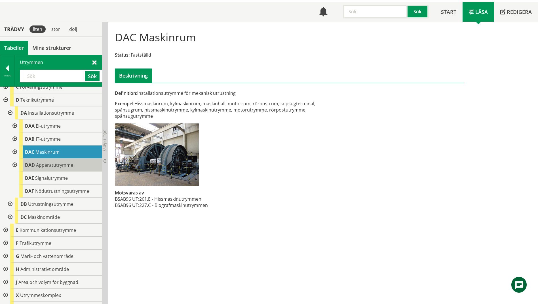
click at [63, 164] on div "DAD Apparatutrymme" at bounding box center [60, 165] width 83 height 13
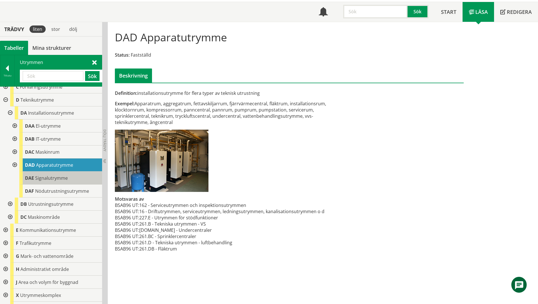
click at [60, 175] on span "Signalutrymme" at bounding box center [51, 178] width 33 height 6
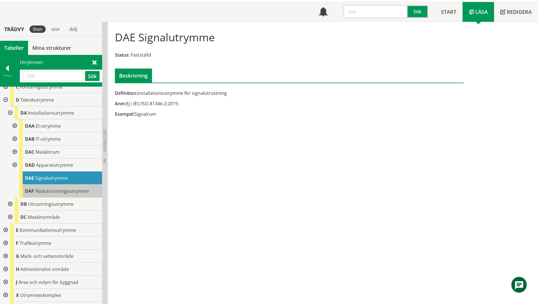
click at [56, 184] on body "AMA AMA Beskrivningsverktyg AMA Funktion BSAB Bygginfo Byggjura Byggkatalogen […" at bounding box center [269, 121] width 538 height 304
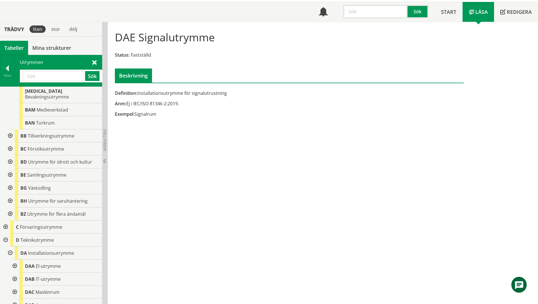
scroll to position [170, 0]
click at [32, 134] on span "Tillverkningsutrymme" at bounding box center [51, 137] width 46 height 6
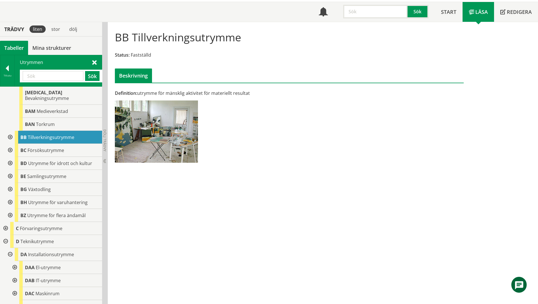
click at [10, 131] on div at bounding box center [10, 137] width 10 height 13
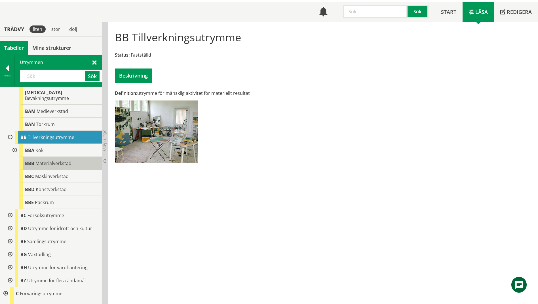
click at [54, 160] on span "Materialverkstad" at bounding box center [53, 163] width 36 height 6
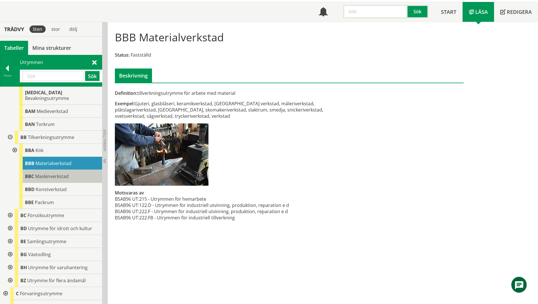
click at [58, 170] on div "BBC Maskinverkstad" at bounding box center [60, 176] width 83 height 13
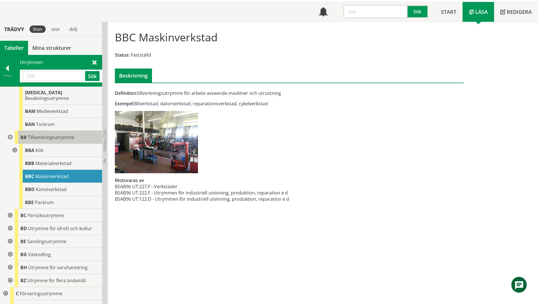
click at [56, 134] on span "Tillverkningsutrymme" at bounding box center [51, 137] width 46 height 6
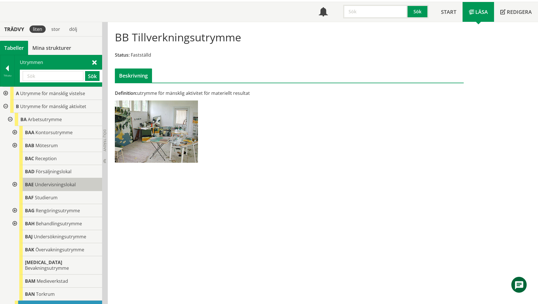
click at [50, 186] on span "Undervisningslokal" at bounding box center [55, 185] width 41 height 6
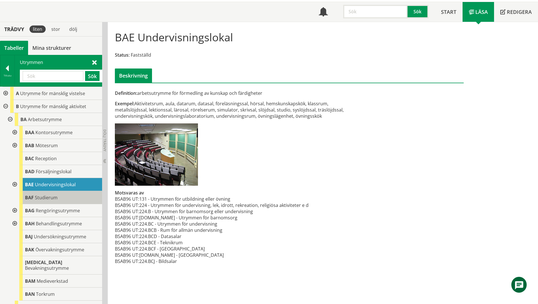
click at [52, 199] on span "Studierum" at bounding box center [46, 198] width 23 height 6
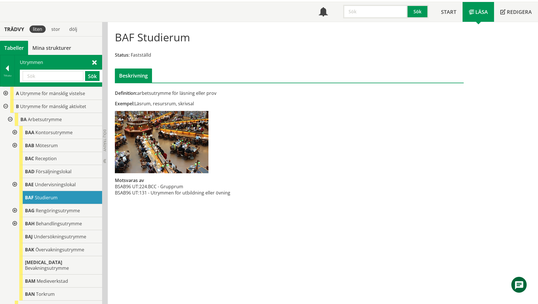
click at [14, 187] on div at bounding box center [14, 184] width 10 height 13
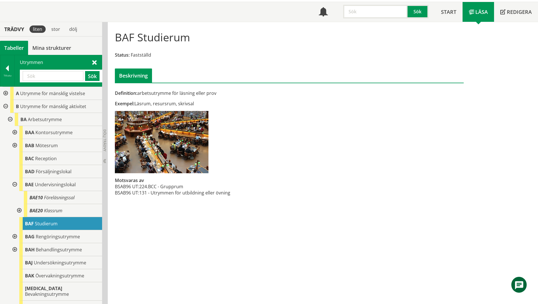
click at [18, 211] on div at bounding box center [19, 210] width 10 height 13
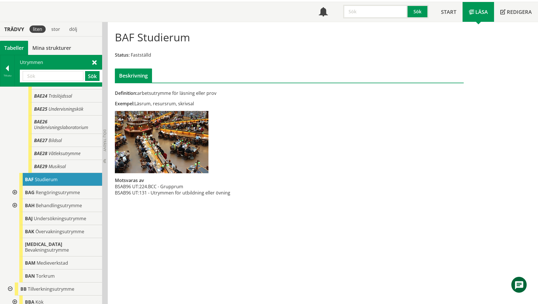
scroll to position [170, 0]
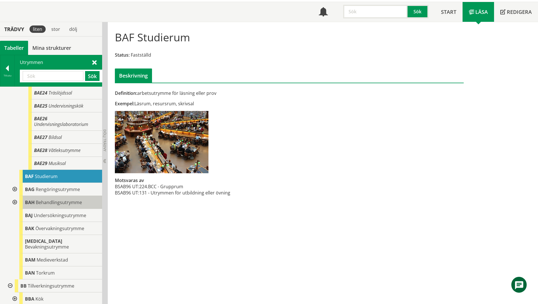
click at [50, 206] on div "BAH Behandlingsutrymme" at bounding box center [60, 202] width 83 height 13
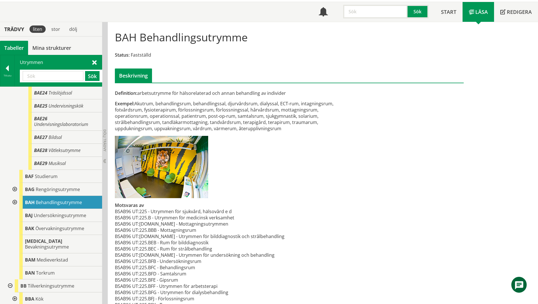
click at [15, 202] on div at bounding box center [14, 202] width 10 height 13
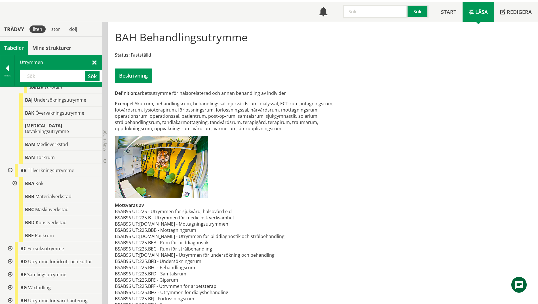
scroll to position [397, 0]
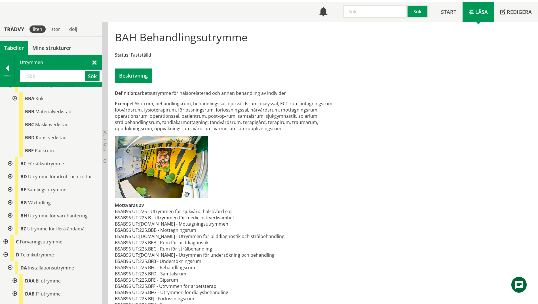
click at [10, 210] on div at bounding box center [10, 216] width 10 height 13
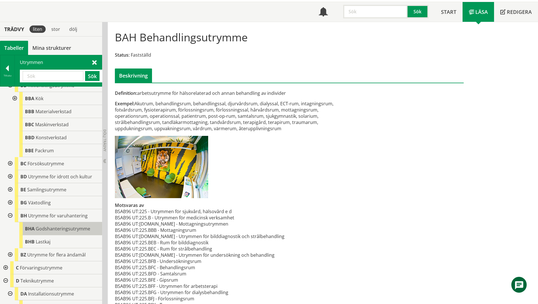
click at [54, 226] on span "Godshanteringsutrymme" at bounding box center [63, 229] width 54 height 6
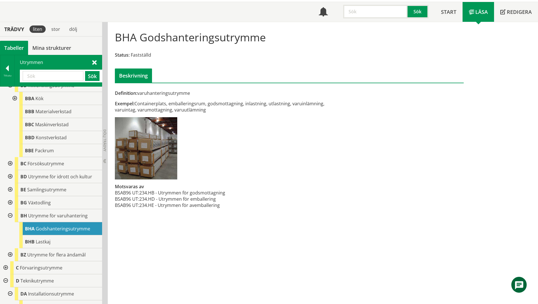
click at [52, 77] on input "text" at bounding box center [53, 76] width 61 height 10
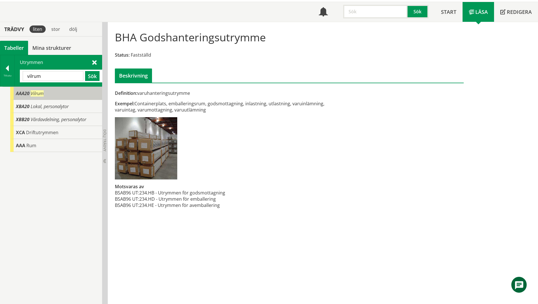
click at [24, 94] on span "AAA20" at bounding box center [23, 93] width 14 height 6
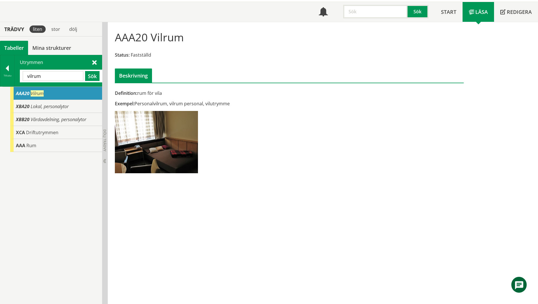
drag, startPoint x: 48, startPoint y: 78, endPoint x: 16, endPoint y: 73, distance: 32.6
click at [16, 73] on div "Utrymmen [GEOGRAPHIC_DATA] Sök" at bounding box center [58, 70] width 87 height 31
type input "grupp"
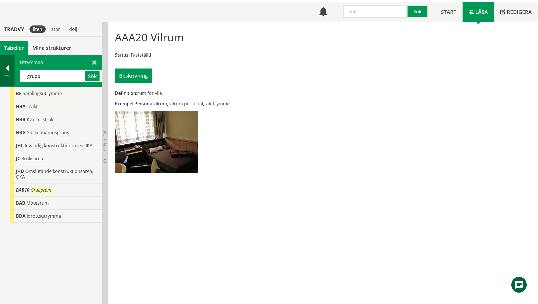
click at [5, 73] on div at bounding box center [7, 69] width 14 height 8
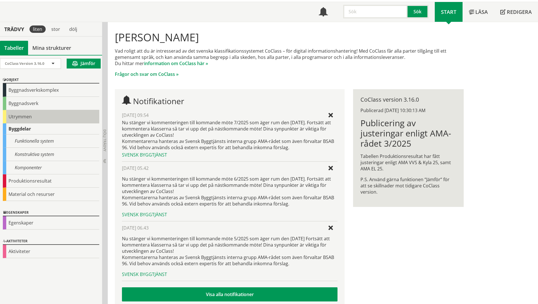
click at [16, 122] on div "Utrymmen" at bounding box center [51, 116] width 96 height 13
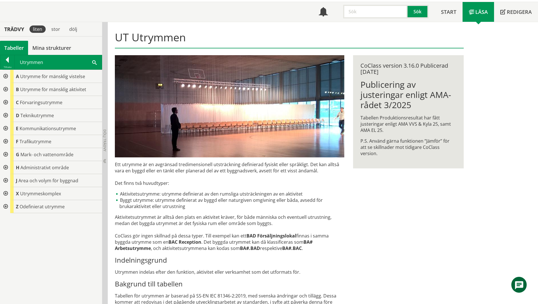
click at [5, 87] on div at bounding box center [5, 89] width 10 height 13
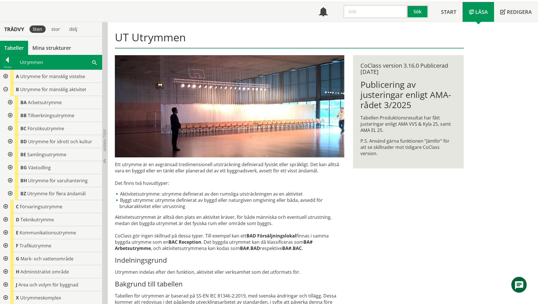
click at [9, 102] on div at bounding box center [10, 102] width 10 height 13
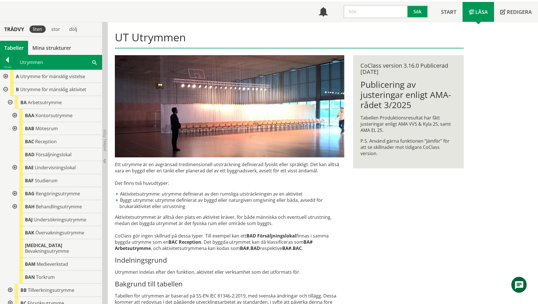
click at [14, 166] on div at bounding box center [14, 167] width 10 height 13
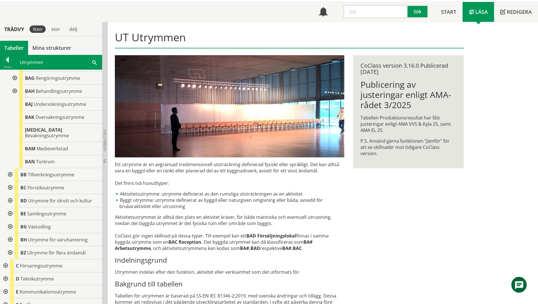
scroll to position [170, 0]
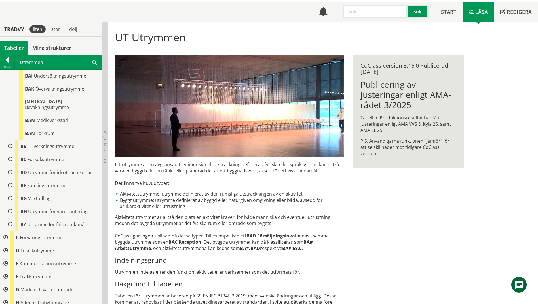
click at [10, 140] on div at bounding box center [10, 146] width 10 height 13
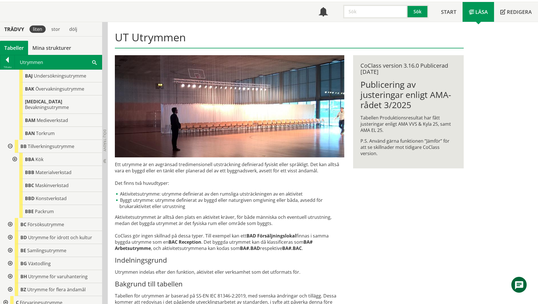
click at [13, 154] on div at bounding box center [14, 159] width 10 height 13
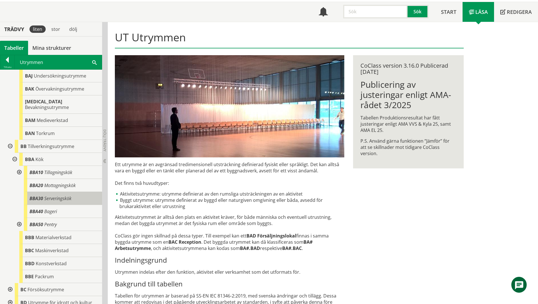
click at [69, 196] on span "Serveringskök" at bounding box center [57, 199] width 27 height 6
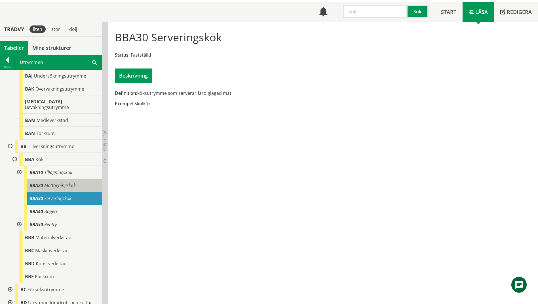
click at [68, 183] on span "Mottagningskök" at bounding box center [59, 186] width 31 height 6
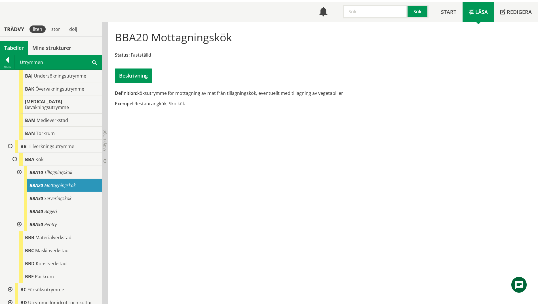
click at [69, 179] on div "BBA20 Mottagningskök" at bounding box center [63, 185] width 78 height 13
click at [69, 170] on span "Tillagningskök" at bounding box center [58, 173] width 28 height 6
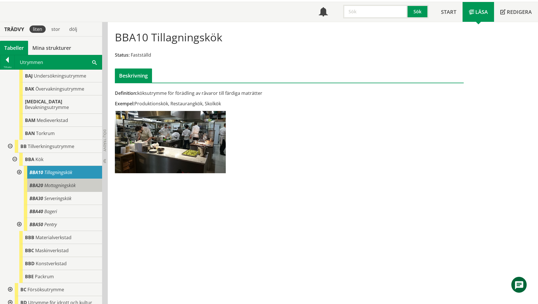
click at [69, 185] on div "BBA20 Mottagningskök" at bounding box center [63, 185] width 78 height 13
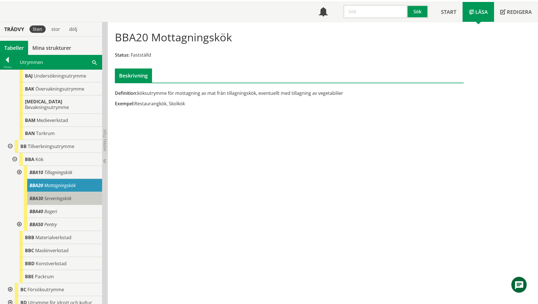
click at [69, 196] on span "Serveringskök" at bounding box center [57, 199] width 27 height 6
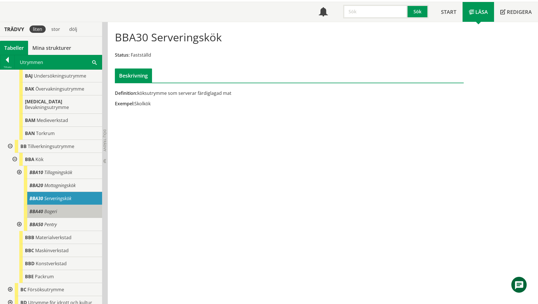
click at [74, 205] on div "BBA40 Bageri" at bounding box center [63, 211] width 78 height 13
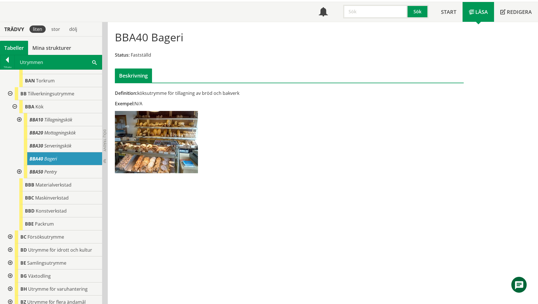
scroll to position [227, 0]
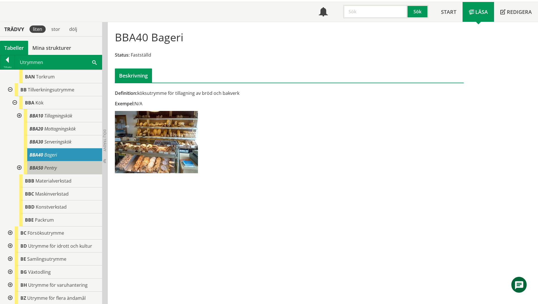
click at [67, 162] on div "BBA50 Pentry" at bounding box center [63, 168] width 78 height 13
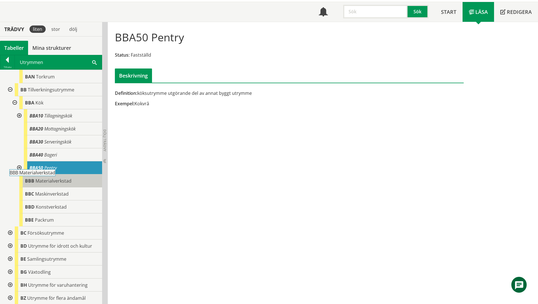
click at [71, 178] on div "BBB Materialverkstad" at bounding box center [60, 181] width 83 height 13
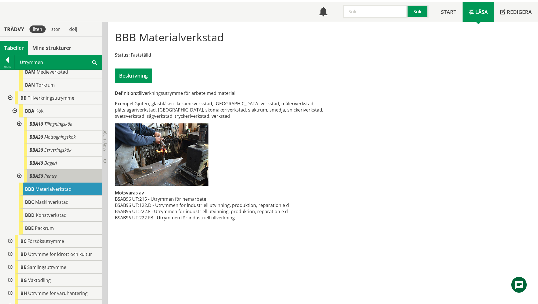
scroll to position [255, 0]
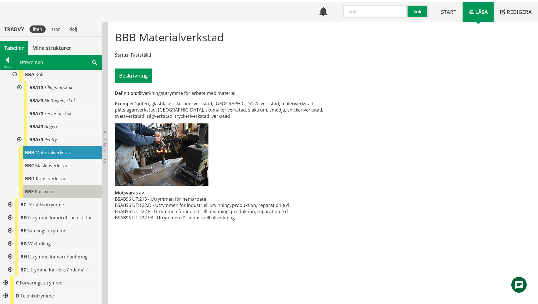
click at [68, 187] on div "BBE Packrum" at bounding box center [60, 191] width 83 height 13
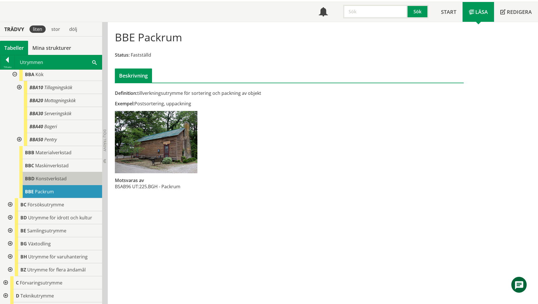
click at [68, 178] on div "BBD Konstverkstad" at bounding box center [60, 178] width 83 height 13
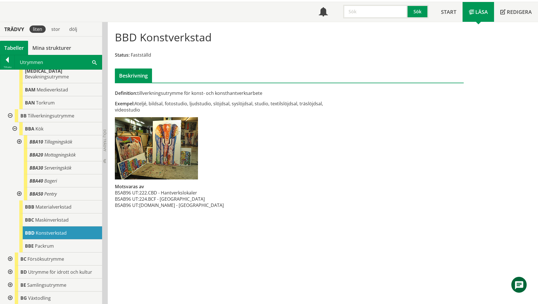
scroll to position [198, 0]
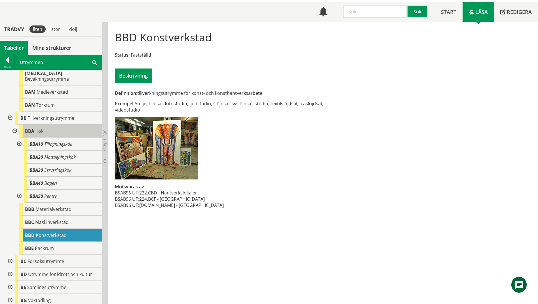
click at [61, 131] on div "BBA Kök" at bounding box center [60, 131] width 83 height 13
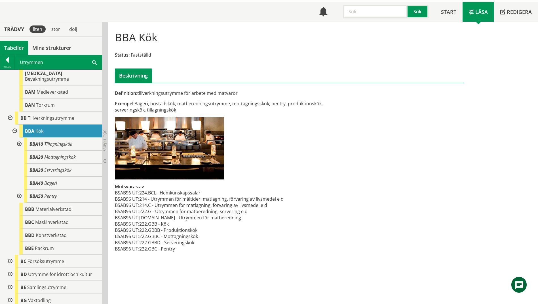
click at [14, 126] on div at bounding box center [14, 131] width 10 height 13
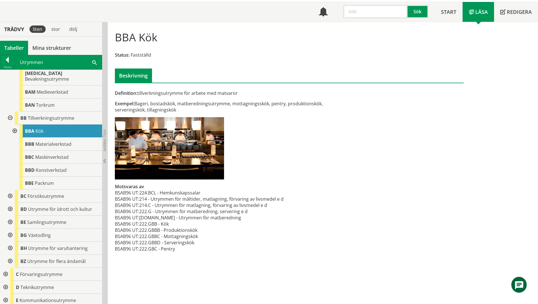
click at [73, 63] on div "Utrymmen Sök" at bounding box center [58, 62] width 87 height 14
click at [92, 63] on span at bounding box center [94, 62] width 5 height 6
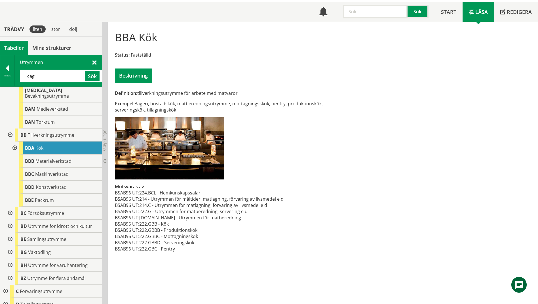
type input "cag"
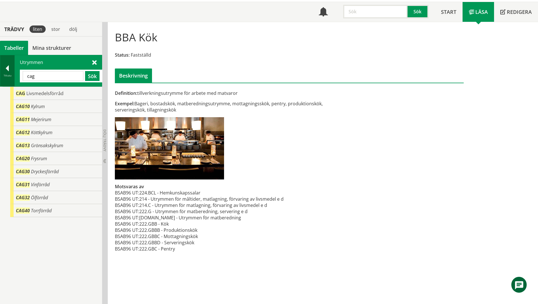
click at [1, 74] on div "Tillbaka" at bounding box center [7, 75] width 14 height 5
